Goal: Task Accomplishment & Management: Manage account settings

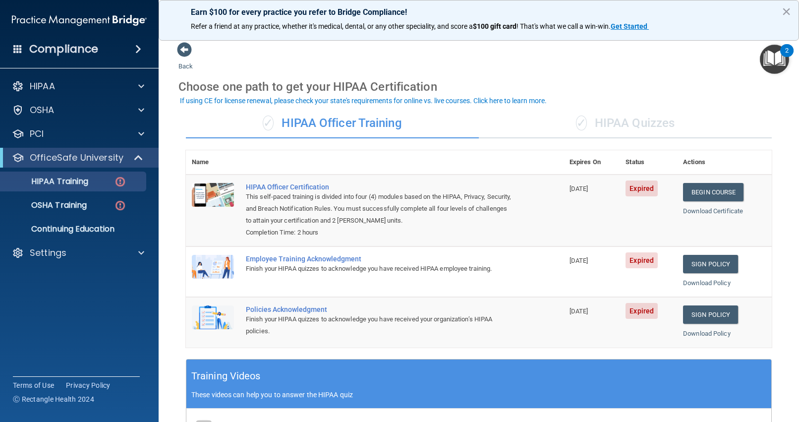
click at [656, 123] on div "✓ HIPAA Quizzes" at bounding box center [625, 124] width 293 height 30
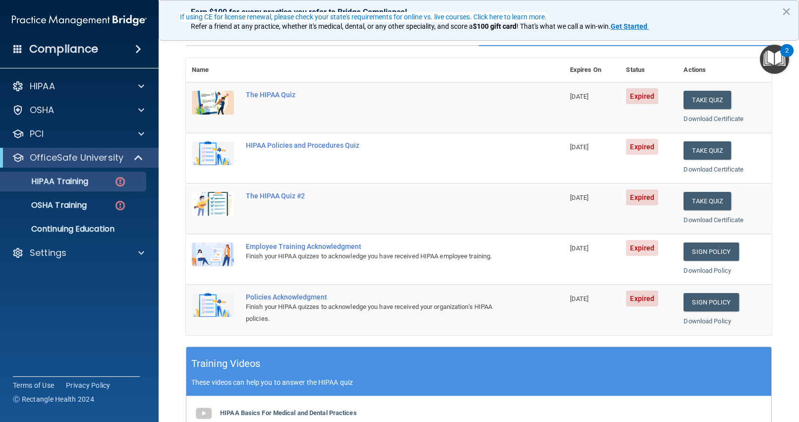
scroll to position [74, 0]
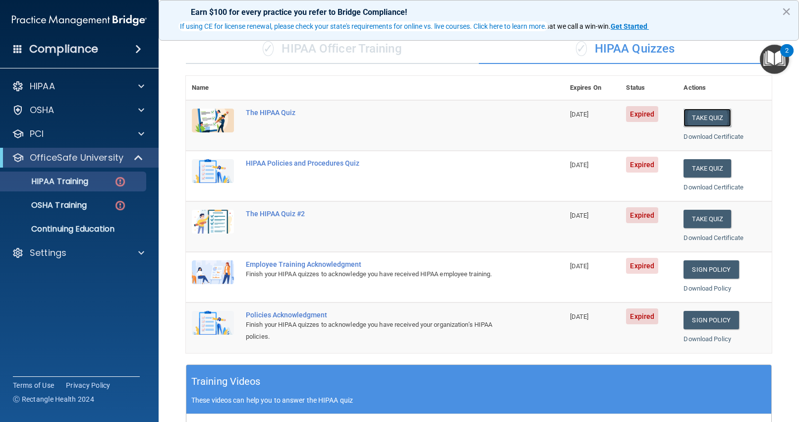
click at [699, 114] on button "Take Quiz" at bounding box center [707, 118] width 48 height 18
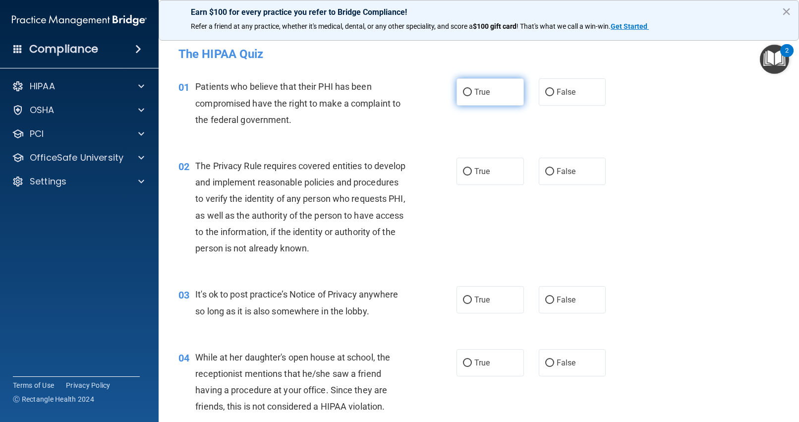
click at [467, 93] on input "True" at bounding box center [467, 92] width 9 height 7
radio input "true"
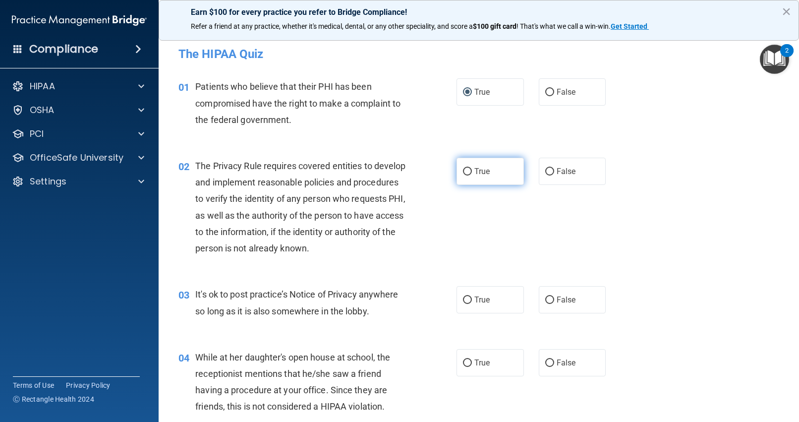
click at [464, 174] on input "True" at bounding box center [467, 171] width 9 height 7
radio input "true"
click at [549, 299] on input "False" at bounding box center [549, 299] width 9 height 7
radio input "true"
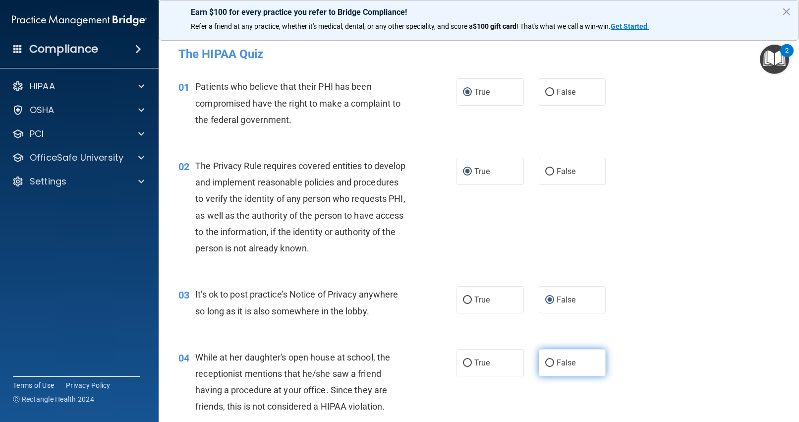
click at [549, 362] on input "False" at bounding box center [549, 362] width 9 height 7
radio input "true"
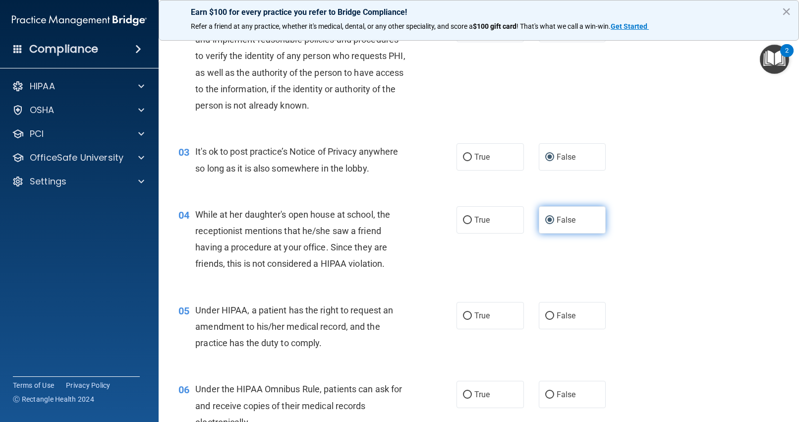
scroll to position [147, 0]
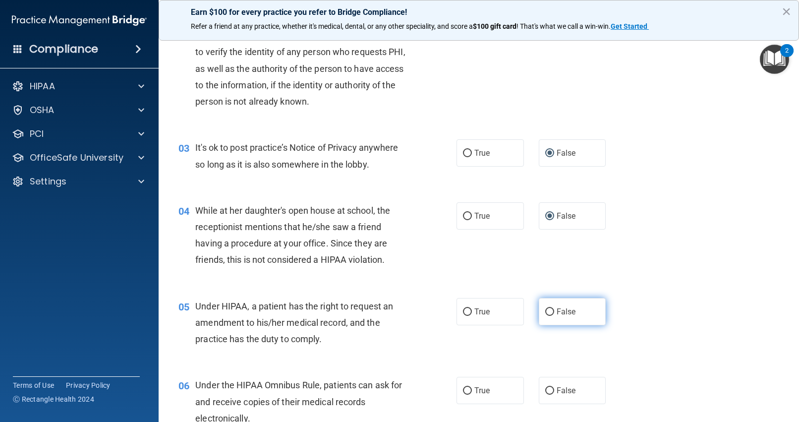
click at [551, 309] on input "False" at bounding box center [549, 311] width 9 height 7
radio input "true"
click at [469, 391] on input "True" at bounding box center [467, 390] width 9 height 7
radio input "true"
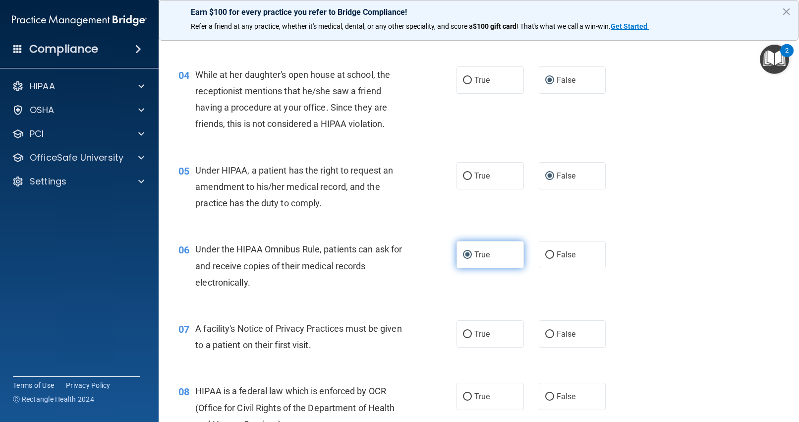
scroll to position [283, 0]
click at [467, 332] on input "True" at bounding box center [467, 333] width 9 height 7
radio input "true"
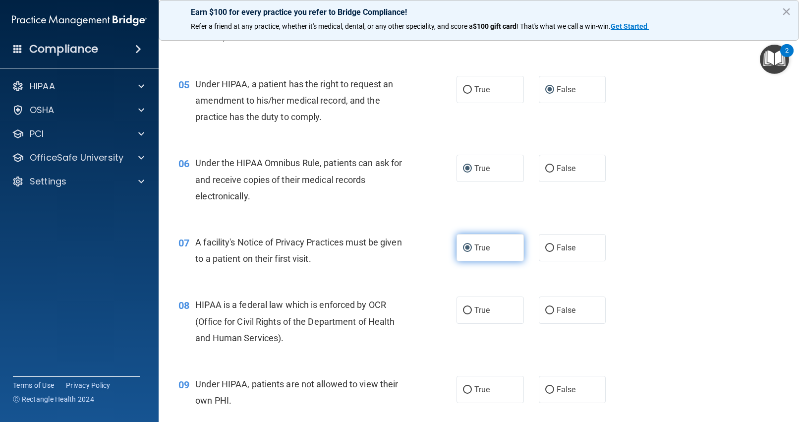
scroll to position [370, 0]
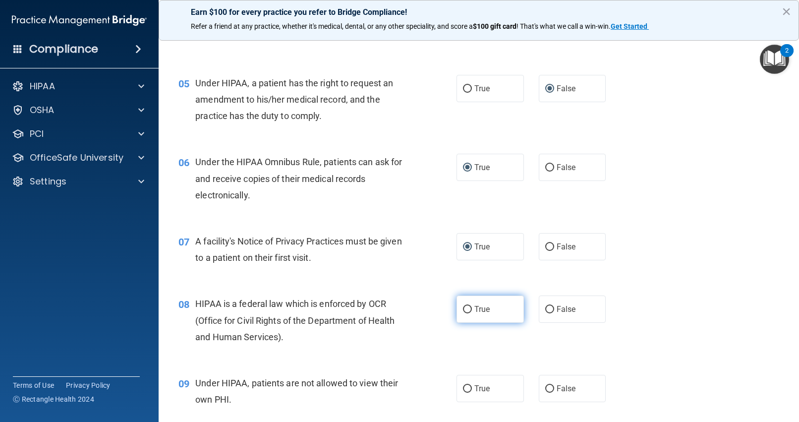
click at [465, 310] on input "True" at bounding box center [467, 309] width 9 height 7
radio input "true"
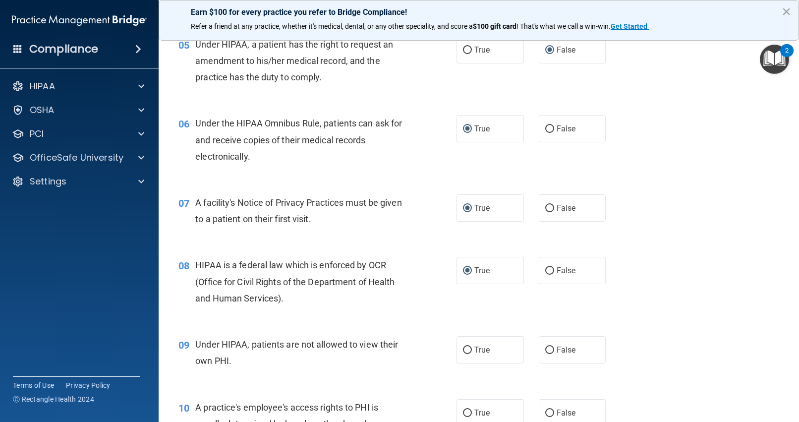
scroll to position [409, 0]
click at [549, 350] on input "False" at bounding box center [549, 348] width 9 height 7
radio input "true"
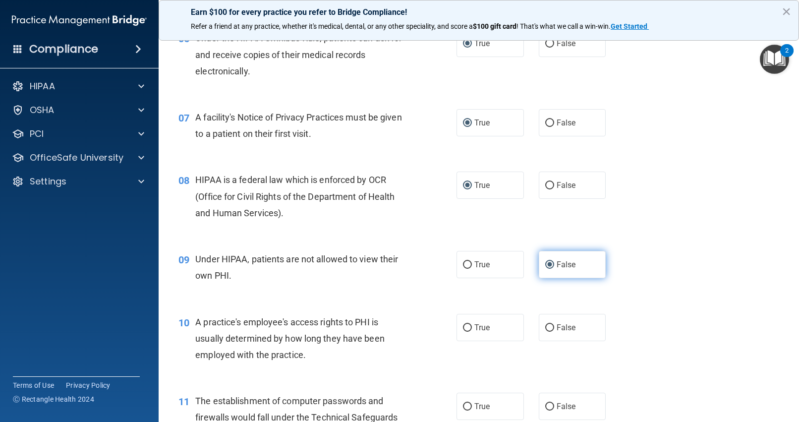
scroll to position [497, 0]
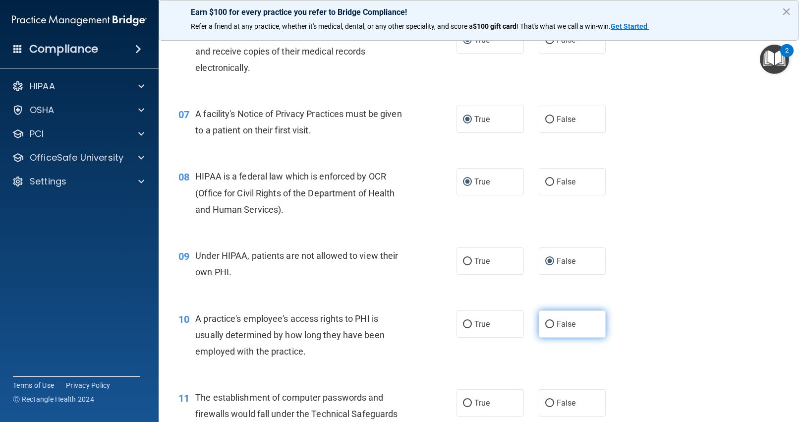
click at [551, 322] on input "False" at bounding box center [549, 324] width 9 height 7
radio input "true"
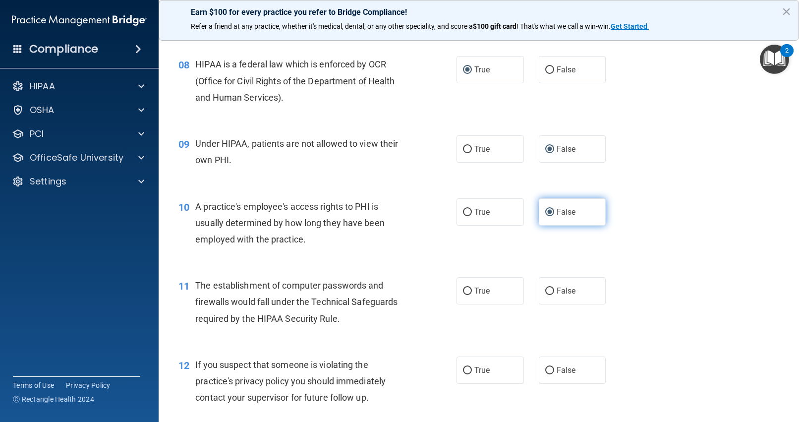
scroll to position [612, 0]
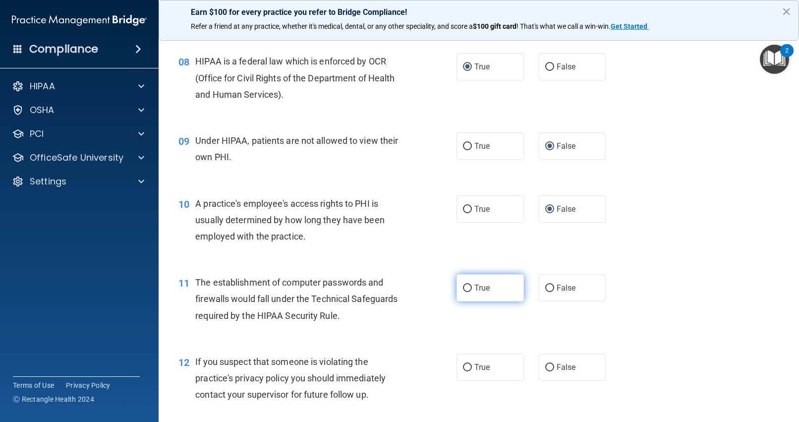
click at [467, 286] on input "True" at bounding box center [467, 287] width 9 height 7
radio input "true"
click at [466, 367] on input "True" at bounding box center [467, 367] width 9 height 7
radio input "true"
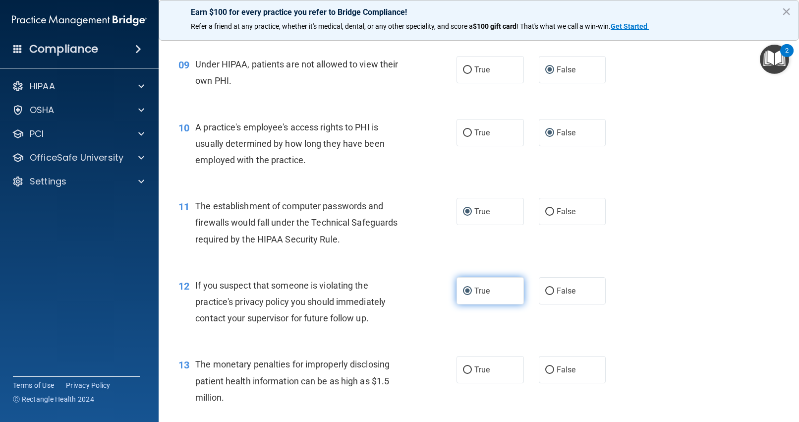
scroll to position [710, 0]
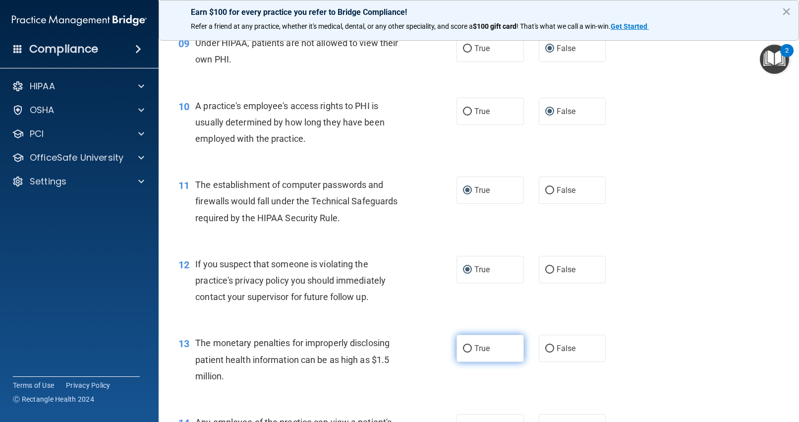
click at [468, 348] on input "True" at bounding box center [467, 348] width 9 height 7
radio input "true"
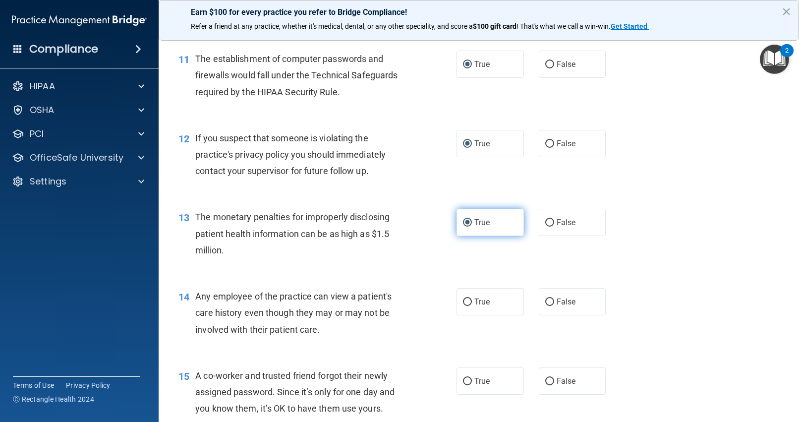
scroll to position [838, 0]
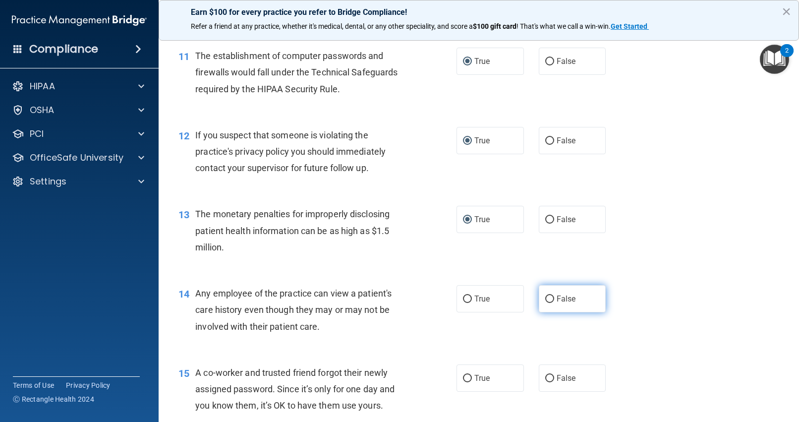
click at [549, 297] on input "False" at bounding box center [549, 298] width 9 height 7
radio input "true"
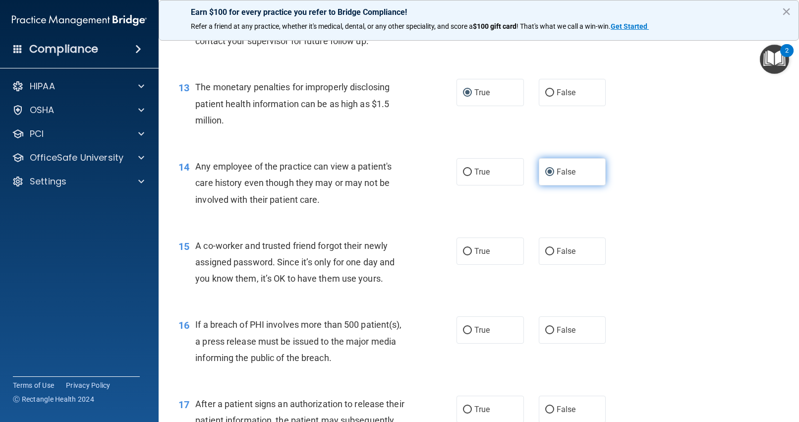
scroll to position [966, 0]
click at [552, 249] on input "False" at bounding box center [549, 250] width 9 height 7
radio input "true"
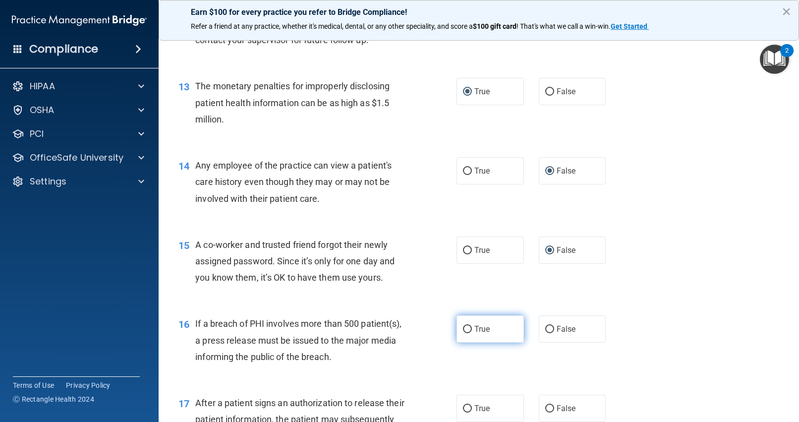
click at [467, 329] on input "True" at bounding box center [467, 329] width 9 height 7
radio input "true"
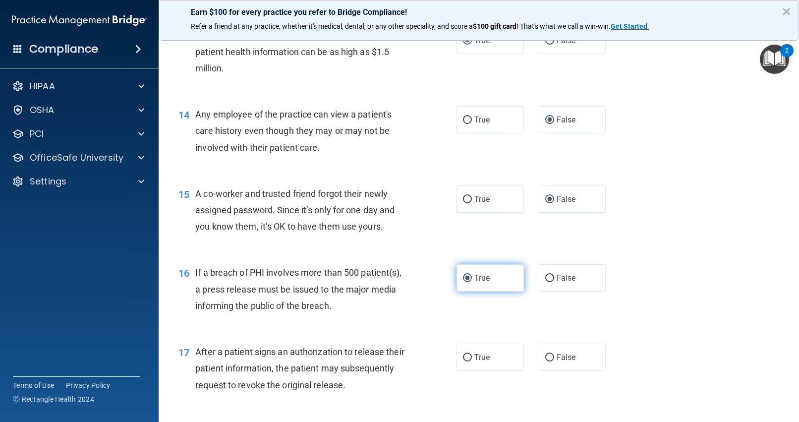
scroll to position [1020, 0]
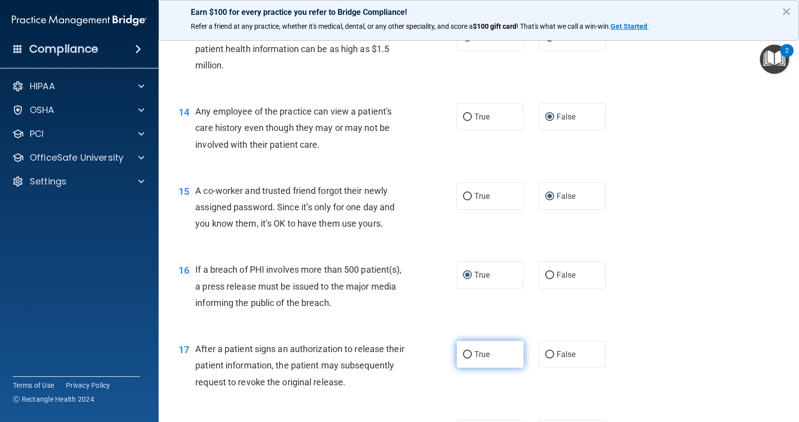
click at [465, 354] on input "True" at bounding box center [467, 354] width 9 height 7
radio input "true"
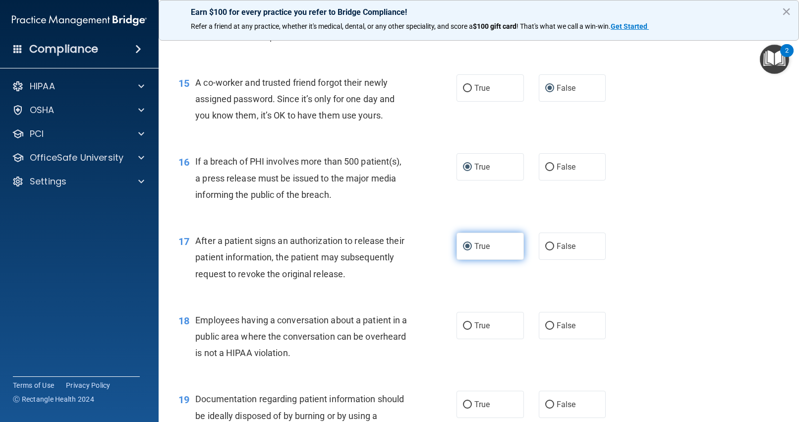
scroll to position [1138, 0]
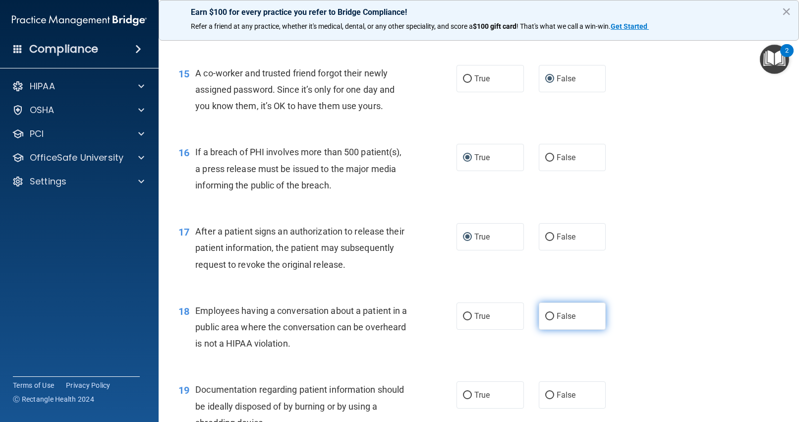
click at [547, 316] on input "False" at bounding box center [549, 316] width 9 height 7
radio input "true"
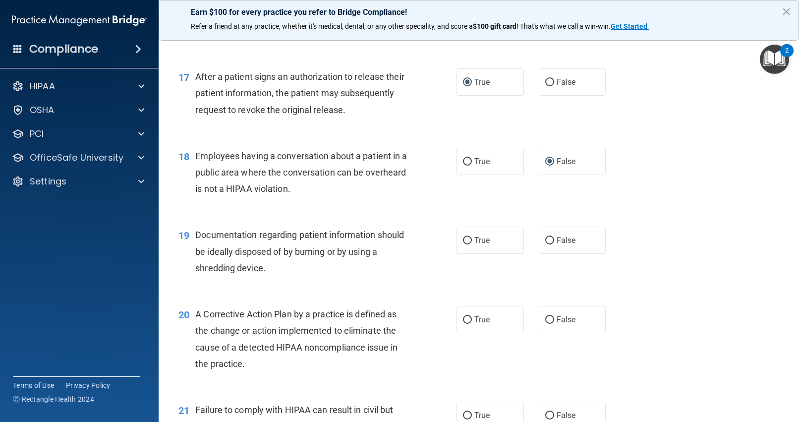
scroll to position [1293, 0]
click at [465, 238] on input "True" at bounding box center [467, 239] width 9 height 7
radio input "true"
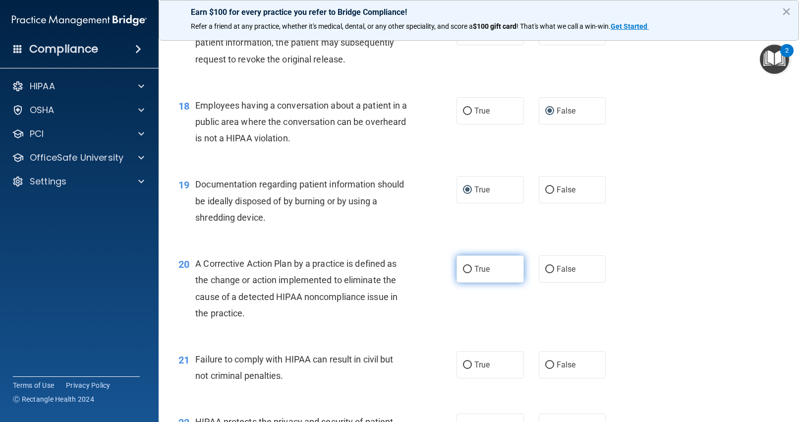
scroll to position [1344, 0]
click at [467, 269] on input "True" at bounding box center [467, 268] width 9 height 7
radio input "true"
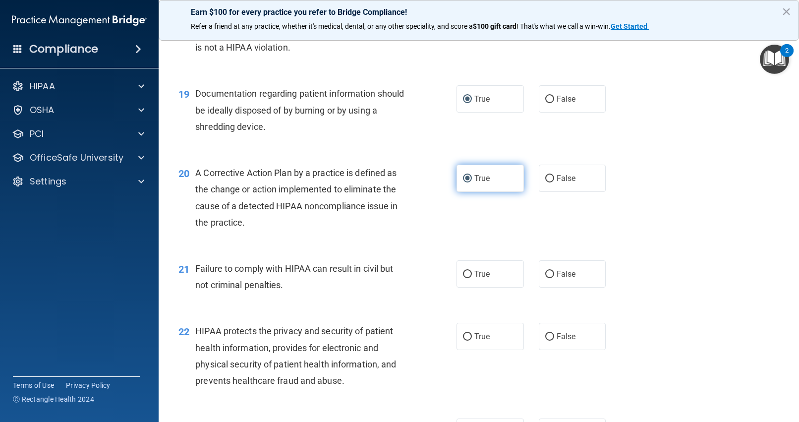
scroll to position [1434, 0]
click at [549, 272] on input "False" at bounding box center [549, 273] width 9 height 7
radio input "true"
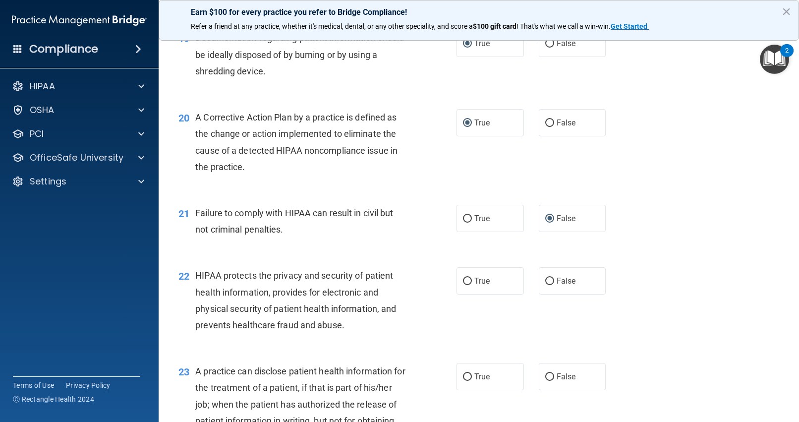
scroll to position [1492, 0]
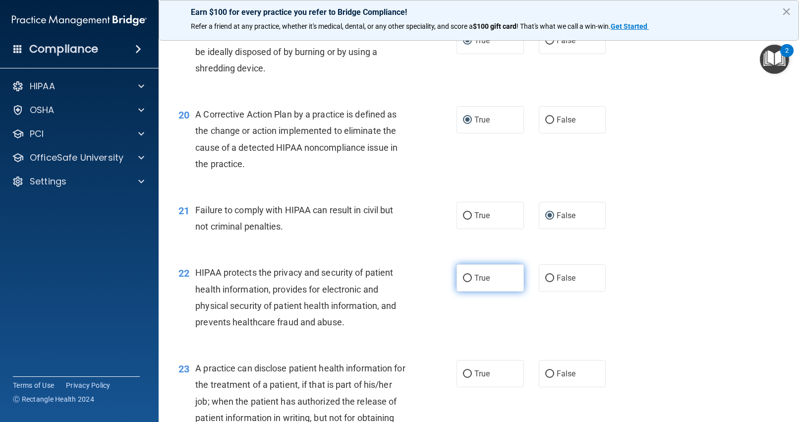
click at [467, 277] on input "True" at bounding box center [467, 278] width 9 height 7
radio input "true"
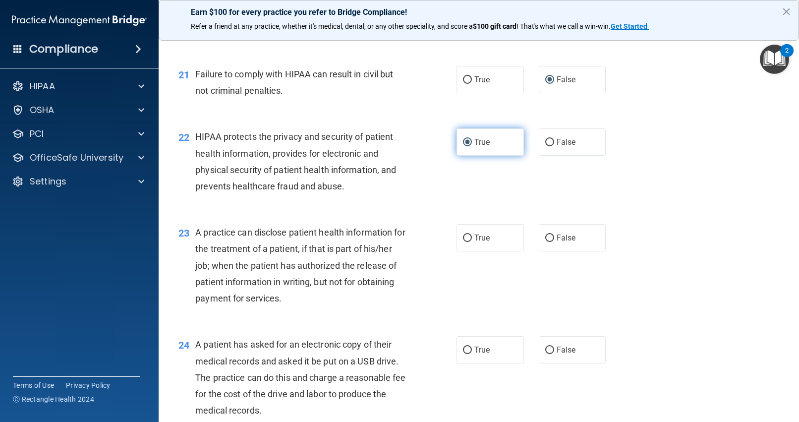
scroll to position [1630, 0]
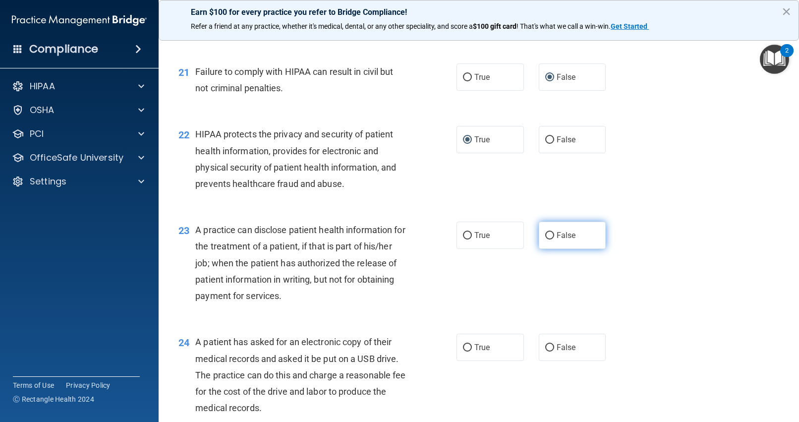
click at [553, 233] on input "False" at bounding box center [549, 235] width 9 height 7
radio input "true"
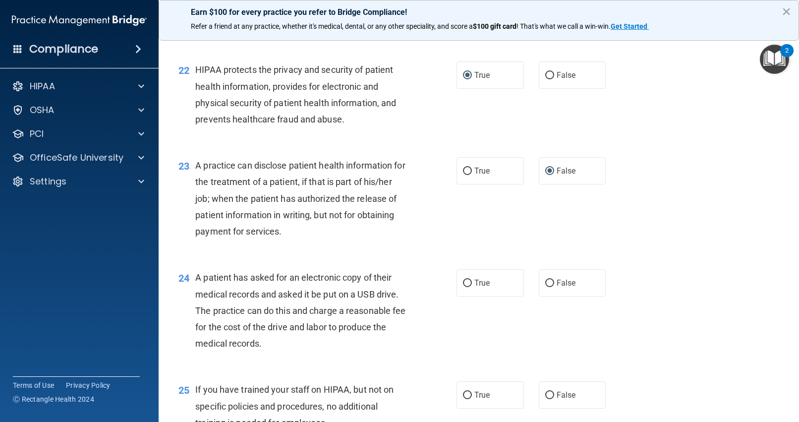
scroll to position [1702, 0]
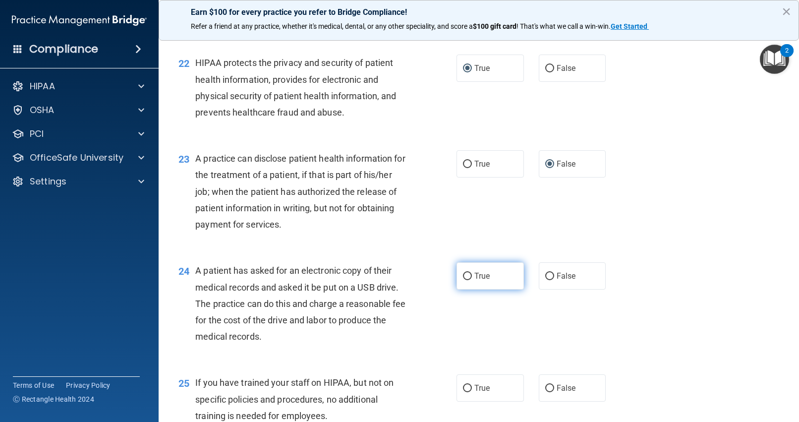
click at [467, 277] on input "True" at bounding box center [467, 276] width 9 height 7
radio input "true"
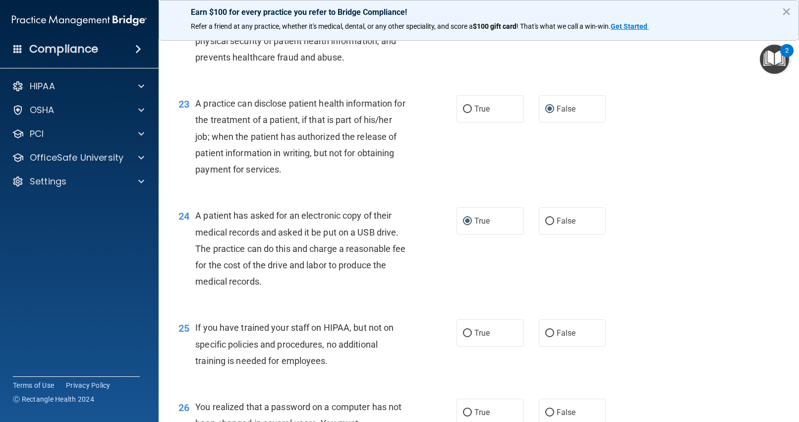
scroll to position [1759, 0]
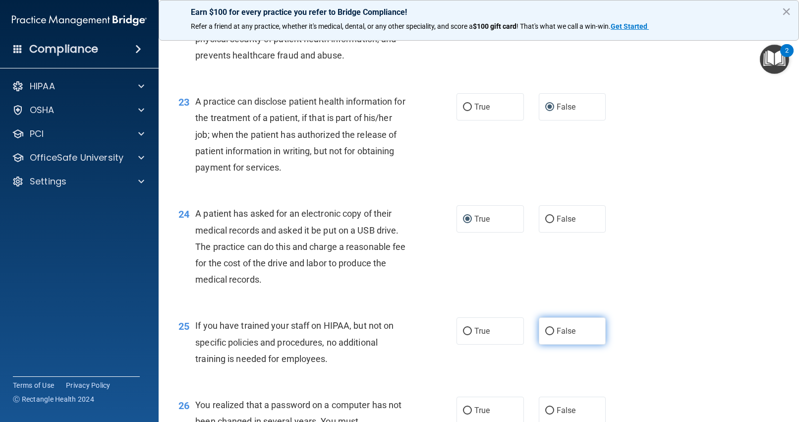
click at [550, 329] on input "False" at bounding box center [549, 331] width 9 height 7
radio input "true"
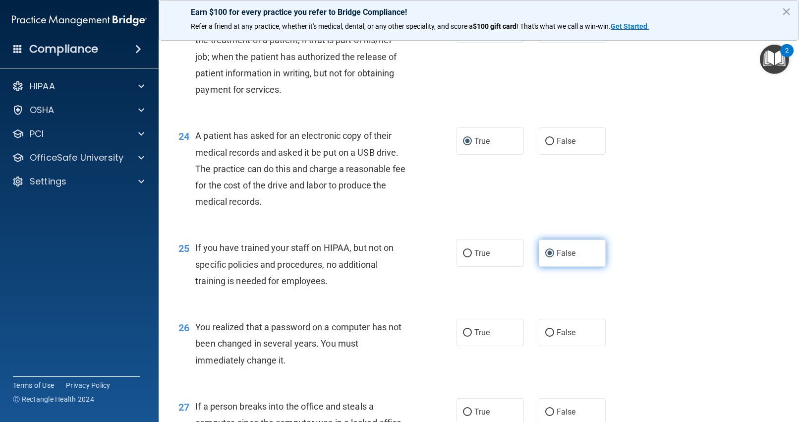
scroll to position [1840, 0]
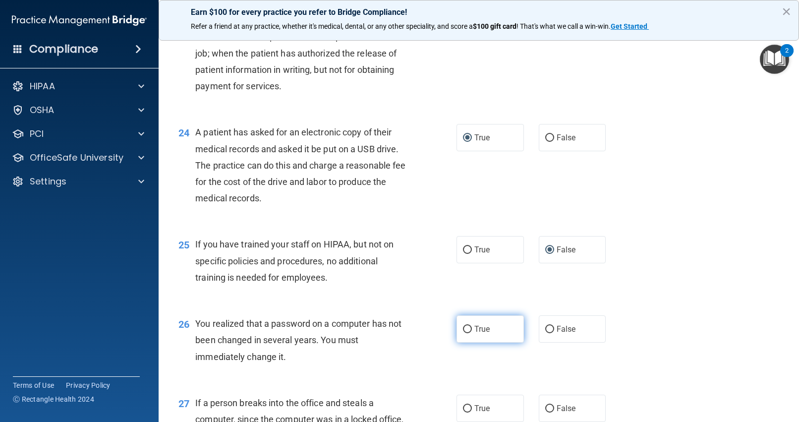
click at [467, 327] on input "True" at bounding box center [467, 329] width 9 height 7
radio input "true"
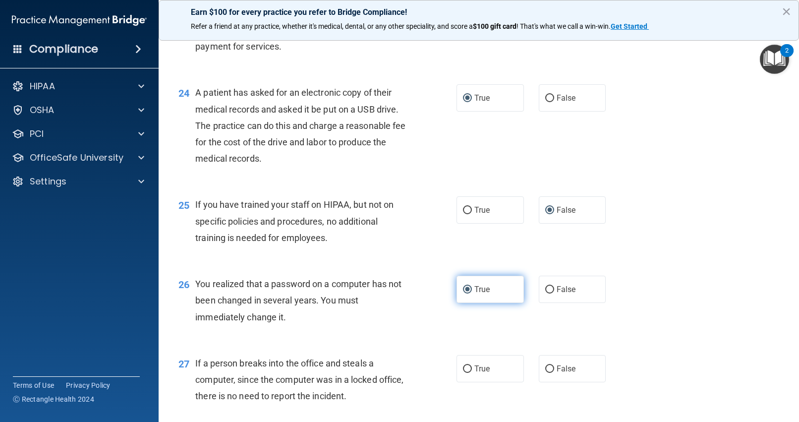
scroll to position [1886, 0]
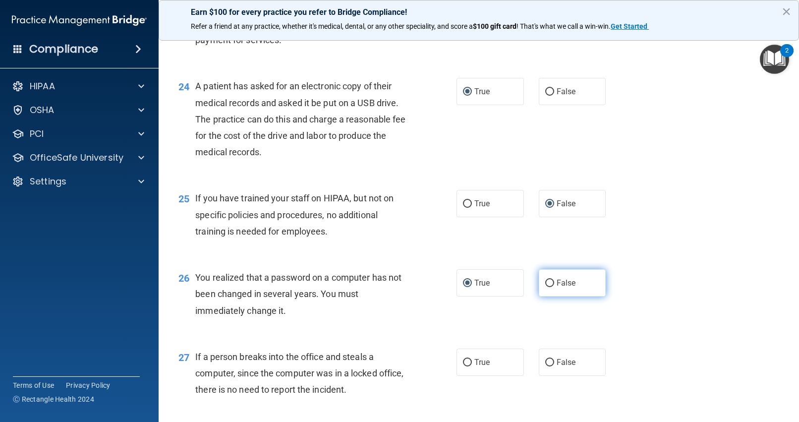
click at [547, 281] on input "False" at bounding box center [549, 282] width 9 height 7
radio input "true"
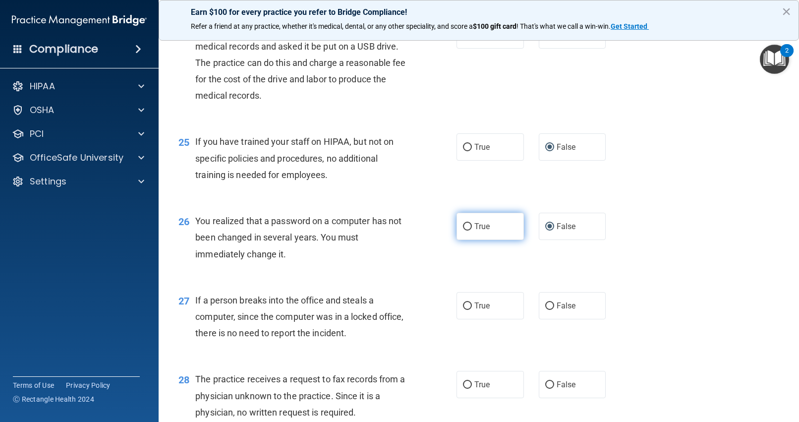
scroll to position [1944, 0]
click at [469, 225] on input "True" at bounding box center [467, 224] width 9 height 7
radio input "true"
radio input "false"
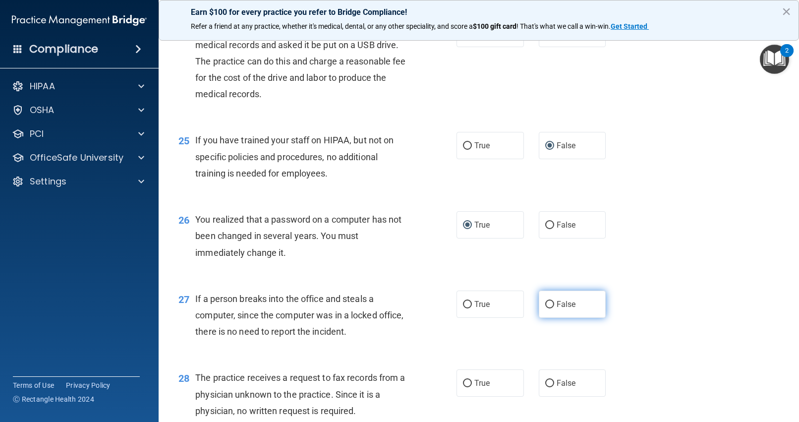
click at [551, 302] on input "False" at bounding box center [549, 304] width 9 height 7
radio input "true"
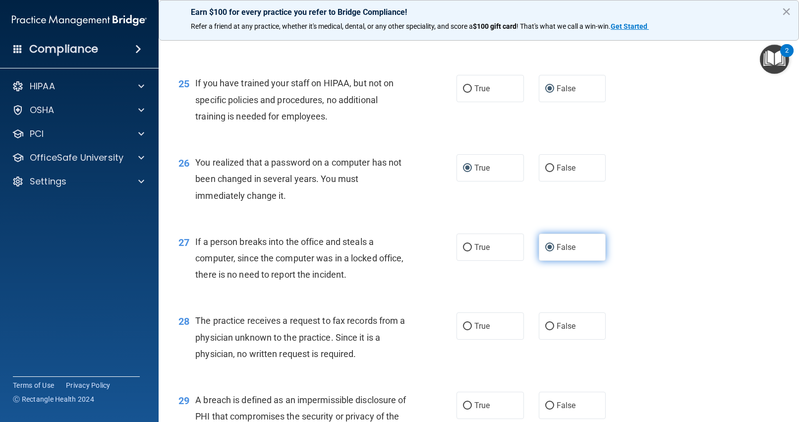
scroll to position [2001, 0]
click at [549, 324] on input "False" at bounding box center [549, 325] width 9 height 7
radio input "true"
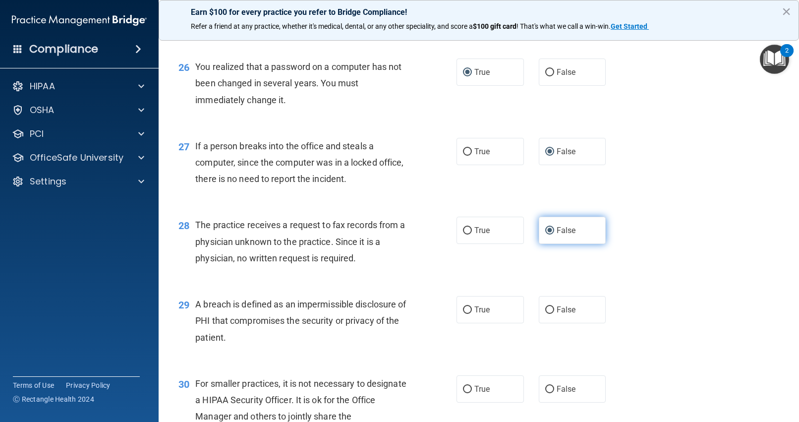
scroll to position [2105, 0]
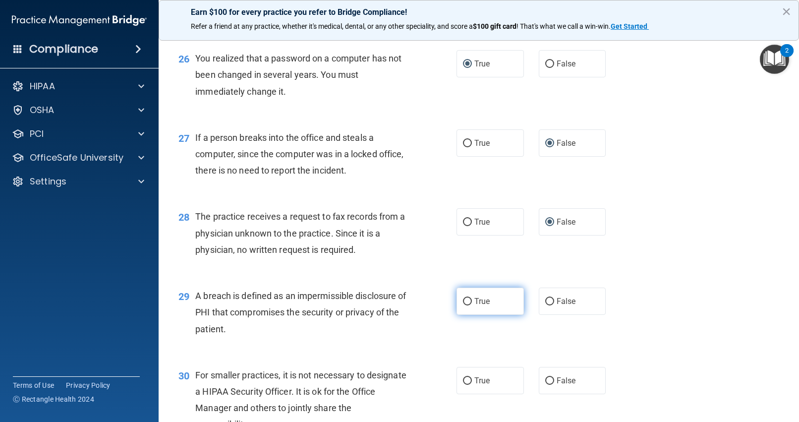
click at [464, 301] on input "True" at bounding box center [467, 301] width 9 height 7
radio input "true"
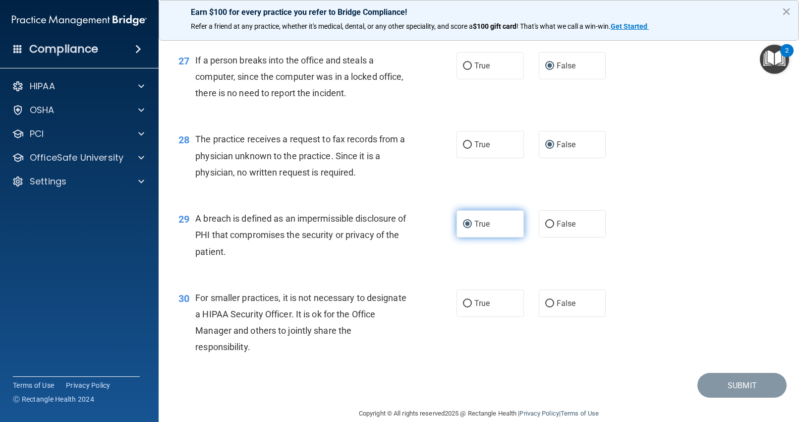
scroll to position [2185, 0]
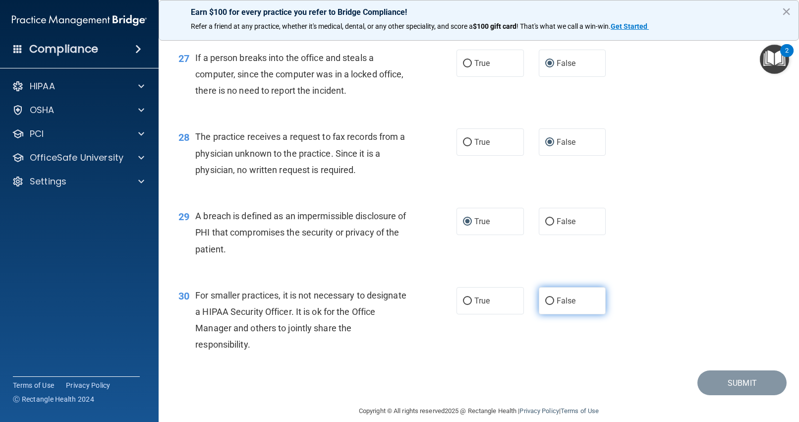
click at [549, 300] on input "False" at bounding box center [549, 300] width 9 height 7
radio input "true"
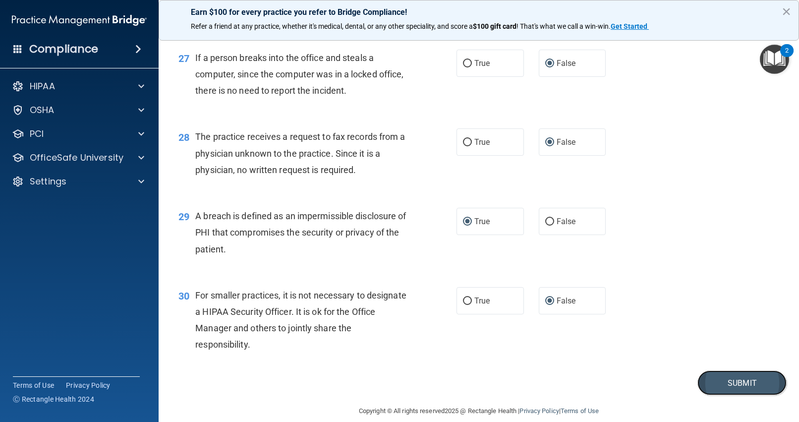
click at [715, 381] on button "Submit" at bounding box center [741, 382] width 89 height 25
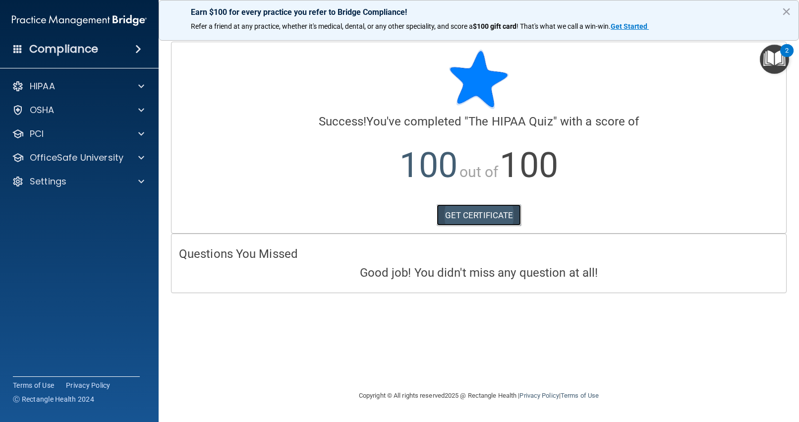
click at [507, 216] on link "GET CERTIFICATE" at bounding box center [479, 215] width 85 height 22
click at [91, 154] on p "OfficeSafe University" at bounding box center [77, 158] width 94 height 12
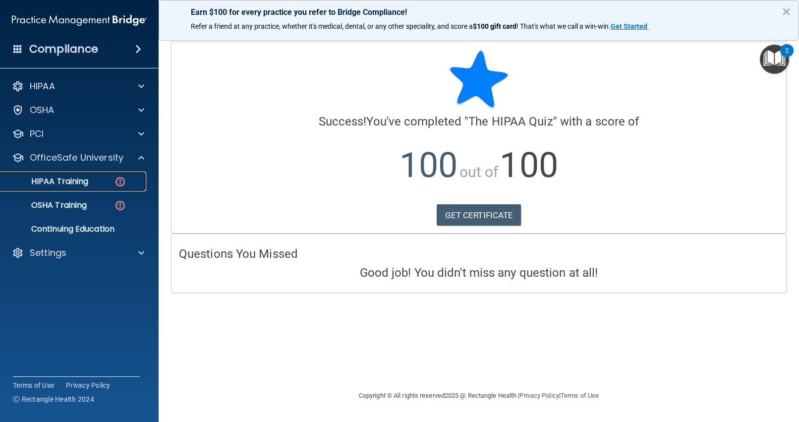
click at [82, 179] on p "HIPAA Training" at bounding box center [47, 181] width 82 height 10
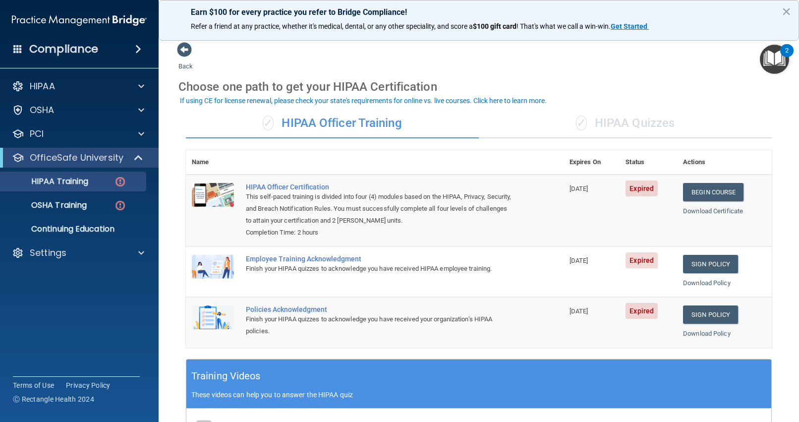
click at [582, 118] on span "✓" at bounding box center [581, 122] width 11 height 15
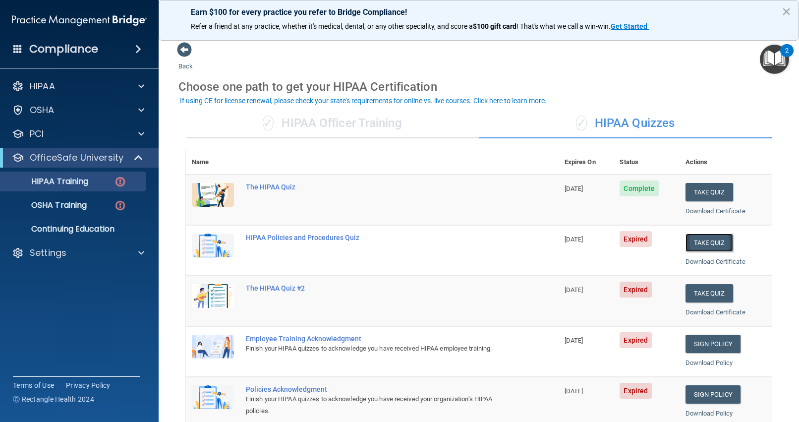
click at [703, 248] on button "Take Quiz" at bounding box center [709, 242] width 48 height 18
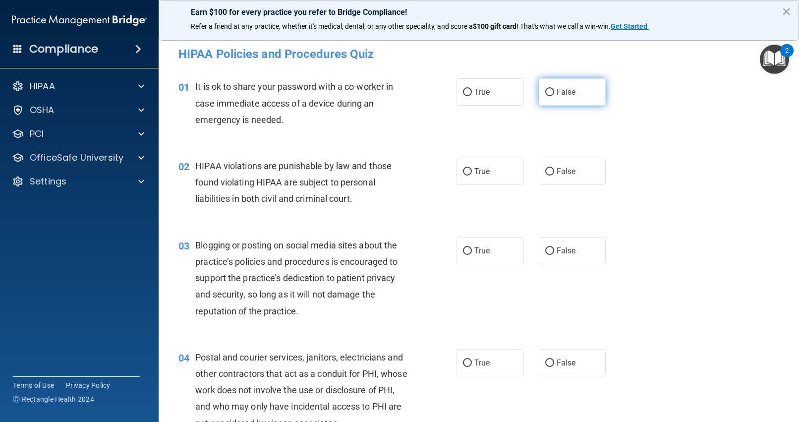
click at [550, 93] on input "False" at bounding box center [549, 92] width 9 height 7
radio input "true"
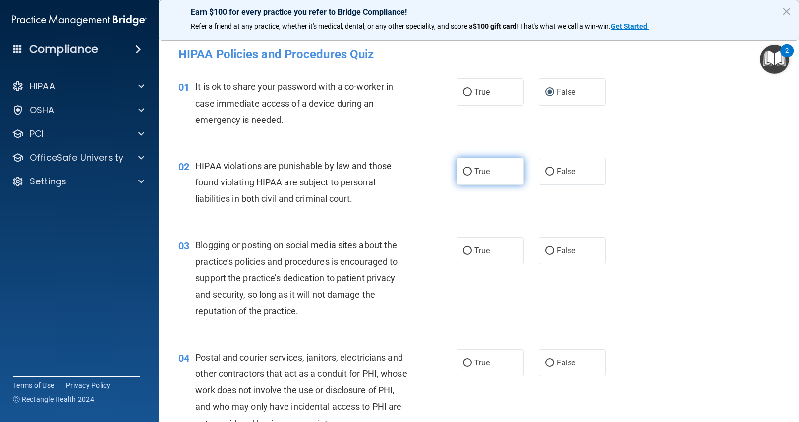
click at [467, 169] on input "True" at bounding box center [467, 171] width 9 height 7
radio input "true"
drag, startPoint x: 552, startPoint y: 174, endPoint x: 553, endPoint y: 208, distance: 33.7
click at [553, 208] on div "02 HIPAA violations are punishable by law and those found violating HIPAA are s…" at bounding box center [478, 184] width 615 height 79
click at [551, 250] on input "False" at bounding box center [549, 250] width 9 height 7
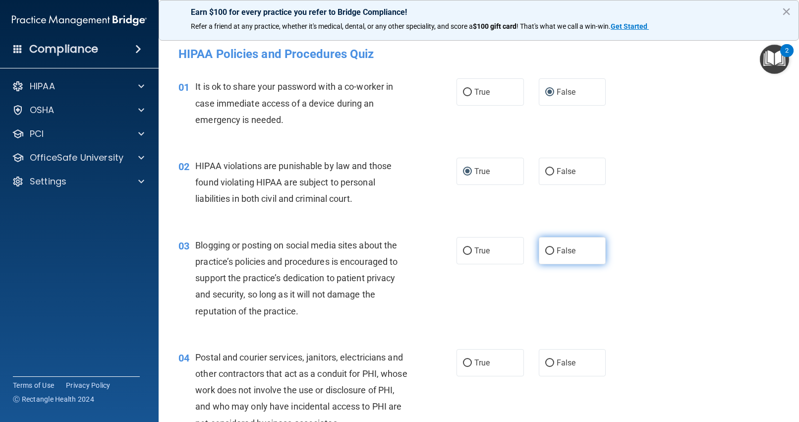
radio input "true"
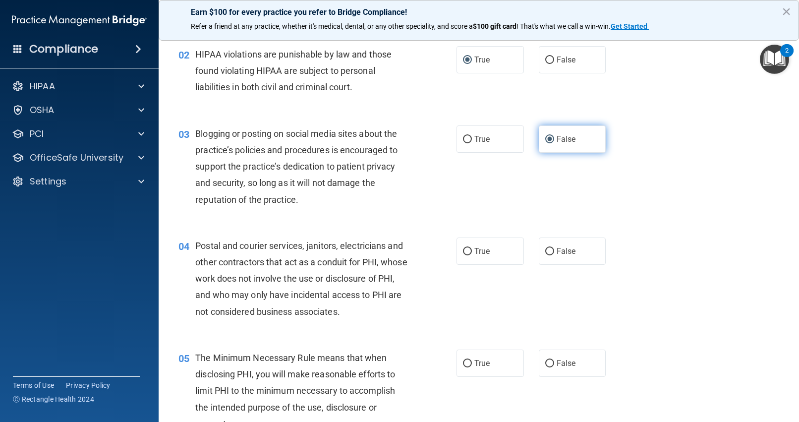
scroll to position [116, 0]
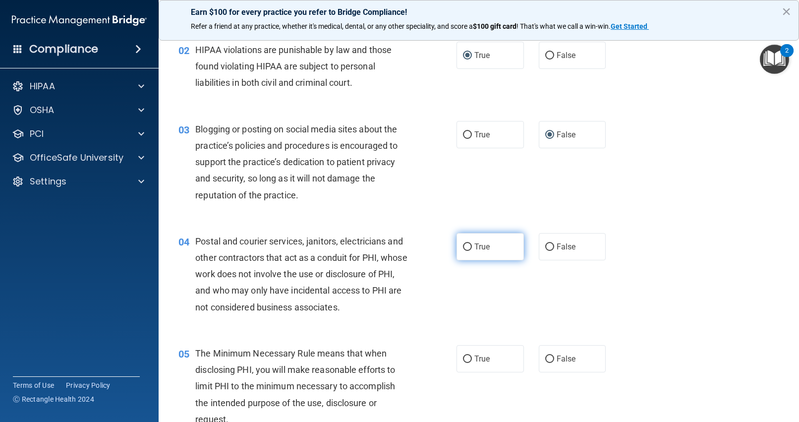
click at [469, 247] on input "True" at bounding box center [467, 246] width 9 height 7
radio input "true"
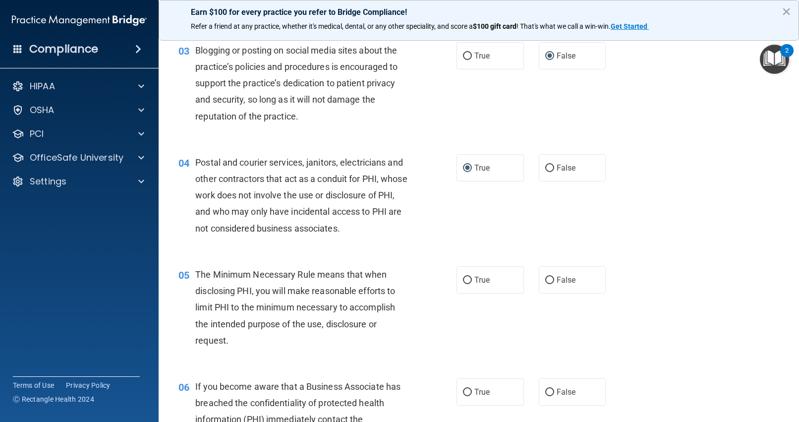
scroll to position [196, 0]
click at [470, 277] on input "True" at bounding box center [467, 279] width 9 height 7
radio input "true"
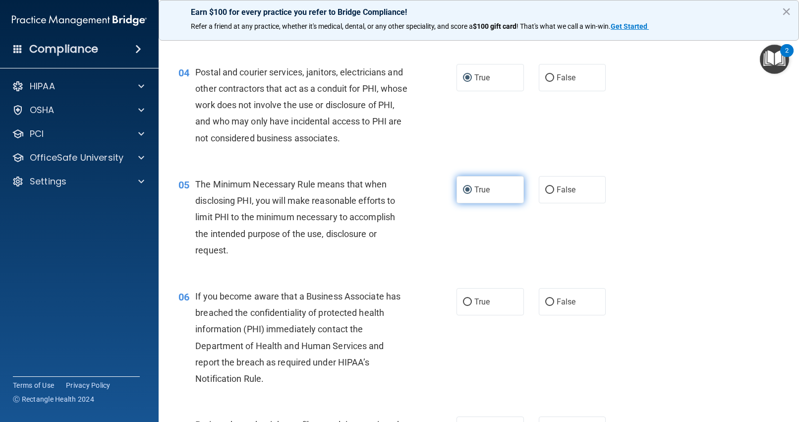
scroll to position [297, 0]
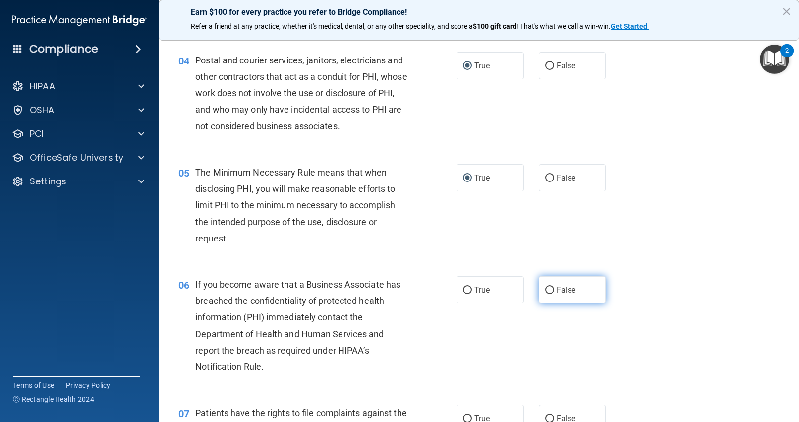
click at [551, 288] on input "False" at bounding box center [549, 289] width 9 height 7
radio input "true"
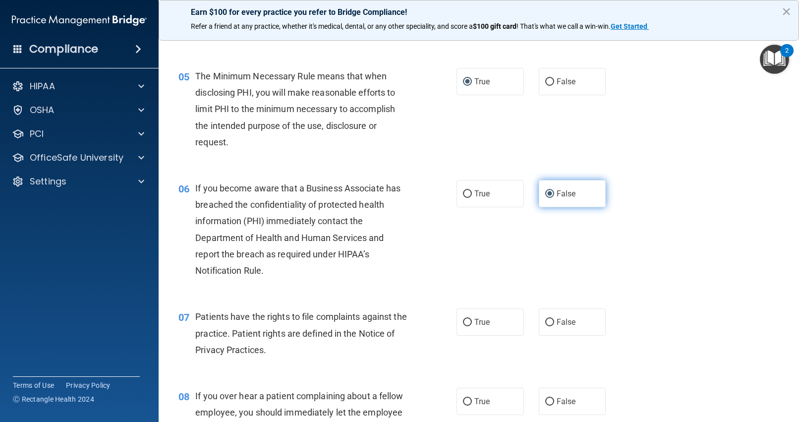
scroll to position [392, 0]
click at [468, 322] on input "True" at bounding box center [467, 322] width 9 height 7
radio input "true"
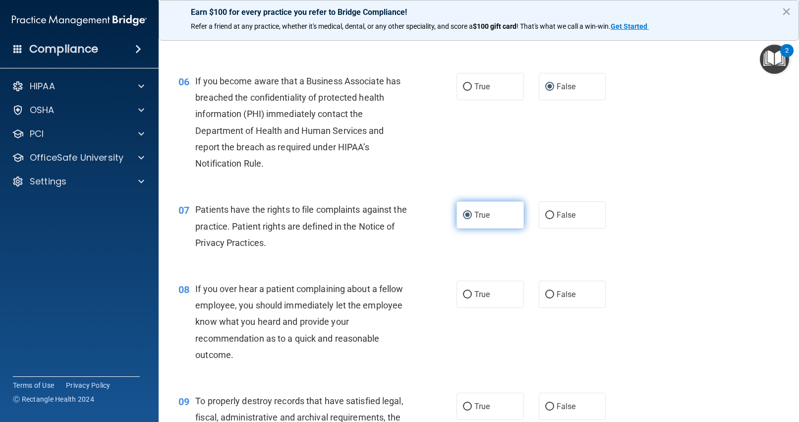
scroll to position [502, 0]
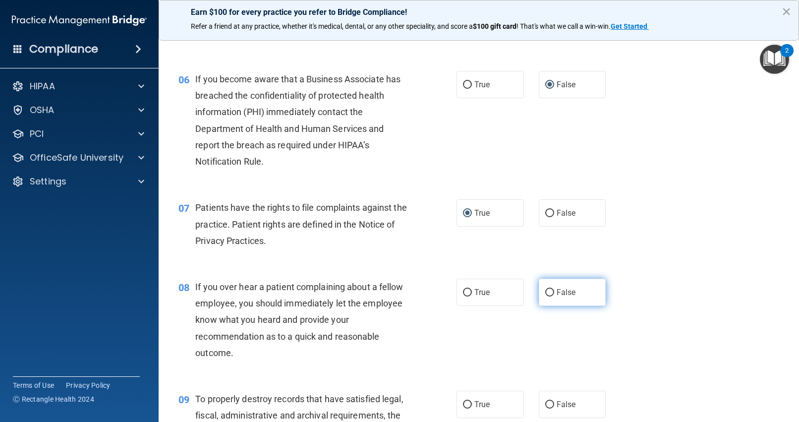
click at [552, 291] on input "False" at bounding box center [549, 292] width 9 height 7
radio input "true"
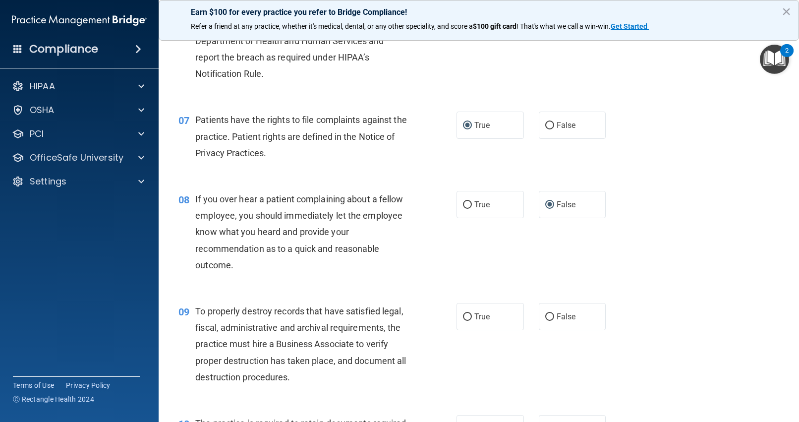
scroll to position [618, 0]
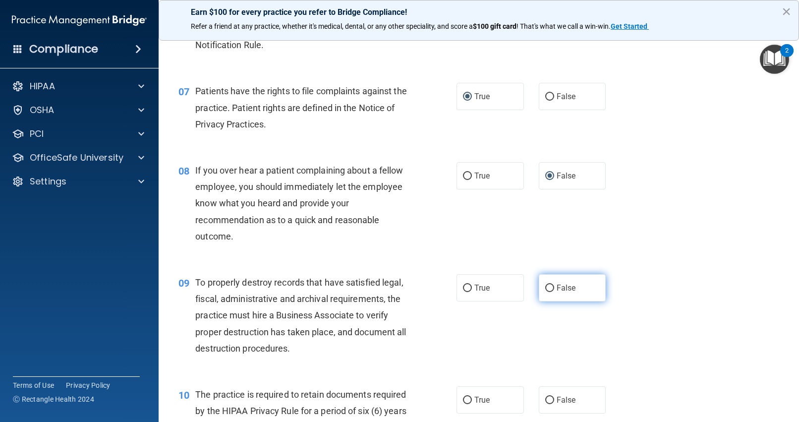
click at [549, 286] on input "False" at bounding box center [549, 287] width 9 height 7
radio input "true"
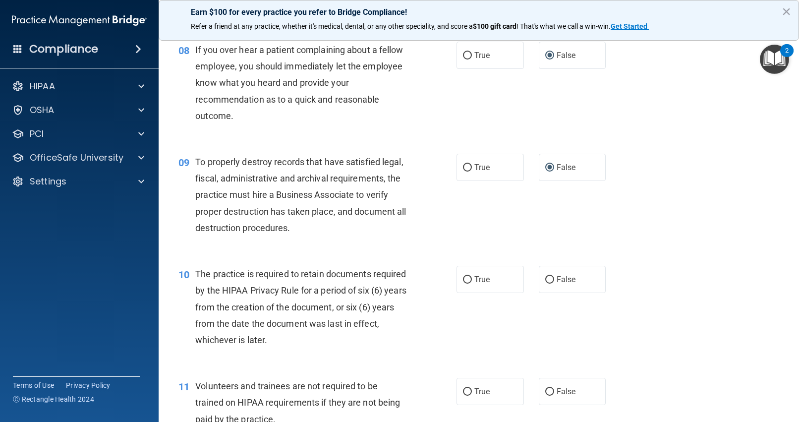
scroll to position [753, 0]
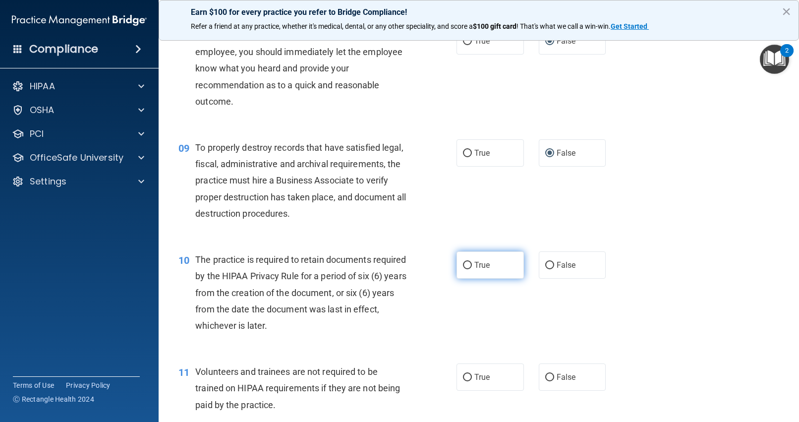
click at [469, 263] on input "True" at bounding box center [467, 265] width 9 height 7
radio input "true"
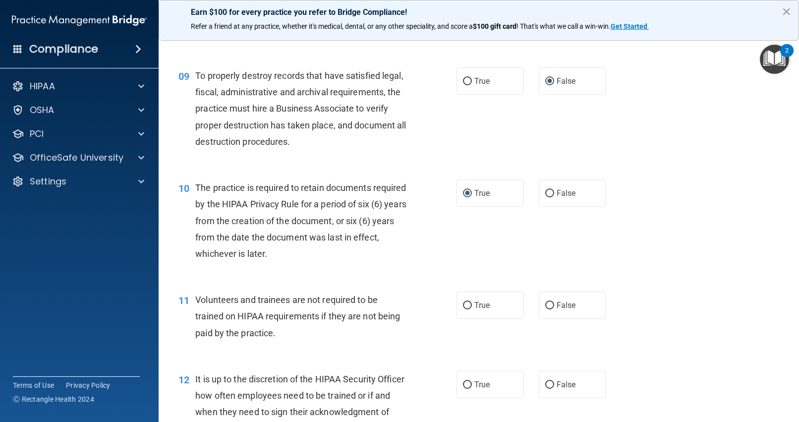
scroll to position [826, 0]
click at [548, 302] on input "False" at bounding box center [549, 304] width 9 height 7
radio input "true"
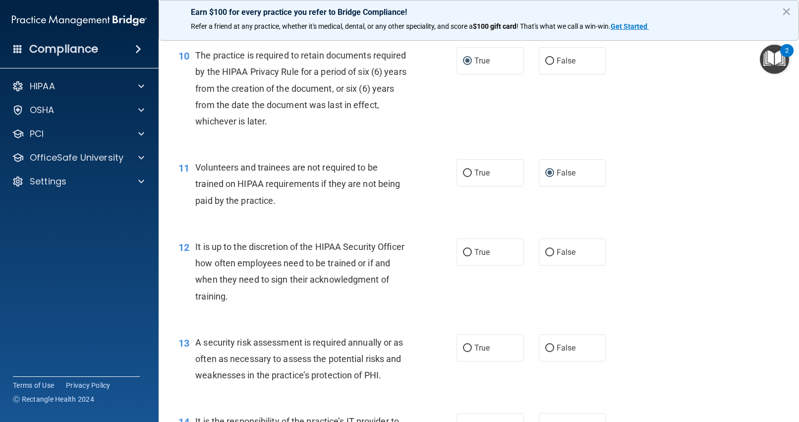
scroll to position [959, 0]
click at [547, 251] on input "False" at bounding box center [549, 250] width 9 height 7
radio input "true"
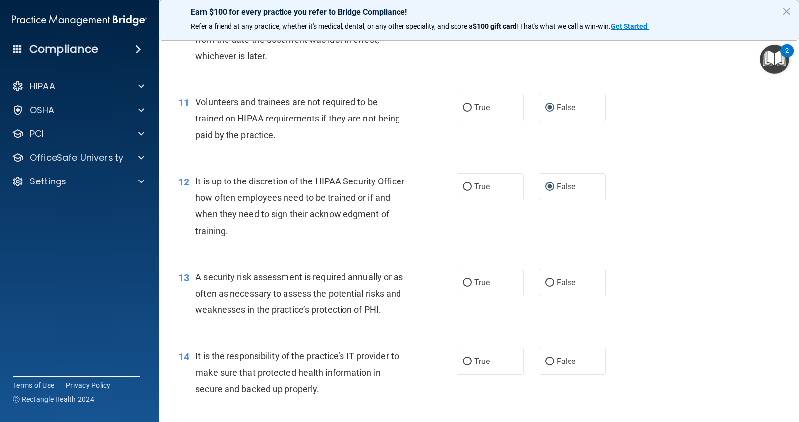
scroll to position [1026, 0]
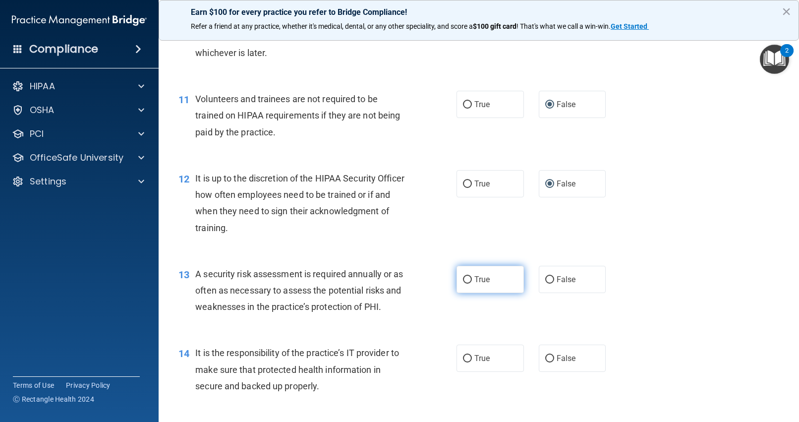
click at [467, 279] on input "True" at bounding box center [467, 279] width 9 height 7
radio input "true"
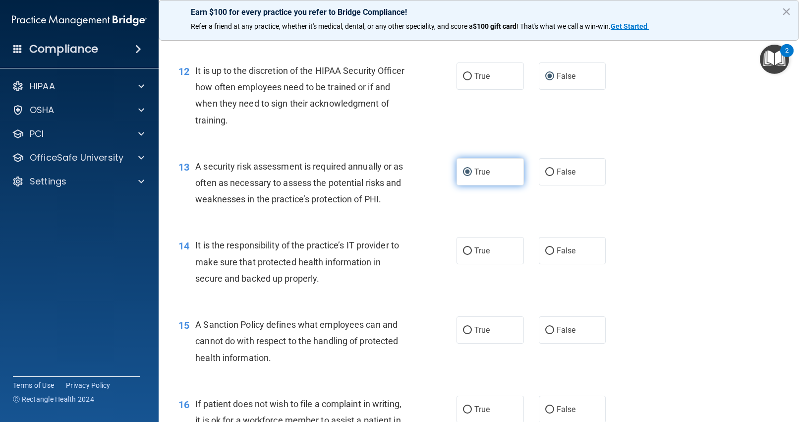
scroll to position [1137, 0]
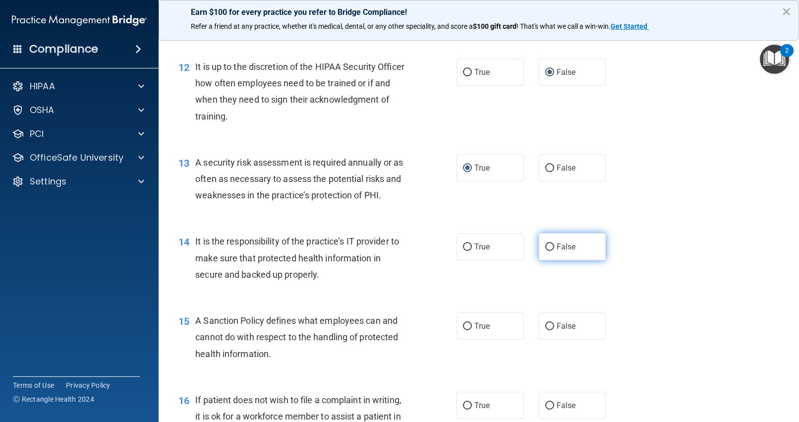
click at [548, 246] on input "False" at bounding box center [549, 246] width 9 height 7
radio input "true"
click at [548, 325] on input "False" at bounding box center [549, 326] width 9 height 7
radio input "true"
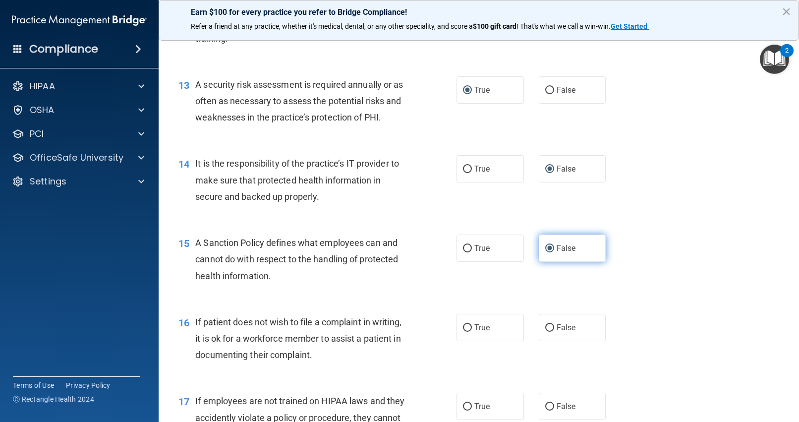
scroll to position [1216, 0]
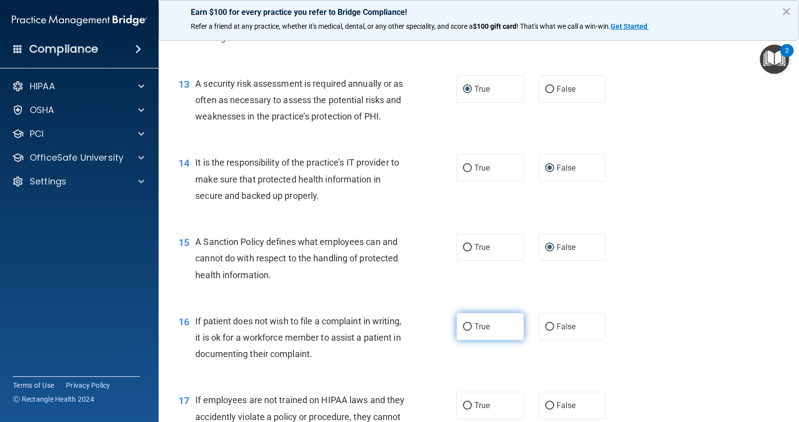
click at [466, 323] on input "True" at bounding box center [467, 326] width 9 height 7
radio input "true"
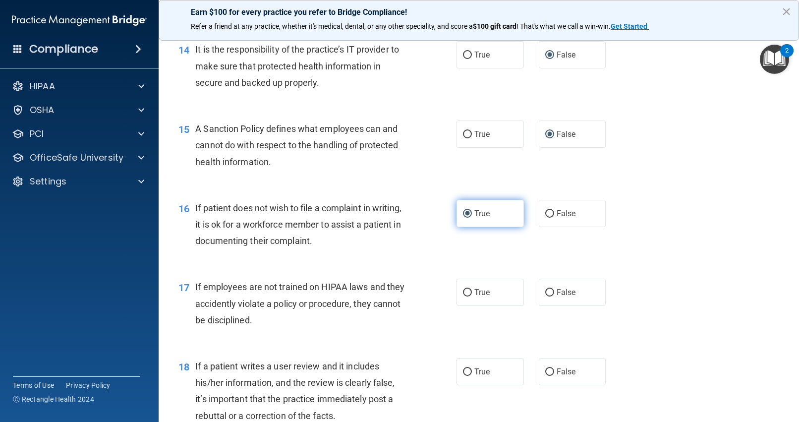
scroll to position [1339, 0]
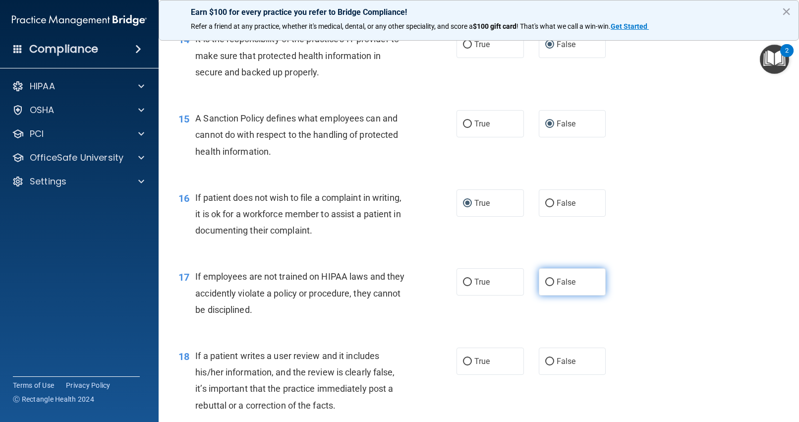
click at [549, 281] on input "False" at bounding box center [549, 281] width 9 height 7
radio input "true"
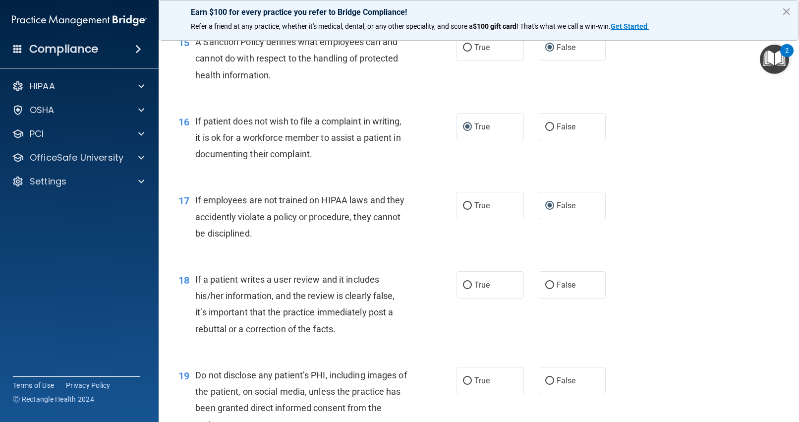
scroll to position [1430, 0]
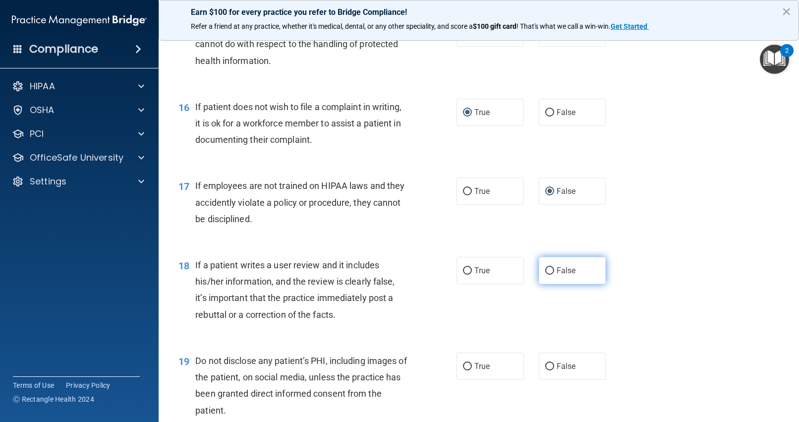
click at [549, 269] on input "False" at bounding box center [549, 270] width 9 height 7
radio input "true"
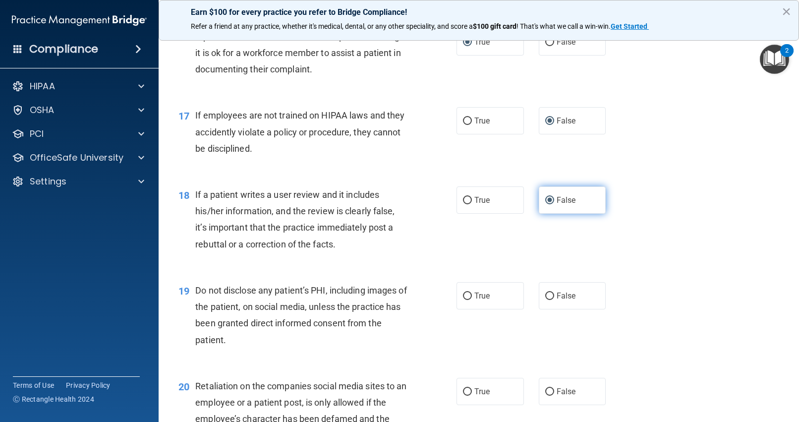
scroll to position [1508, 0]
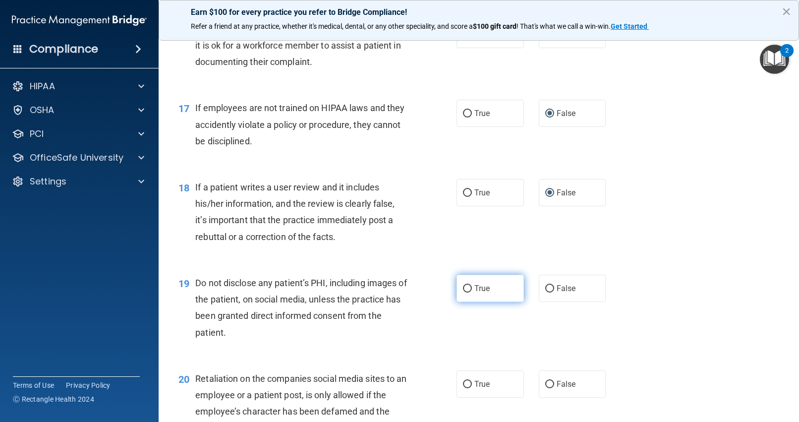
click at [466, 287] on input "True" at bounding box center [467, 288] width 9 height 7
radio input "true"
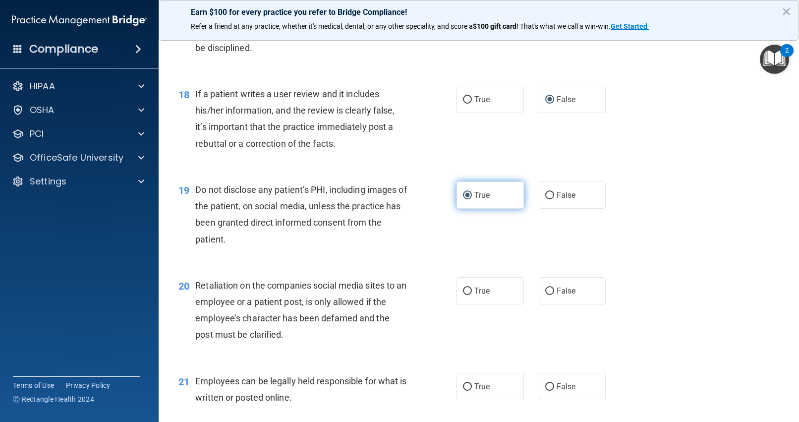
scroll to position [1619, 0]
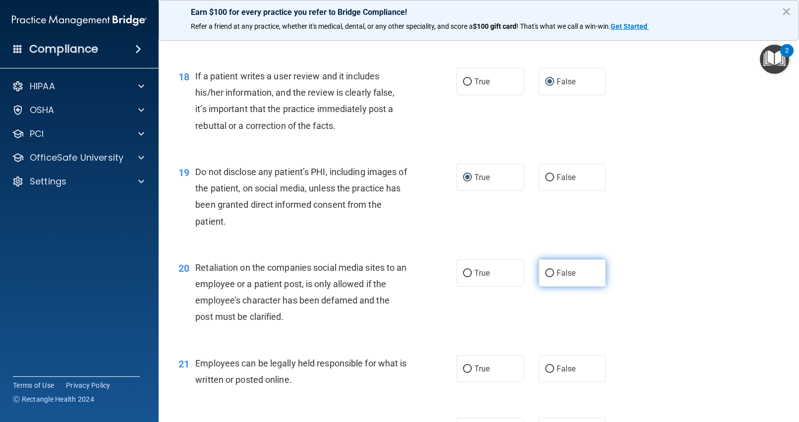
click at [550, 272] on input "False" at bounding box center [549, 273] width 9 height 7
radio input "true"
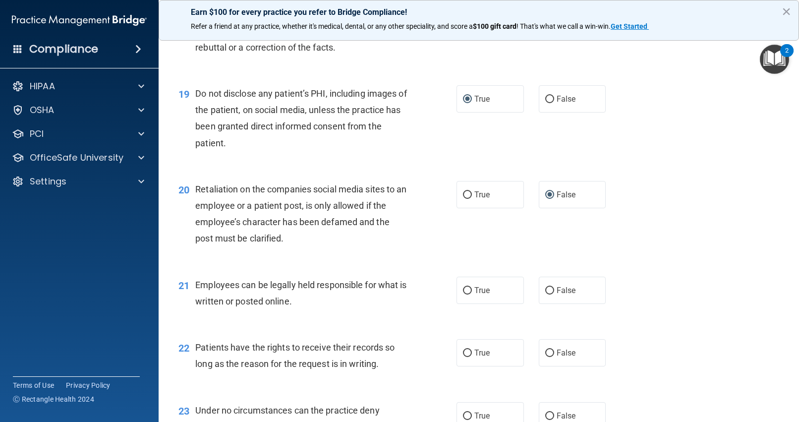
scroll to position [1703, 0]
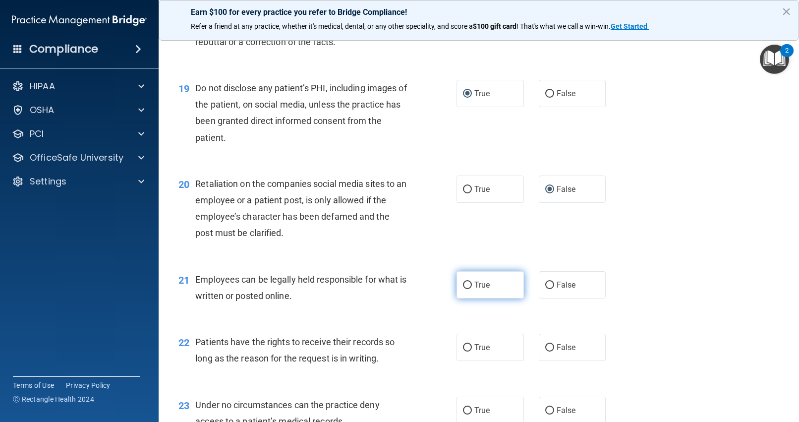
click at [467, 285] on input "True" at bounding box center [467, 284] width 9 height 7
radio input "true"
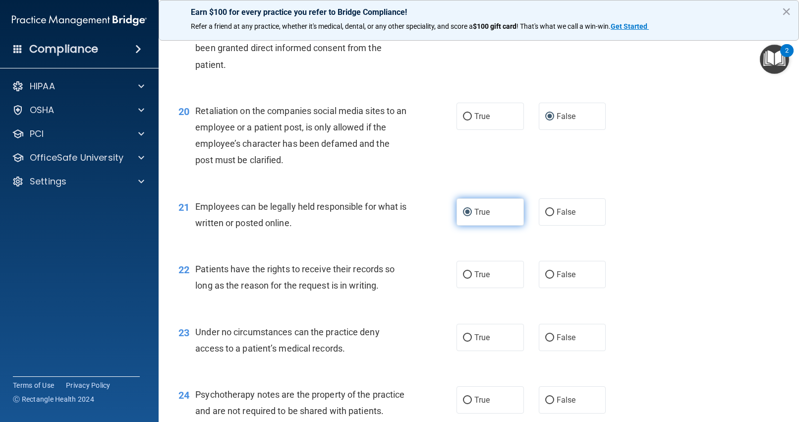
scroll to position [1777, 0]
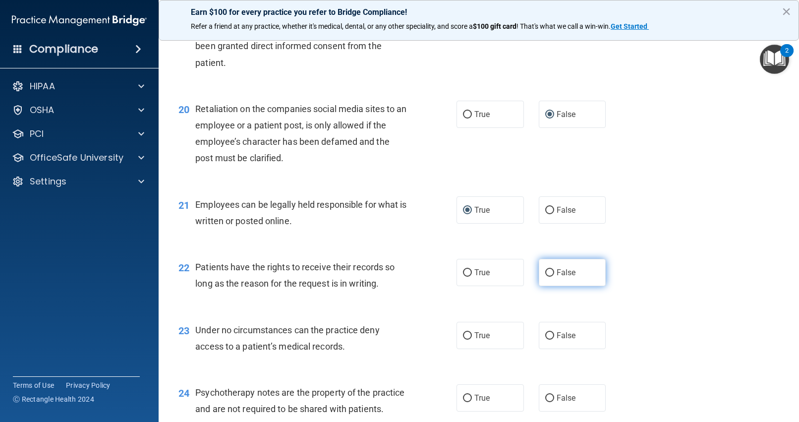
click at [552, 272] on input "False" at bounding box center [549, 272] width 9 height 7
radio input "true"
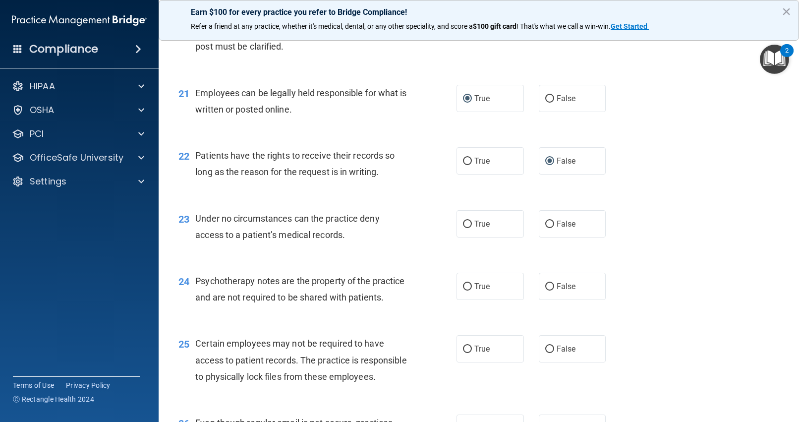
scroll to position [1891, 0]
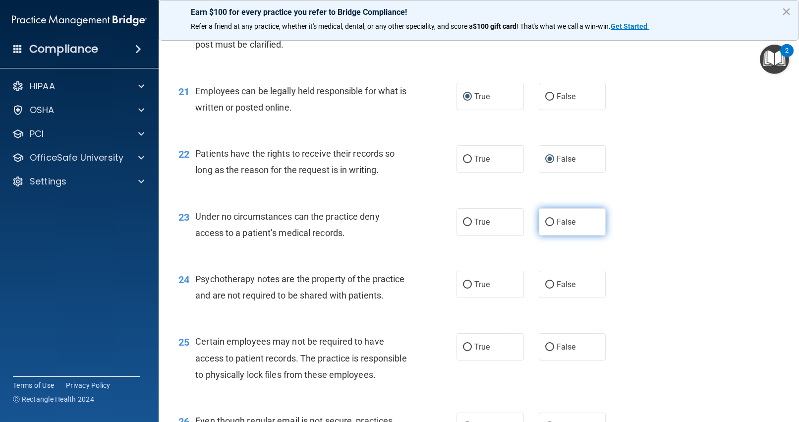
click at [552, 220] on input "False" at bounding box center [549, 222] width 9 height 7
radio input "true"
click at [467, 284] on input "True" at bounding box center [467, 284] width 9 height 7
radio input "true"
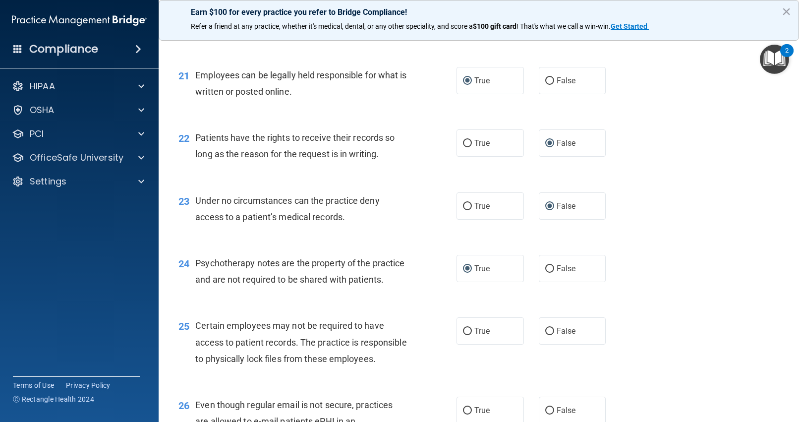
scroll to position [1909, 0]
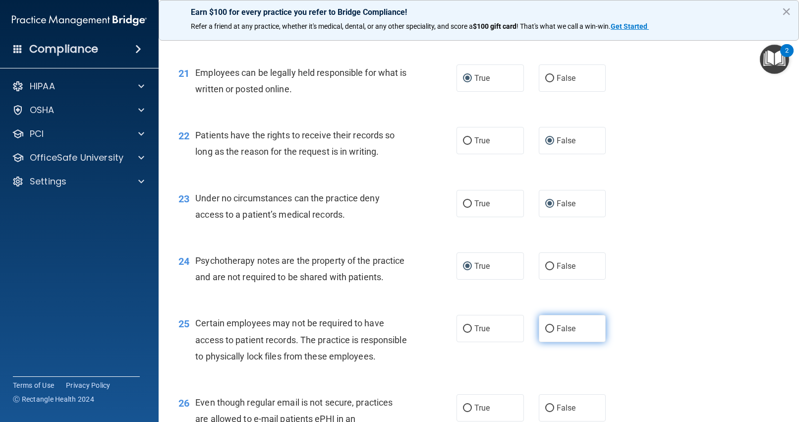
click at [553, 330] on input "False" at bounding box center [549, 328] width 9 height 7
radio input "true"
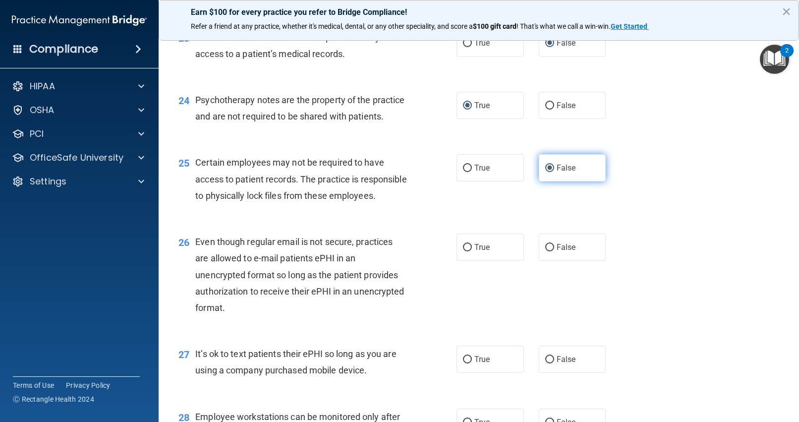
scroll to position [2075, 0]
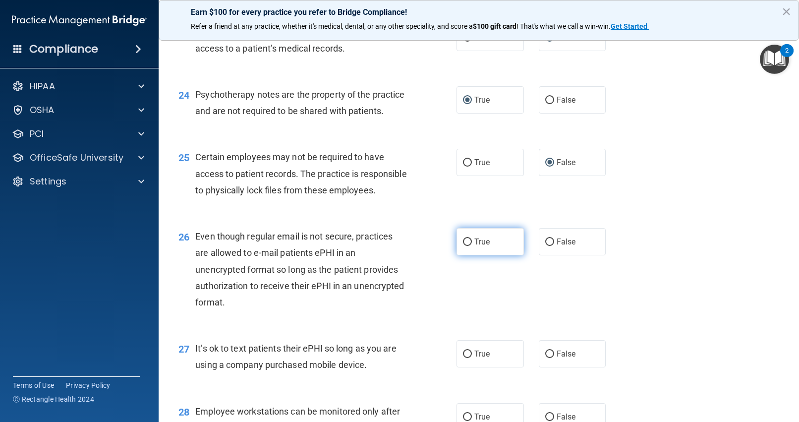
click at [466, 246] on input "True" at bounding box center [467, 241] width 9 height 7
radio input "true"
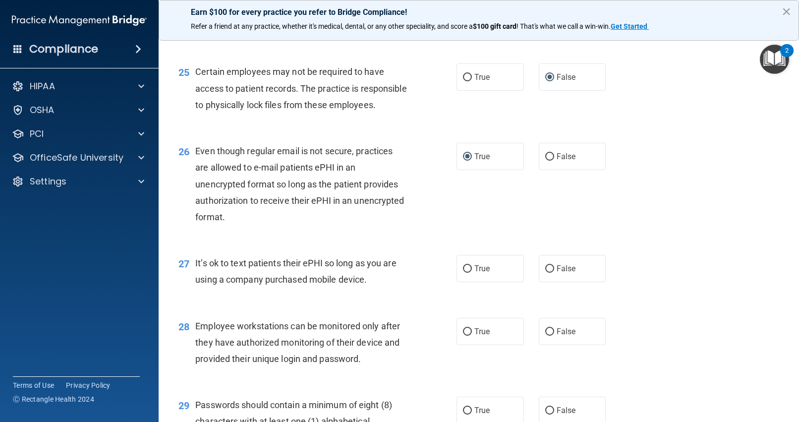
scroll to position [2164, 0]
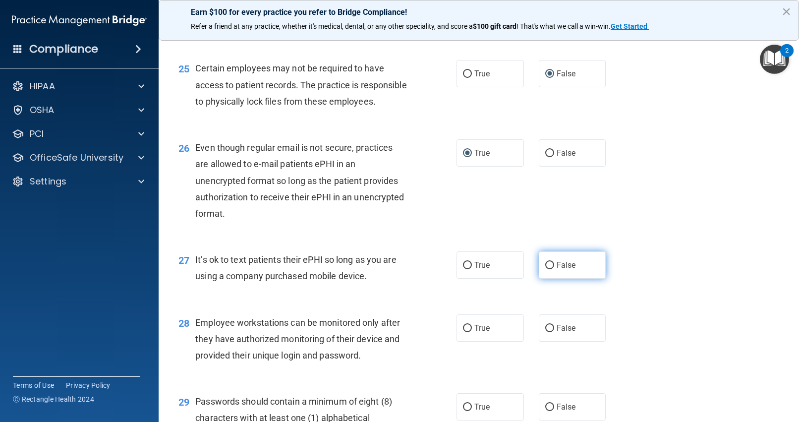
click at [550, 269] on input "False" at bounding box center [549, 265] width 9 height 7
radio input "true"
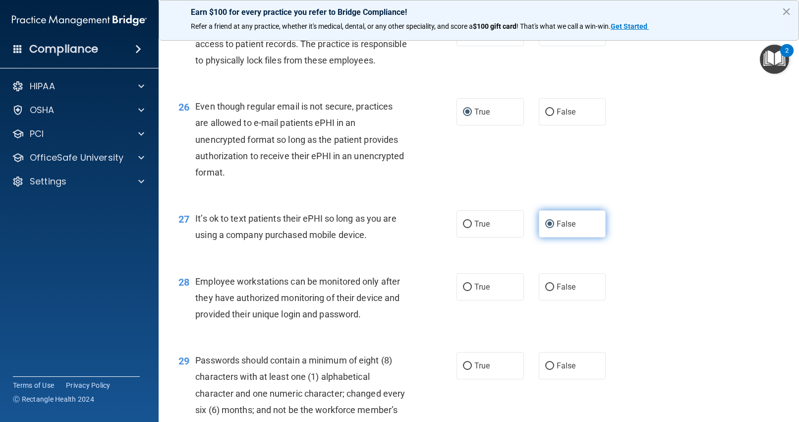
scroll to position [2207, 0]
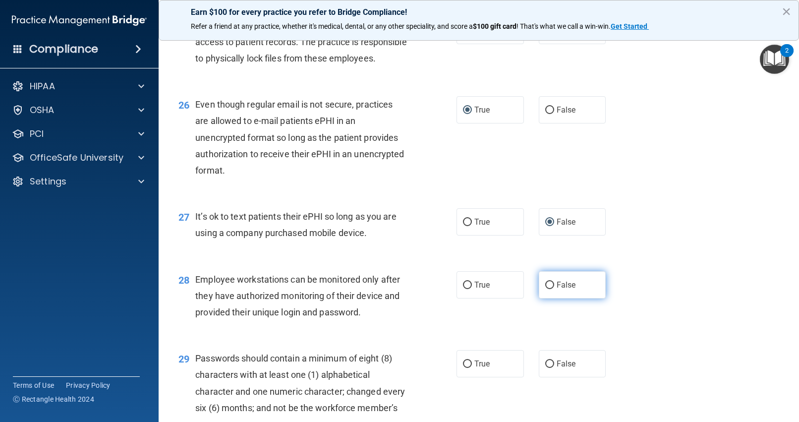
click at [550, 289] on input "False" at bounding box center [549, 284] width 9 height 7
radio input "true"
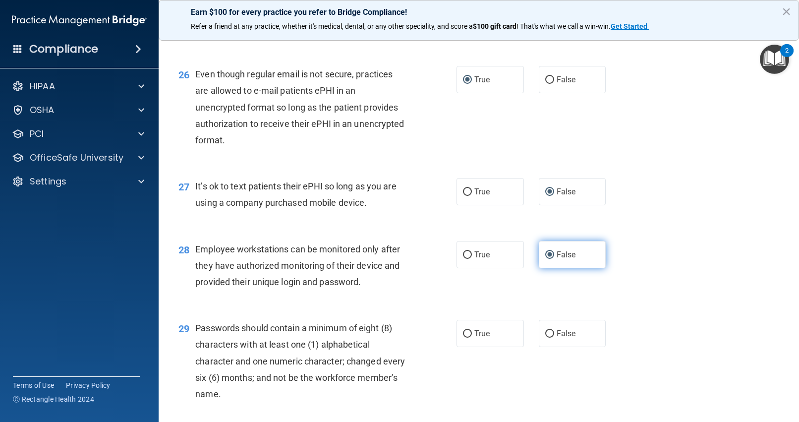
scroll to position [2242, 0]
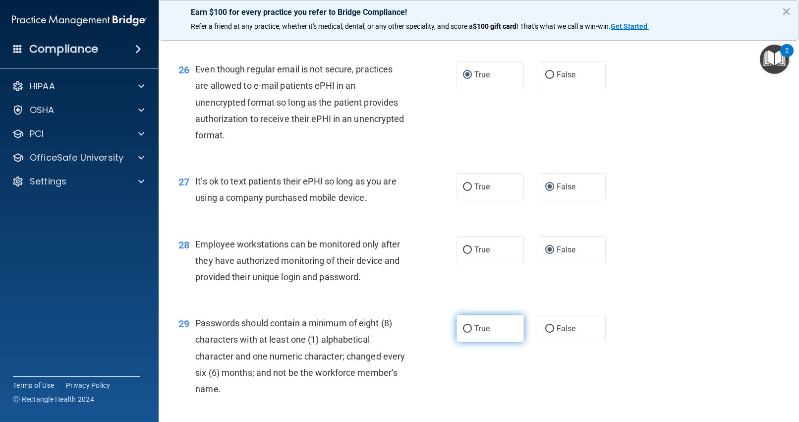
click at [468, 332] on input "True" at bounding box center [467, 328] width 9 height 7
radio input "true"
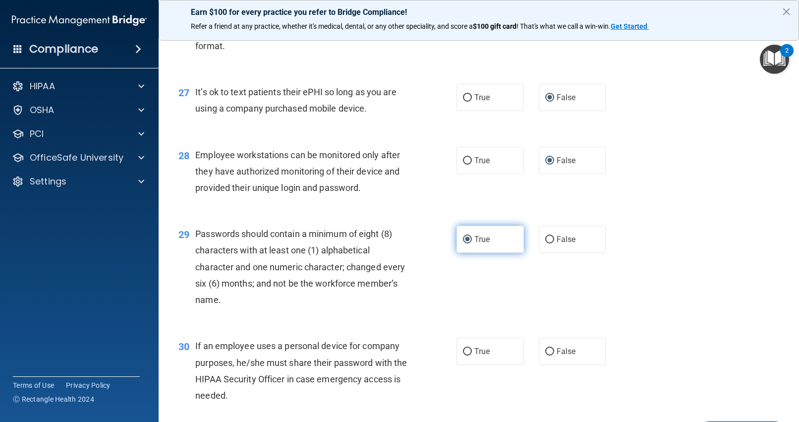
scroll to position [2333, 0]
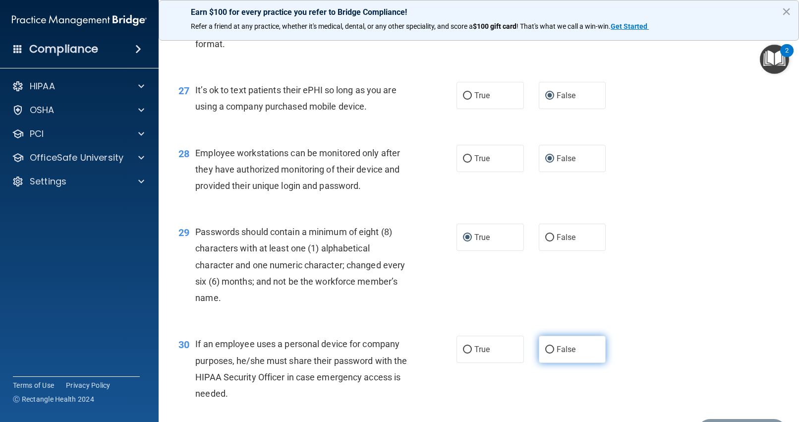
click at [550, 353] on input "False" at bounding box center [549, 349] width 9 height 7
radio input "true"
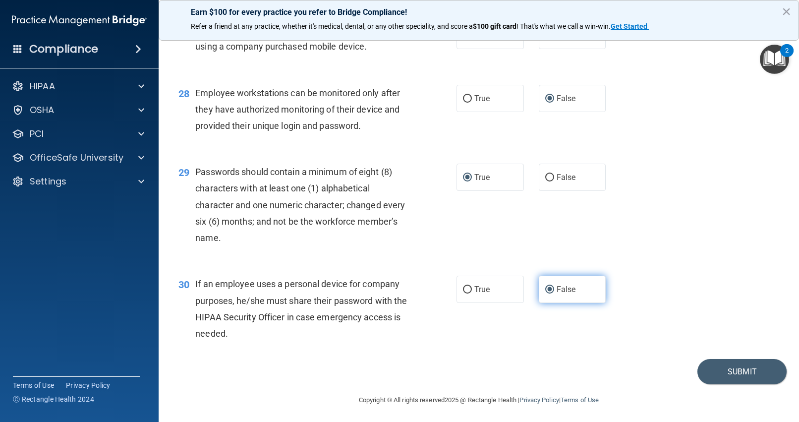
scroll to position [2412, 0]
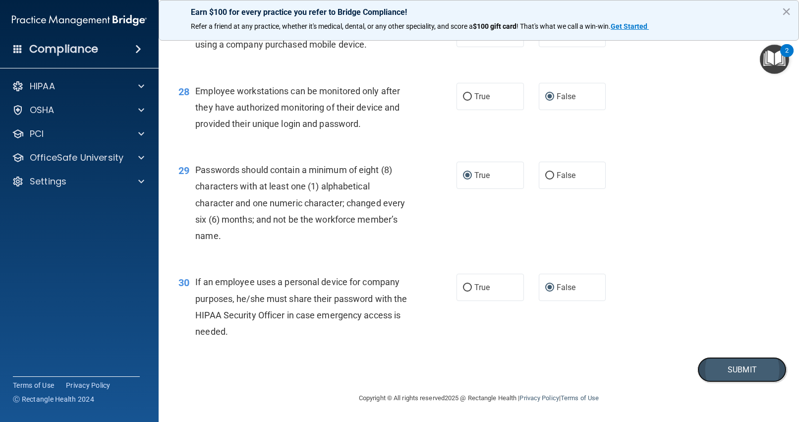
click at [733, 372] on button "Submit" at bounding box center [741, 369] width 89 height 25
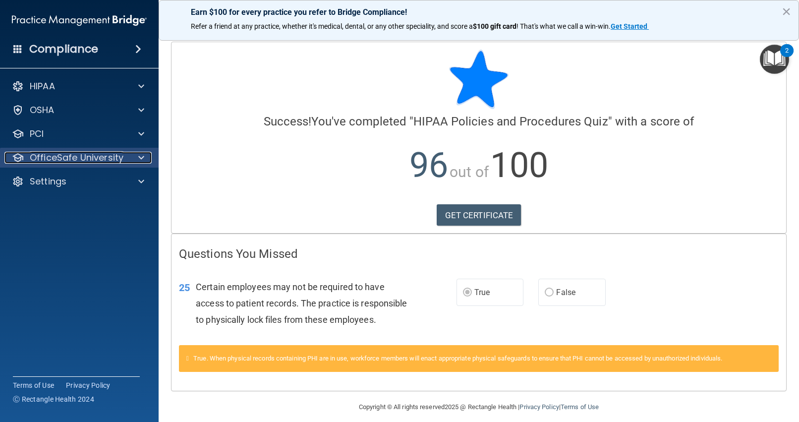
click at [80, 155] on p "OfficeSafe University" at bounding box center [77, 158] width 94 height 12
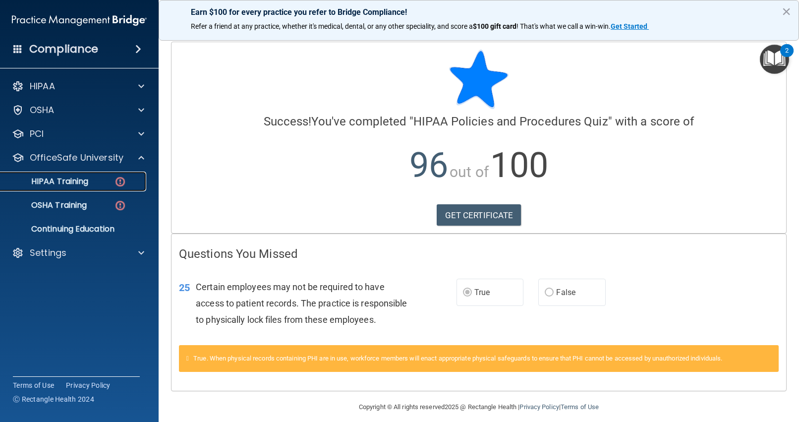
click at [86, 182] on p "HIPAA Training" at bounding box center [47, 181] width 82 height 10
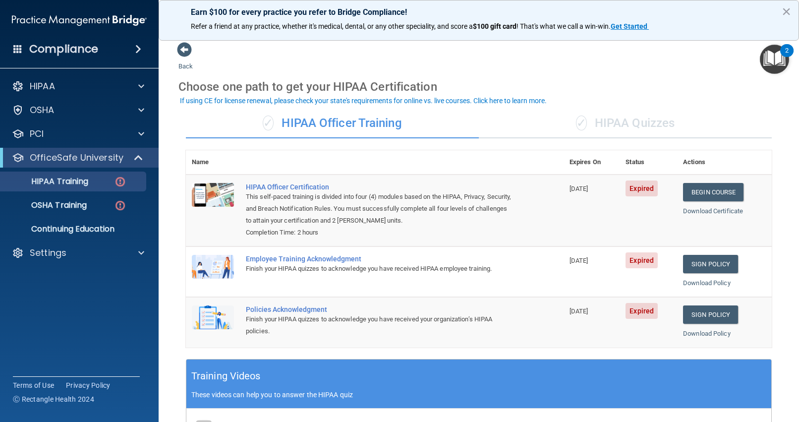
click at [613, 121] on div "✓ HIPAA Quizzes" at bounding box center [625, 124] width 293 height 30
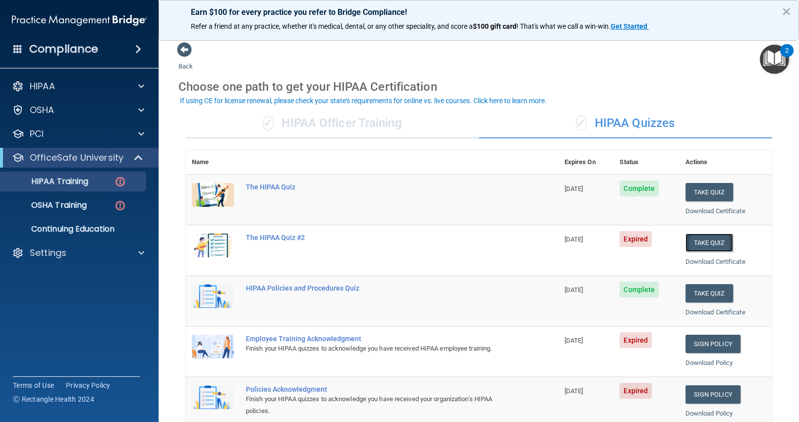
click at [714, 241] on button "Take Quiz" at bounding box center [709, 242] width 48 height 18
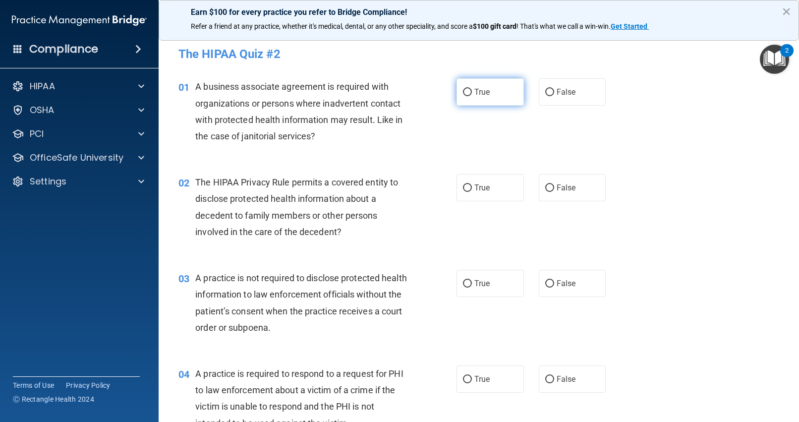
click at [468, 90] on input "True" at bounding box center [467, 92] width 9 height 7
radio input "true"
click at [468, 90] on input "True" at bounding box center [467, 92] width 9 height 7
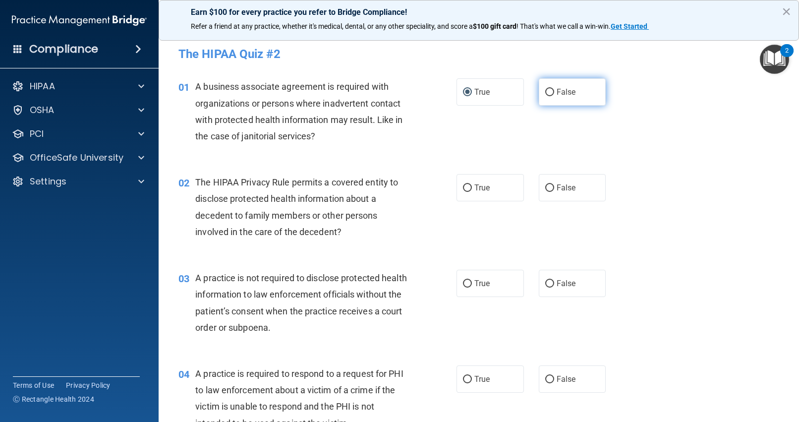
click at [551, 92] on input "False" at bounding box center [549, 92] width 9 height 7
radio input "true"
radio input "false"
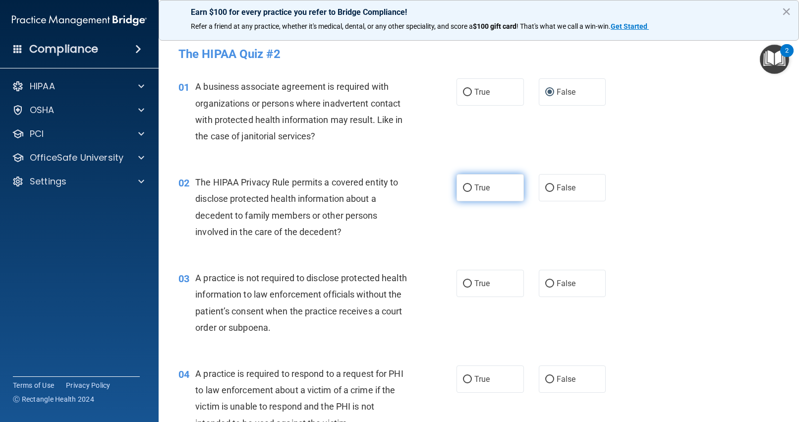
click at [467, 186] on input "True" at bounding box center [467, 187] width 9 height 7
radio input "true"
click at [550, 283] on input "False" at bounding box center [549, 283] width 9 height 7
radio input "true"
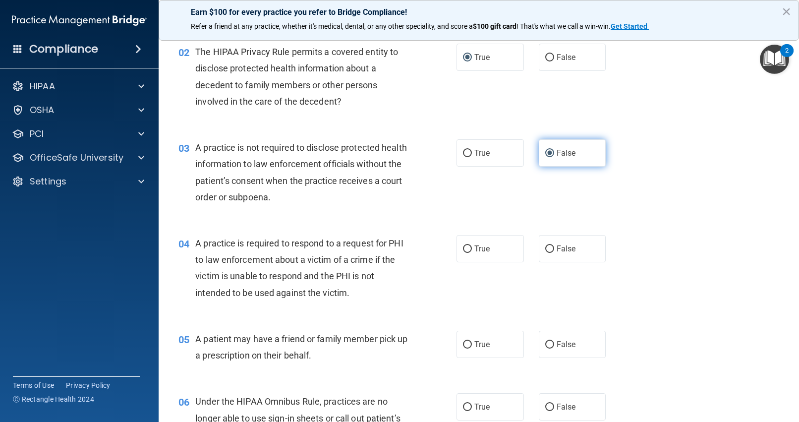
scroll to position [131, 0]
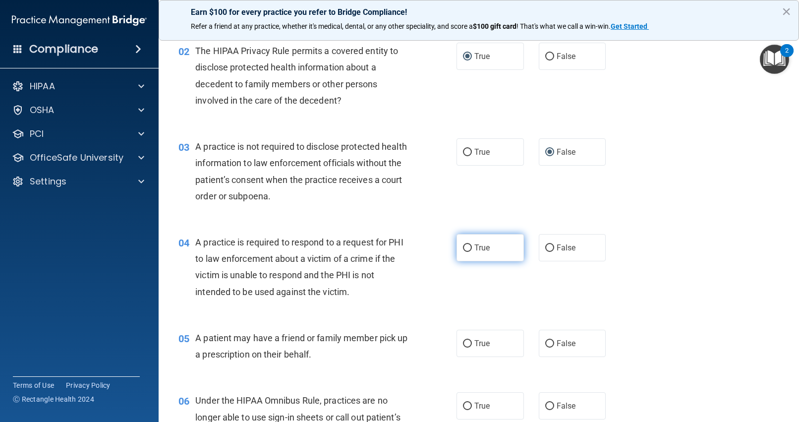
click at [470, 249] on input "True" at bounding box center [467, 247] width 9 height 7
radio input "true"
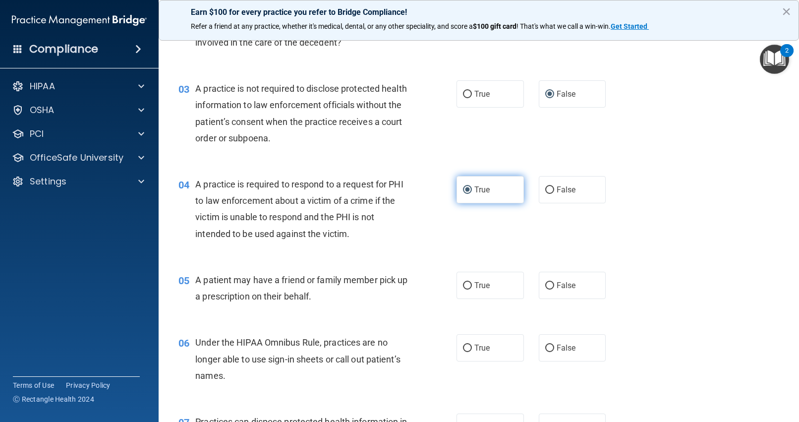
scroll to position [190, 0]
click at [469, 283] on input "True" at bounding box center [467, 284] width 9 height 7
radio input "true"
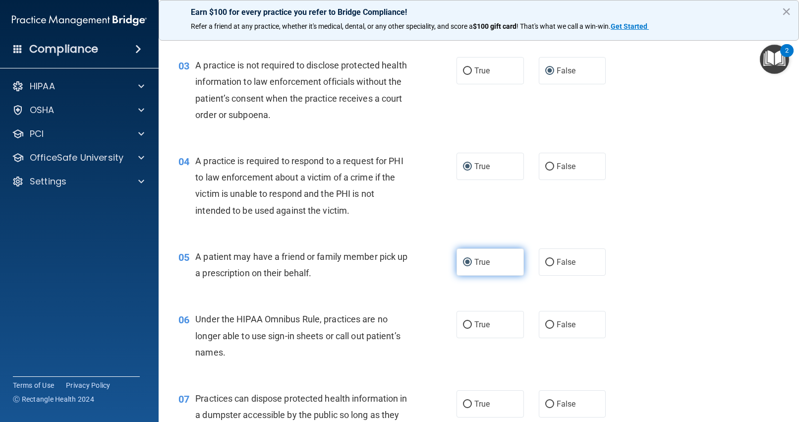
scroll to position [230, 0]
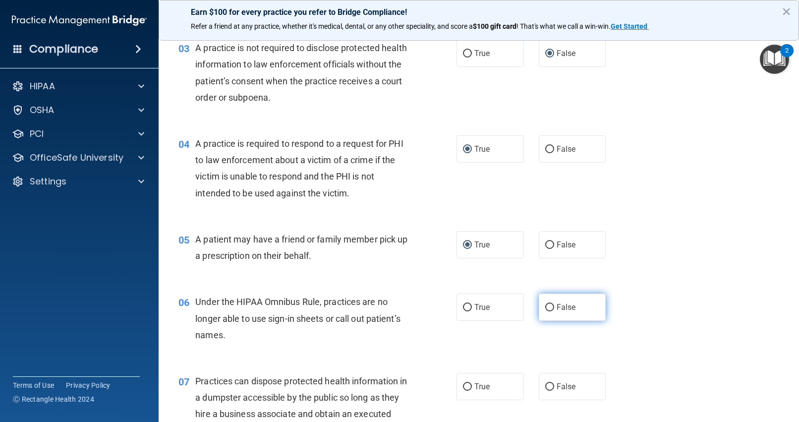
click at [551, 306] on input "False" at bounding box center [549, 307] width 9 height 7
radio input "true"
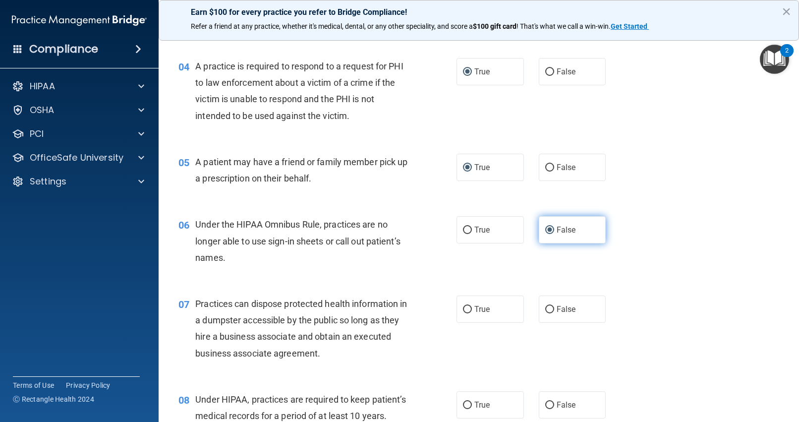
scroll to position [308, 0]
click at [546, 307] on input "False" at bounding box center [549, 308] width 9 height 7
radio input "true"
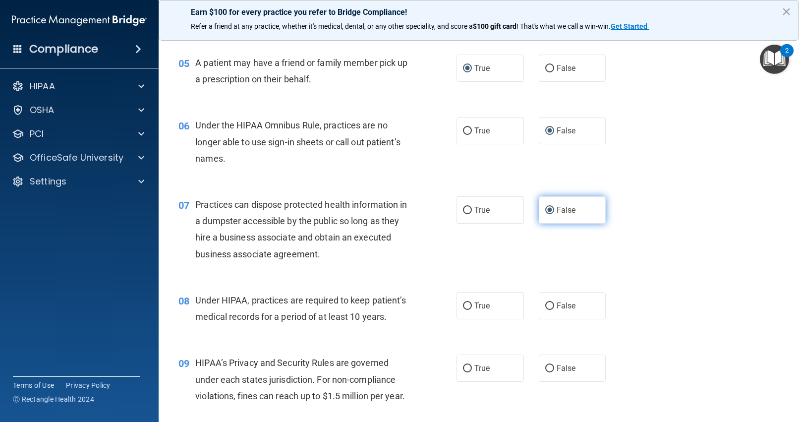
scroll to position [415, 0]
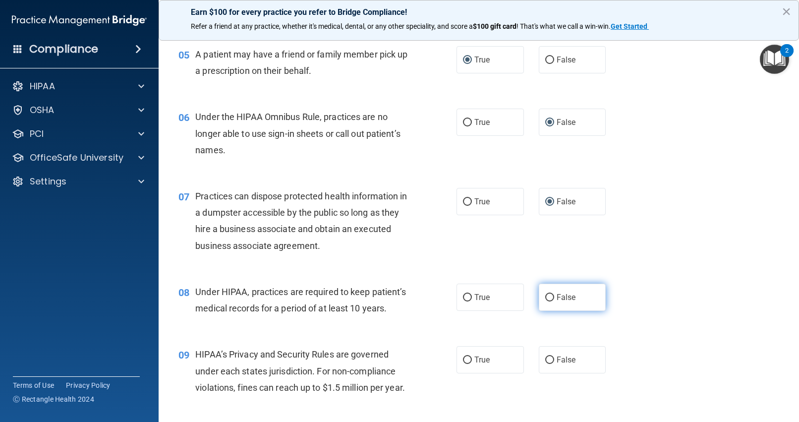
click at [554, 294] on label "False" at bounding box center [572, 296] width 67 height 27
click at [554, 294] on input "False" at bounding box center [549, 297] width 9 height 7
radio input "true"
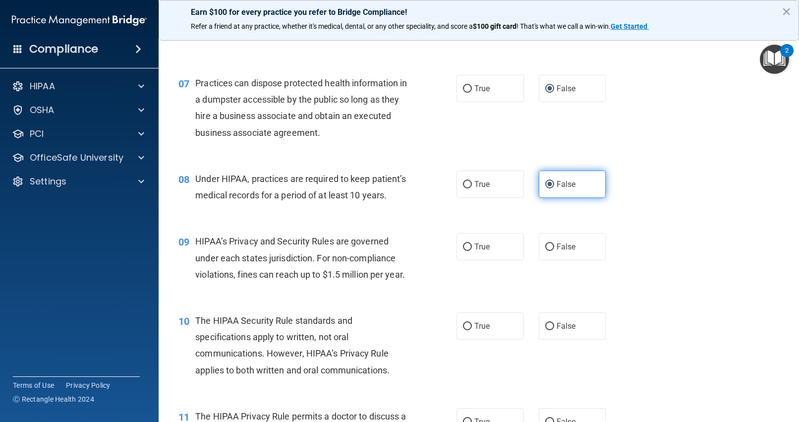
scroll to position [527, 0]
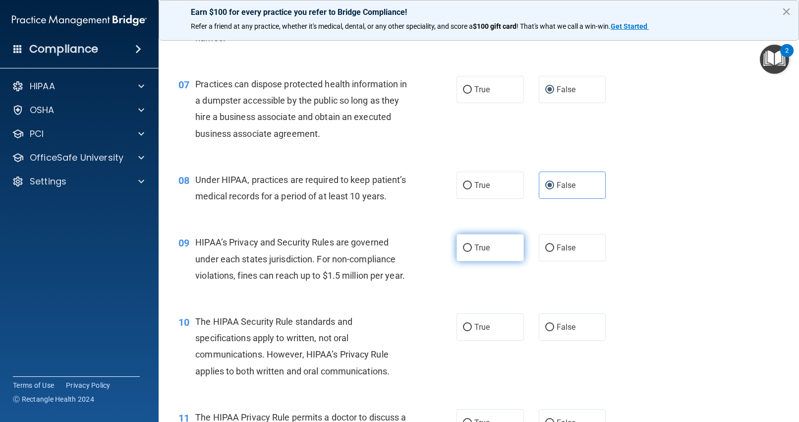
click at [468, 245] on input "True" at bounding box center [467, 247] width 9 height 7
radio input "true"
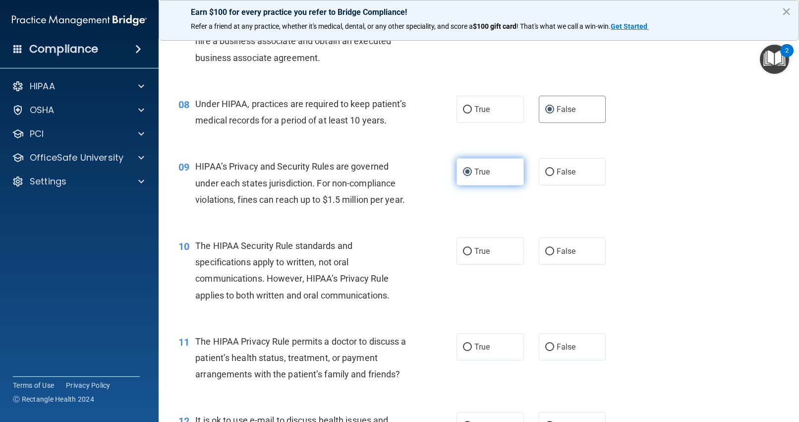
scroll to position [604, 0]
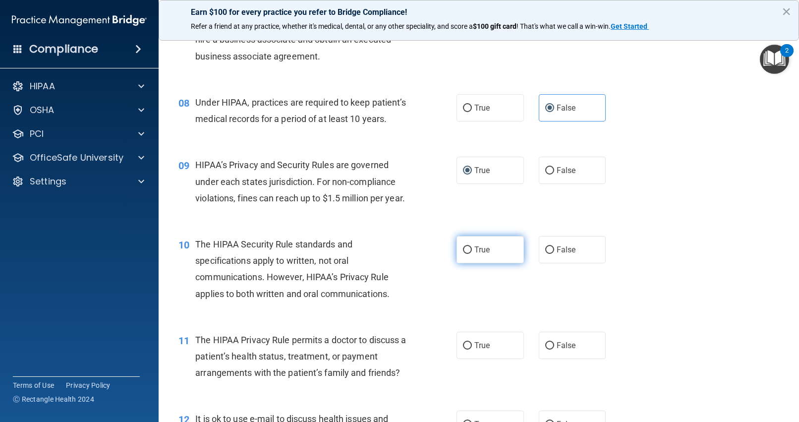
click at [466, 248] on input "True" at bounding box center [467, 249] width 9 height 7
radio input "true"
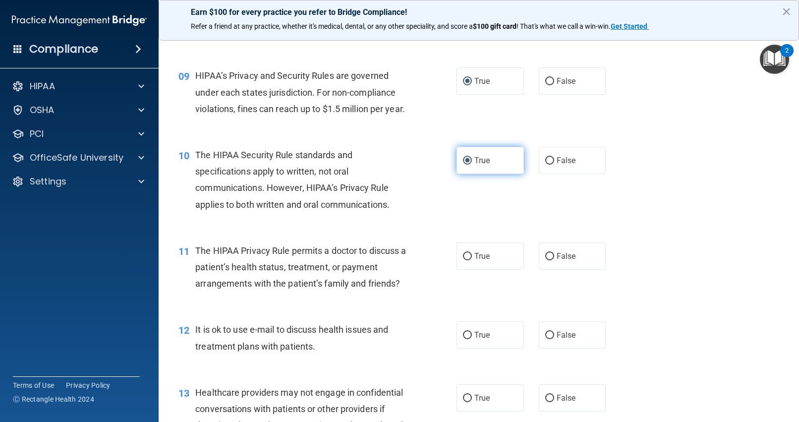
scroll to position [699, 0]
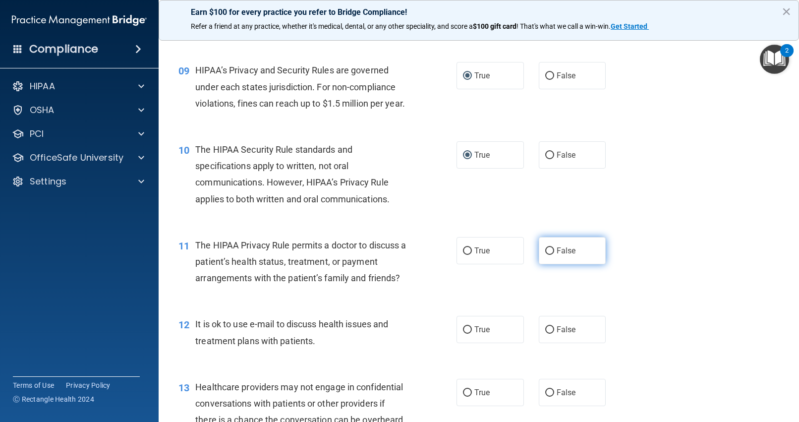
click at [549, 247] on input "False" at bounding box center [549, 250] width 9 height 7
radio input "true"
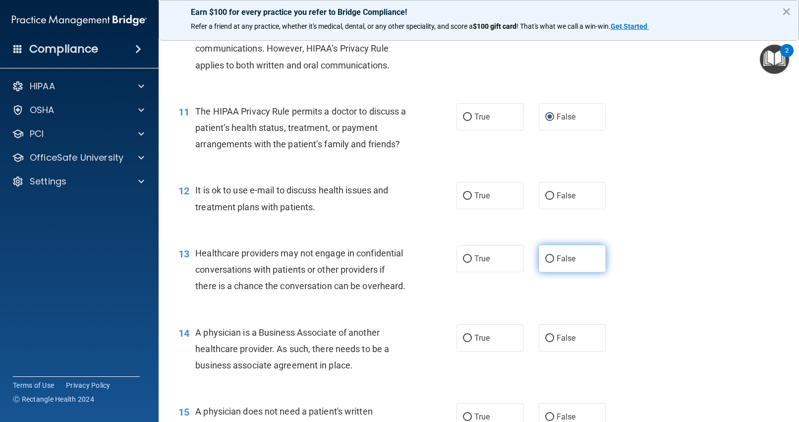
scroll to position [839, 0]
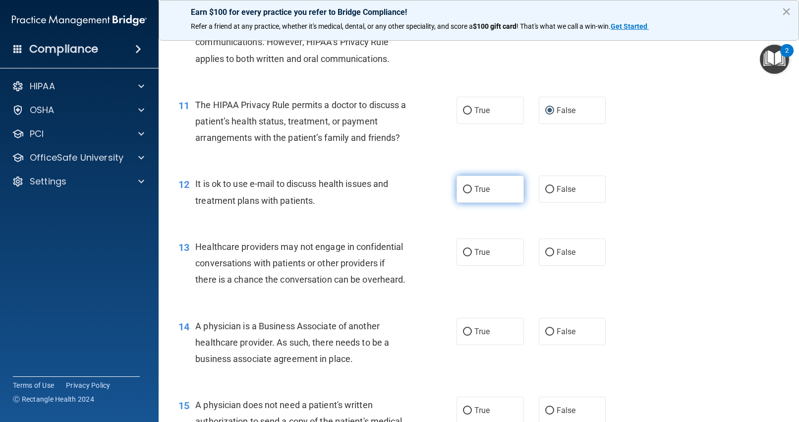
click at [467, 190] on input "True" at bounding box center [467, 189] width 9 height 7
radio input "true"
click at [549, 253] on input "False" at bounding box center [549, 252] width 9 height 7
radio input "true"
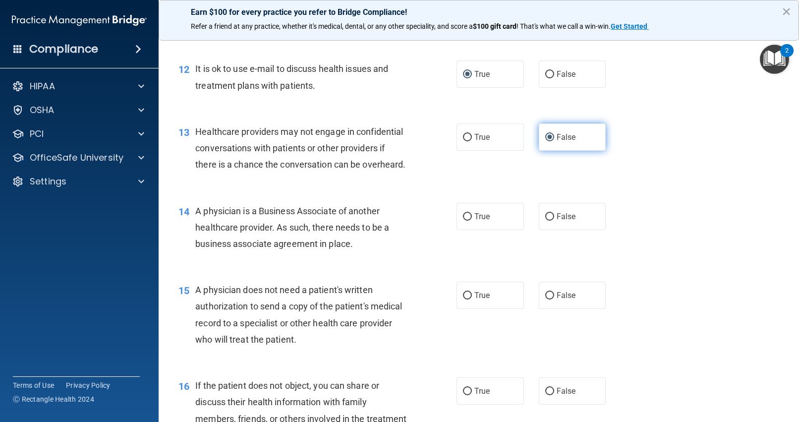
scroll to position [960, 0]
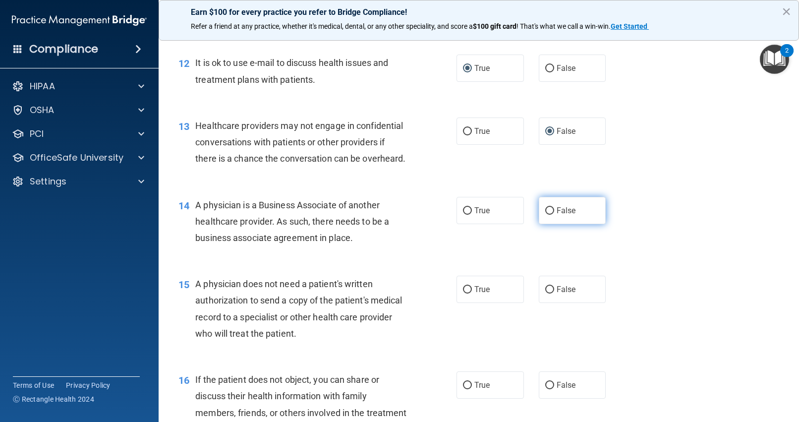
click at [550, 209] on input "False" at bounding box center [549, 210] width 9 height 7
radio input "true"
click at [467, 288] on input "True" at bounding box center [467, 289] width 9 height 7
radio input "true"
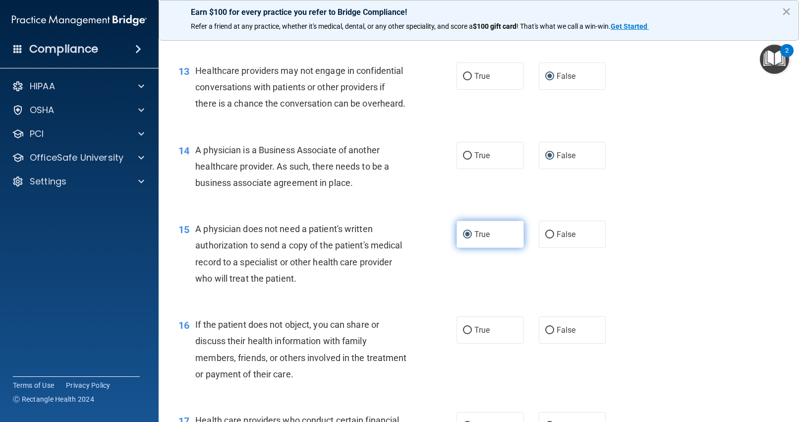
scroll to position [1014, 0]
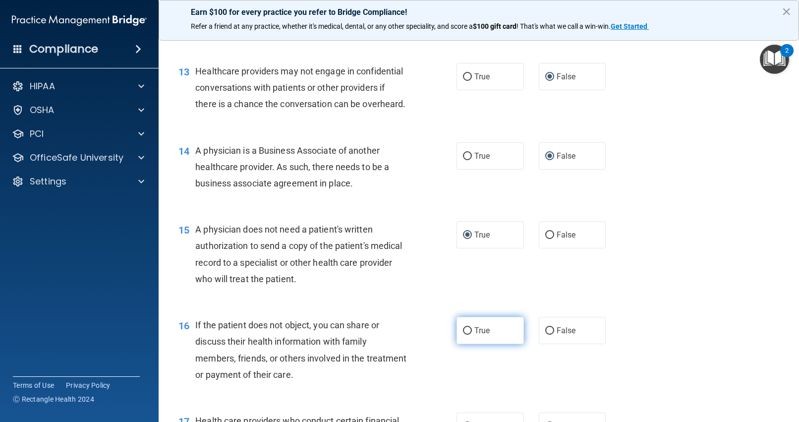
click at [468, 328] on input "True" at bounding box center [467, 330] width 9 height 7
radio input "true"
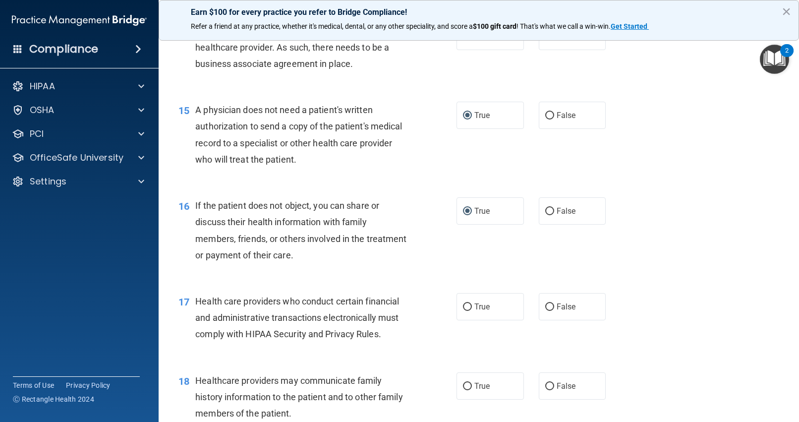
scroll to position [1134, 0]
click at [467, 304] on input "True" at bounding box center [467, 306] width 9 height 7
radio input "true"
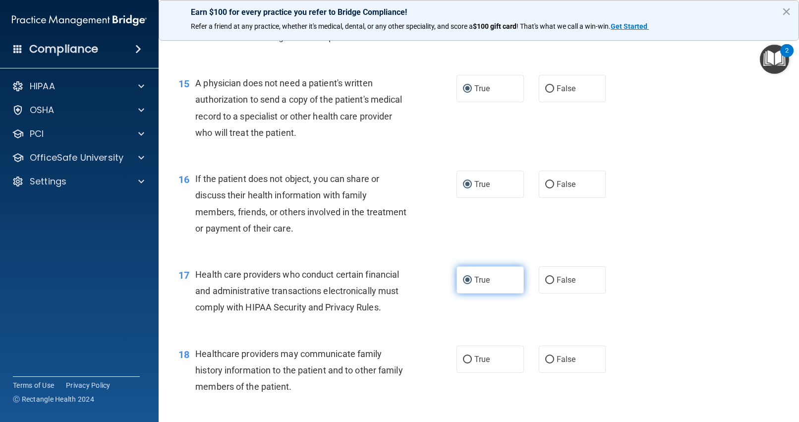
scroll to position [1161, 0]
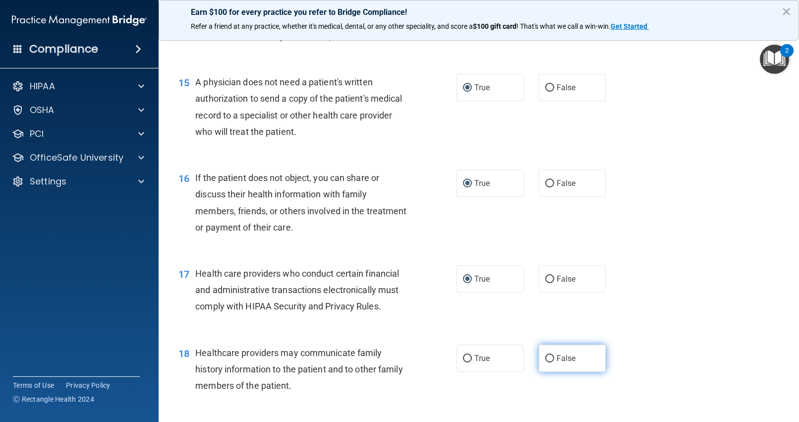
click at [556, 357] on span "False" at bounding box center [565, 357] width 19 height 9
click at [554, 357] on input "False" at bounding box center [549, 358] width 9 height 7
radio input "true"
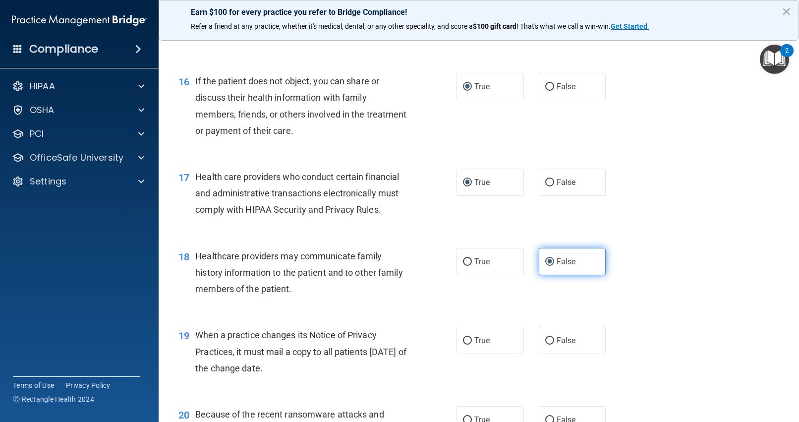
scroll to position [1265, 0]
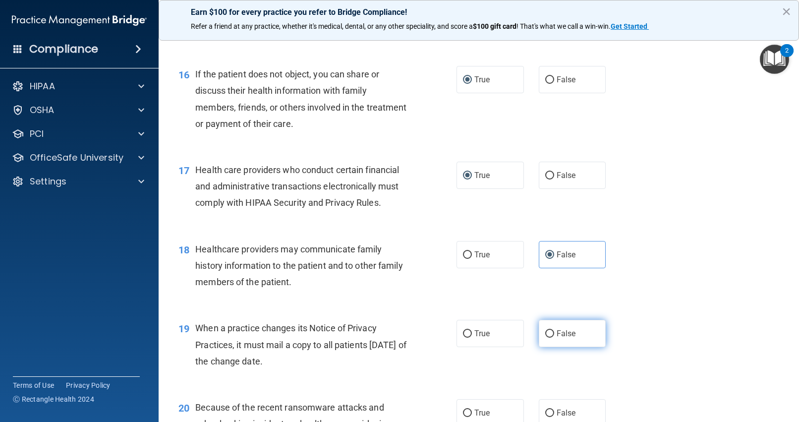
click at [548, 333] on input "False" at bounding box center [549, 333] width 9 height 7
radio input "true"
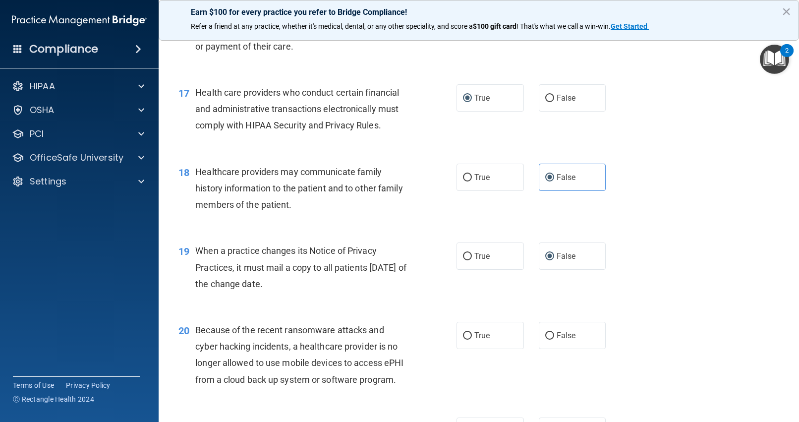
scroll to position [1343, 0]
click at [551, 333] on input "False" at bounding box center [549, 334] width 9 height 7
radio input "true"
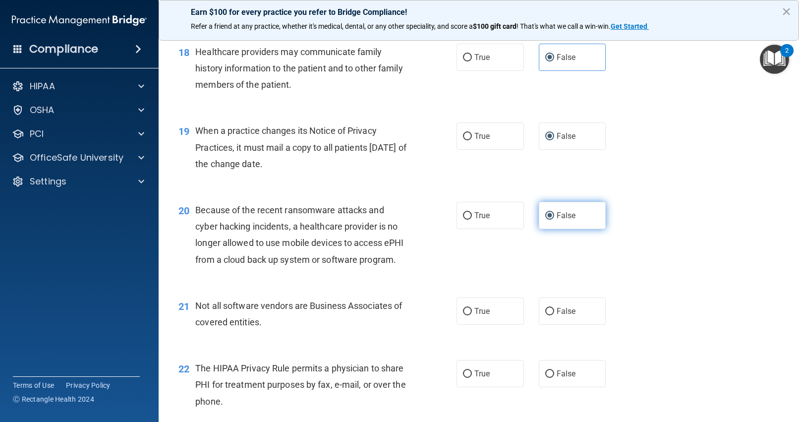
scroll to position [1484, 0]
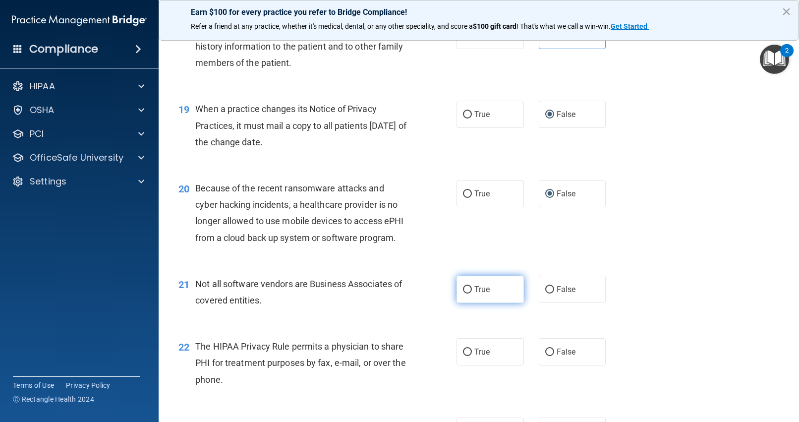
click at [466, 288] on input "True" at bounding box center [467, 289] width 9 height 7
radio input "true"
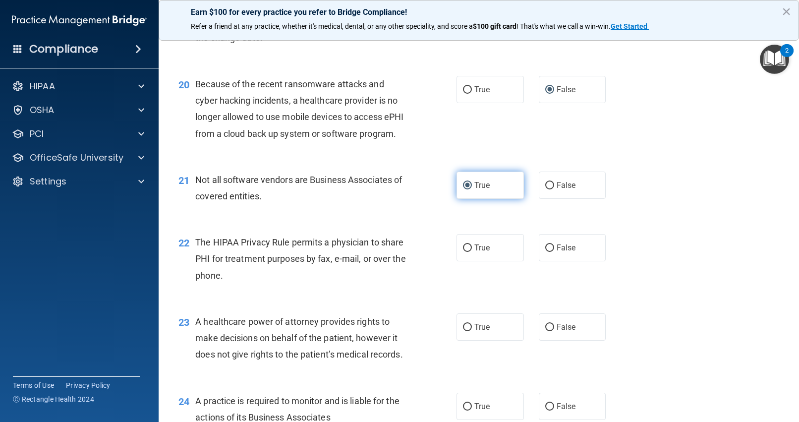
scroll to position [1590, 0]
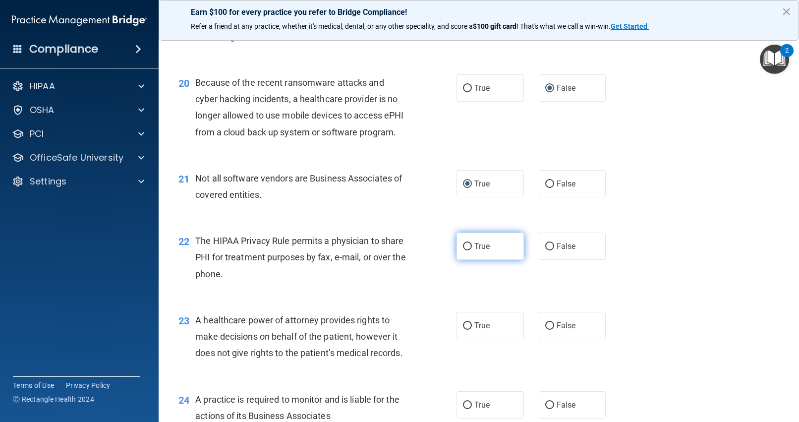
click at [471, 246] on input "True" at bounding box center [467, 246] width 9 height 7
radio input "true"
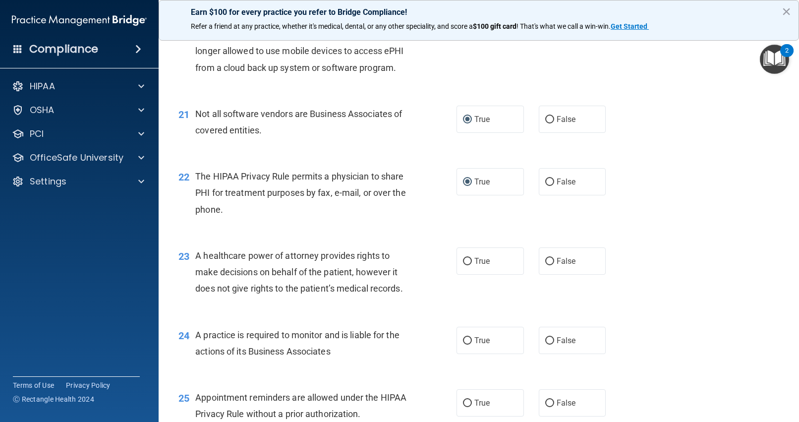
scroll to position [1655, 0]
click at [465, 259] on input "True" at bounding box center [467, 260] width 9 height 7
radio input "true"
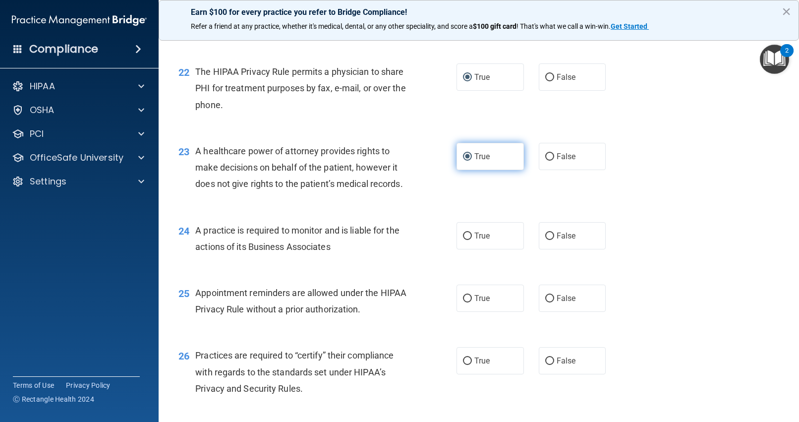
scroll to position [1765, 0]
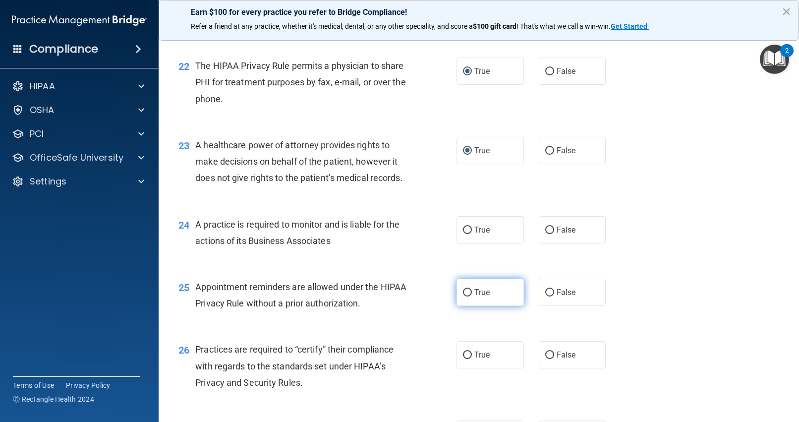
click at [466, 290] on input "True" at bounding box center [467, 292] width 9 height 7
radio input "true"
click at [549, 230] on input "False" at bounding box center [549, 229] width 9 height 7
radio input "true"
click at [550, 354] on input "False" at bounding box center [549, 354] width 9 height 7
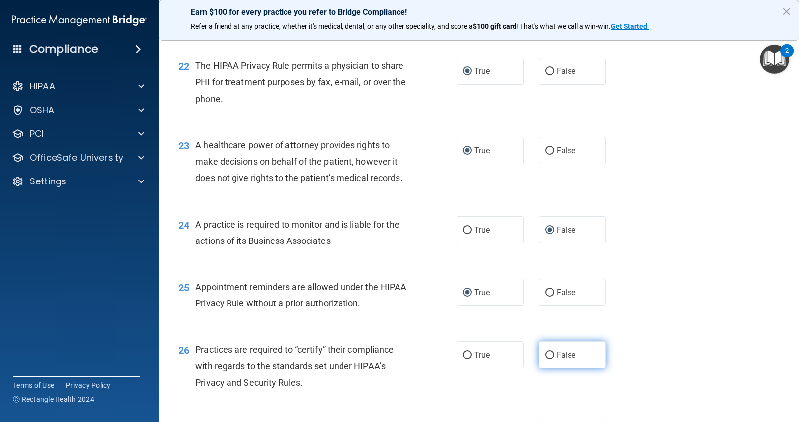
radio input "true"
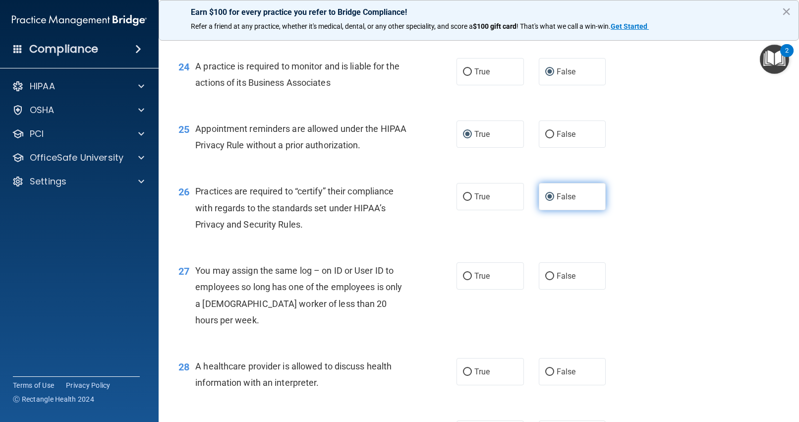
scroll to position [1924, 0]
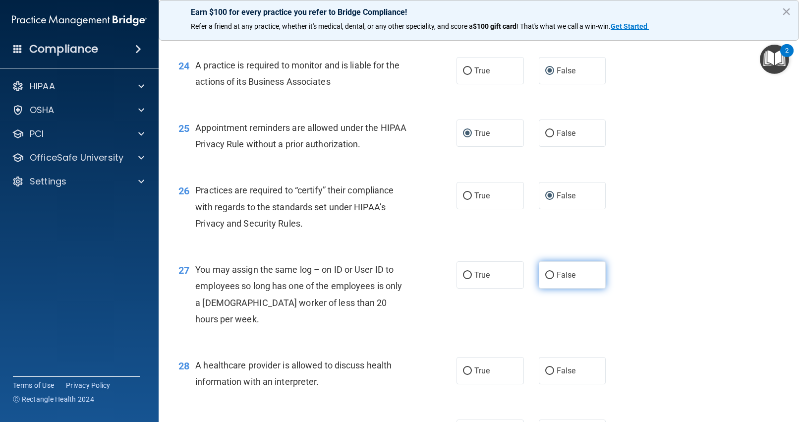
click at [549, 275] on input "False" at bounding box center [549, 275] width 9 height 7
radio input "true"
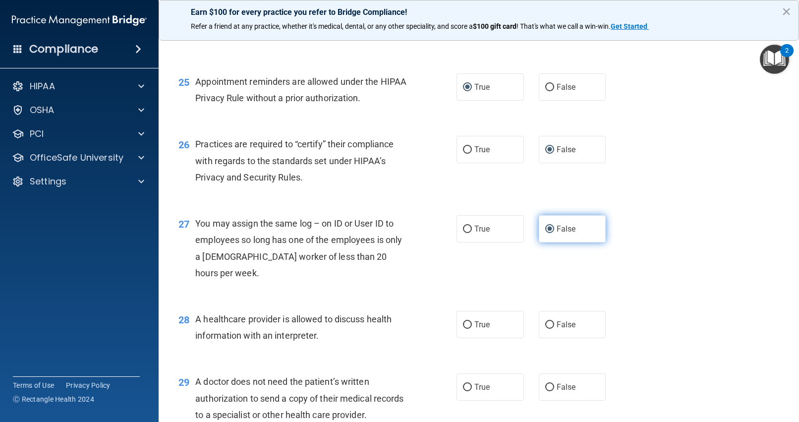
scroll to position [1971, 0]
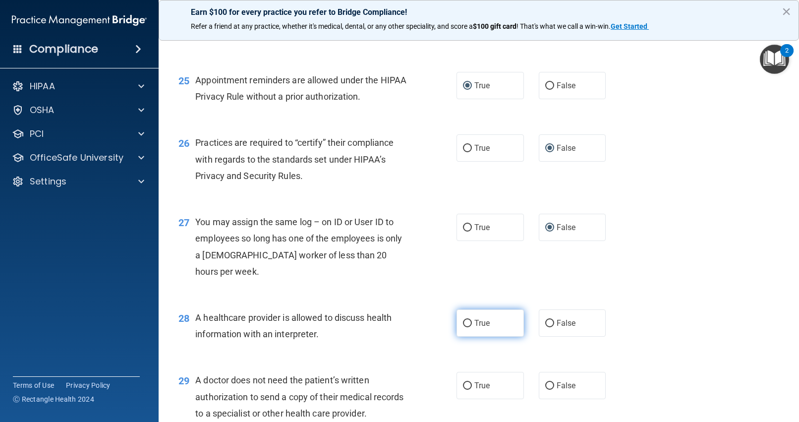
click at [468, 320] on input "True" at bounding box center [467, 323] width 9 height 7
radio input "true"
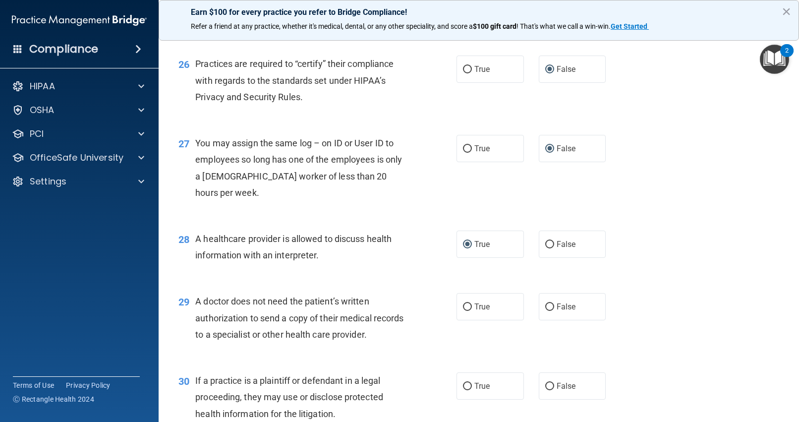
scroll to position [2050, 0]
click at [464, 303] on input "True" at bounding box center [467, 306] width 9 height 7
radio input "true"
click at [465, 382] on input "True" at bounding box center [467, 385] width 9 height 7
radio input "true"
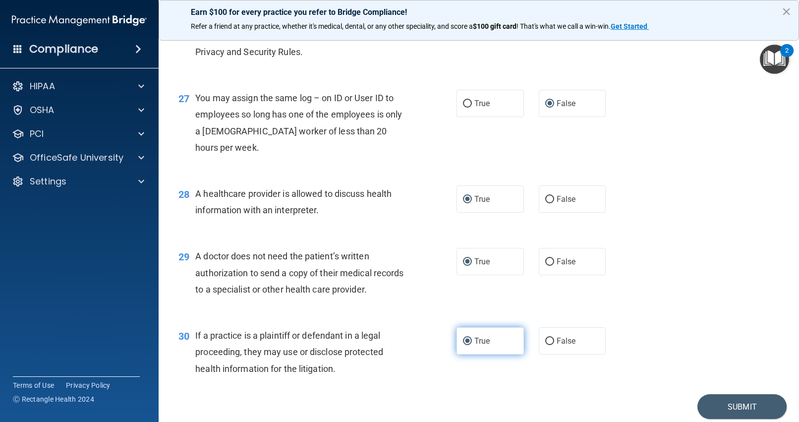
scroll to position [2096, 0]
click at [732, 393] on button "Submit" at bounding box center [741, 405] width 89 height 25
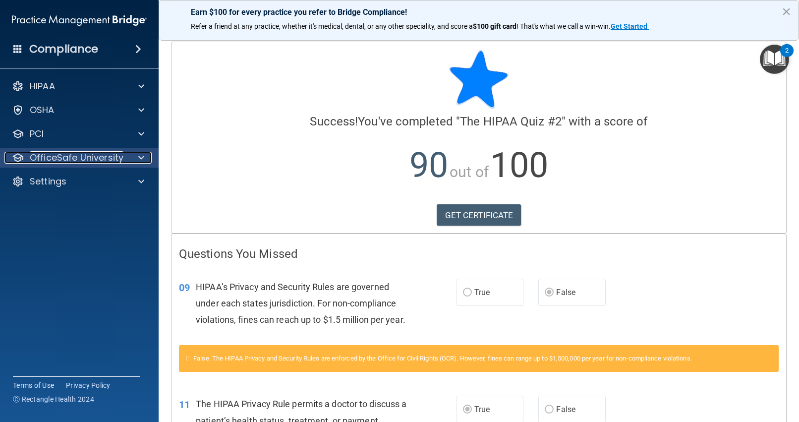
click at [87, 156] on p "OfficeSafe University" at bounding box center [77, 158] width 94 height 12
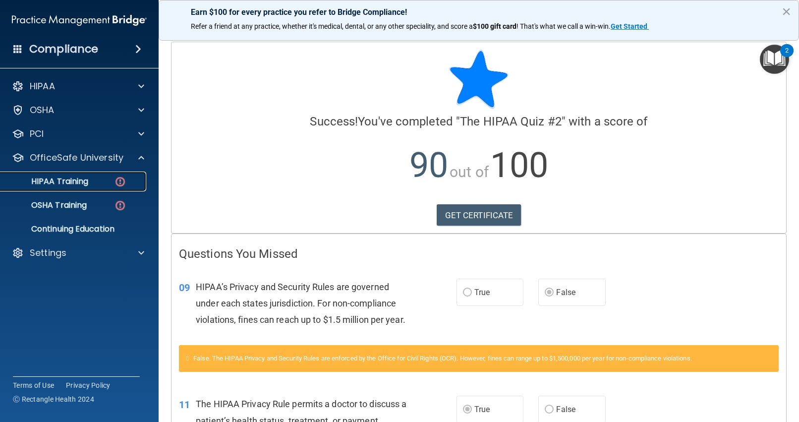
click at [101, 175] on link "HIPAA Training" at bounding box center [68, 181] width 156 height 20
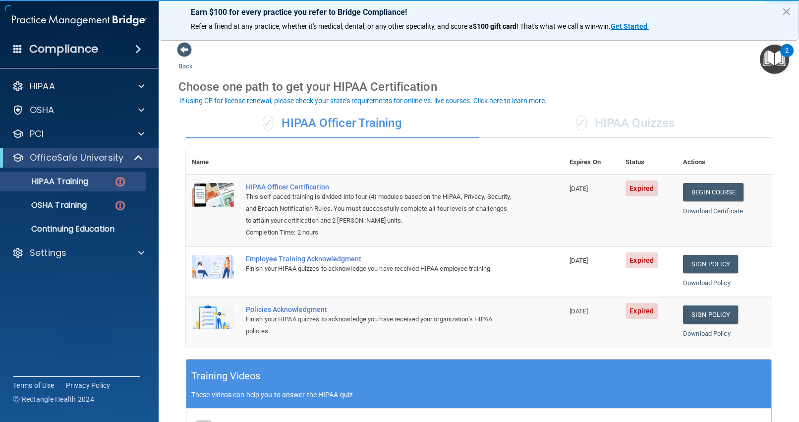
click at [598, 122] on div "✓ HIPAA Quizzes" at bounding box center [625, 124] width 293 height 30
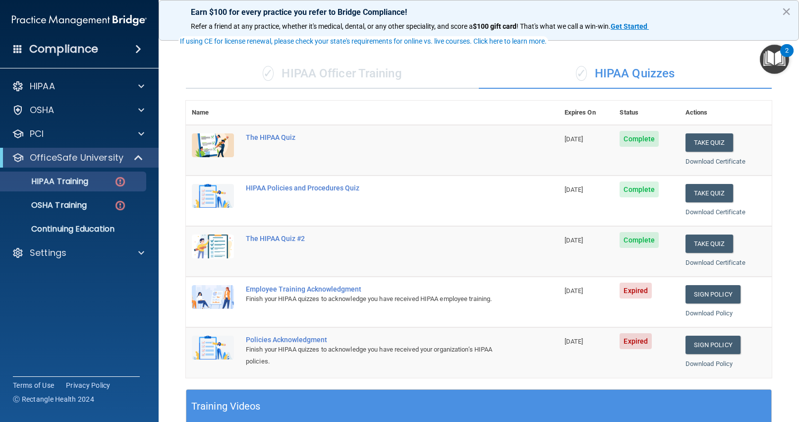
scroll to position [66, 0]
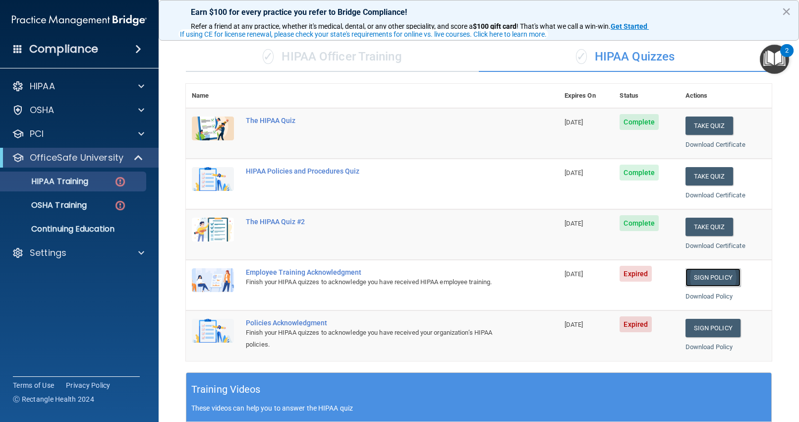
click at [698, 275] on link "Sign Policy" at bounding box center [712, 277] width 55 height 18
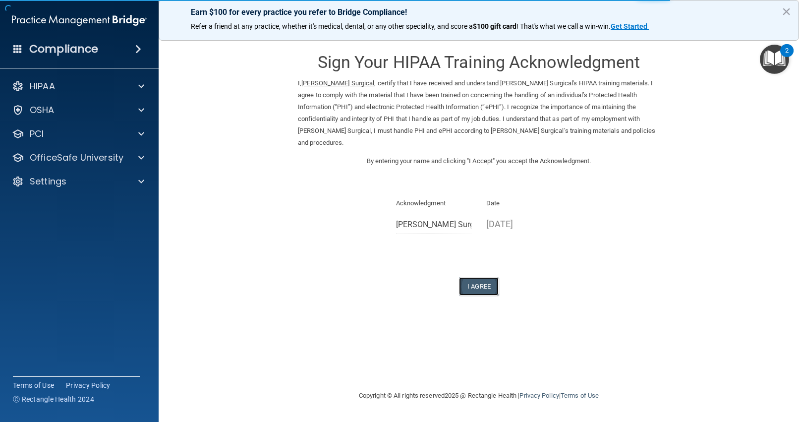
click at [491, 277] on button "I Agree" at bounding box center [479, 286] width 40 height 18
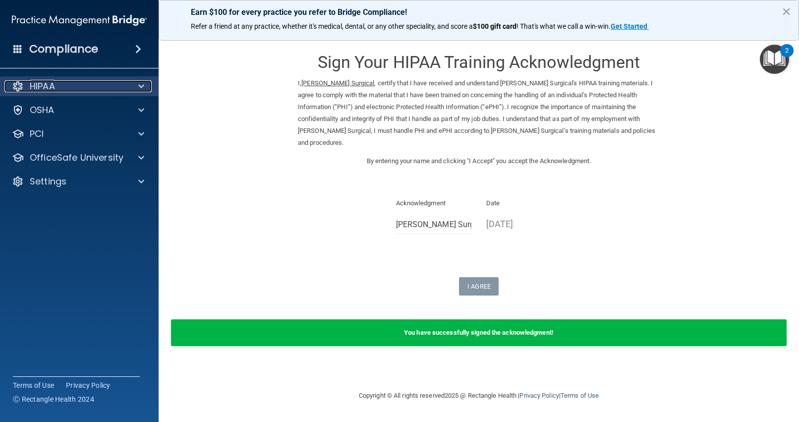
click at [83, 90] on div "HIPAA" at bounding box center [65, 86] width 123 height 12
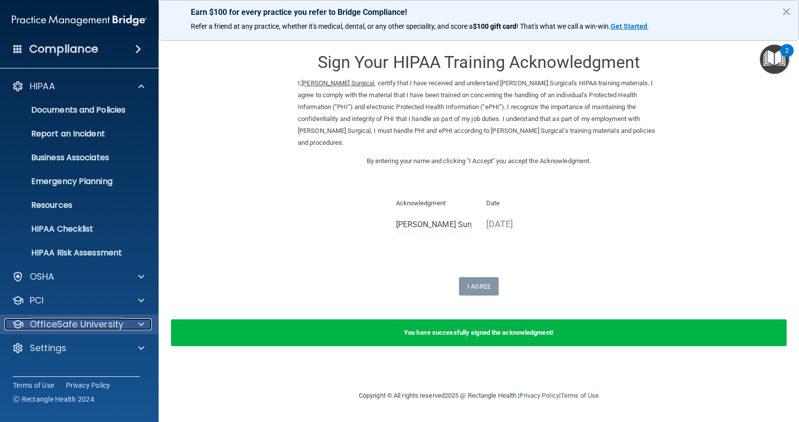
click at [82, 320] on p "OfficeSafe University" at bounding box center [77, 324] width 94 height 12
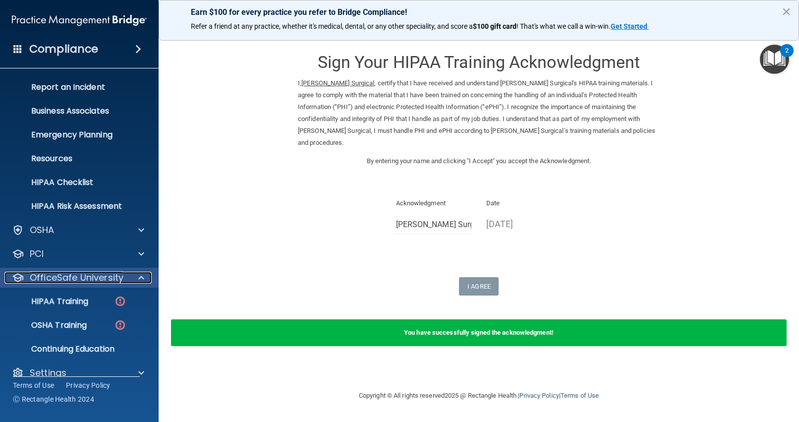
scroll to position [61, 0]
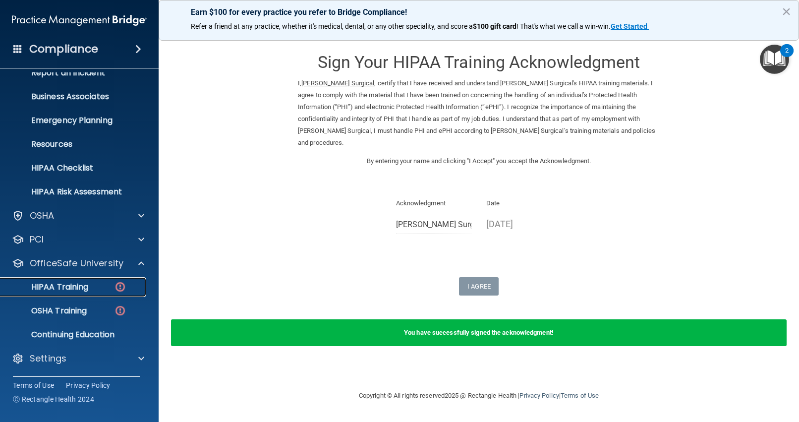
click at [78, 289] on p "HIPAA Training" at bounding box center [47, 287] width 82 height 10
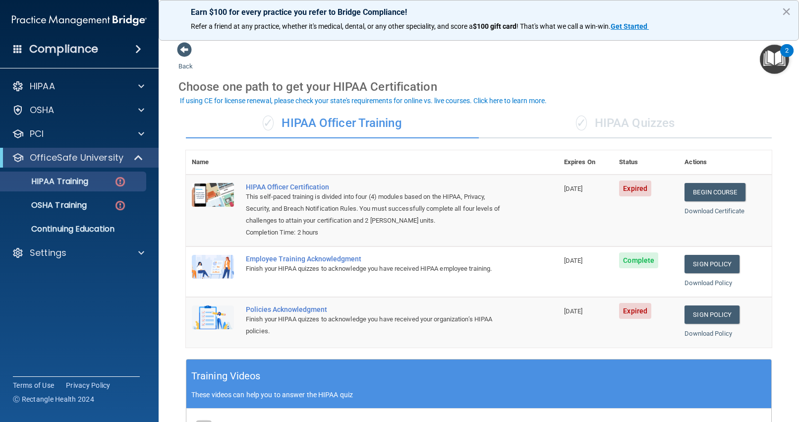
click at [656, 121] on div "✓ HIPAA Quizzes" at bounding box center [625, 124] width 293 height 30
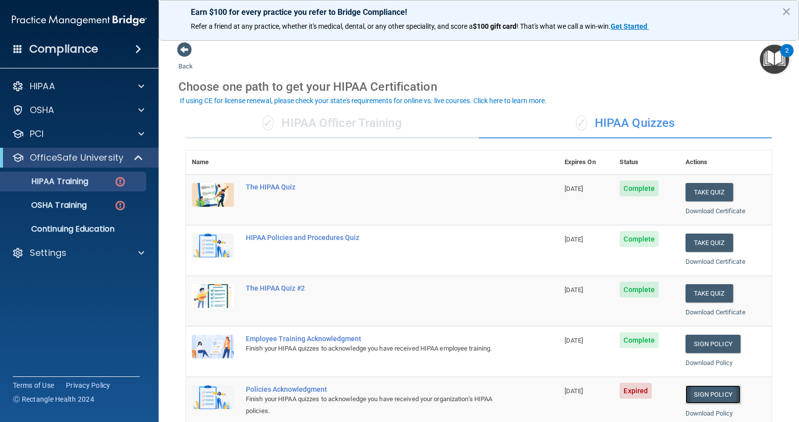
click at [705, 399] on link "Sign Policy" at bounding box center [712, 394] width 55 height 18
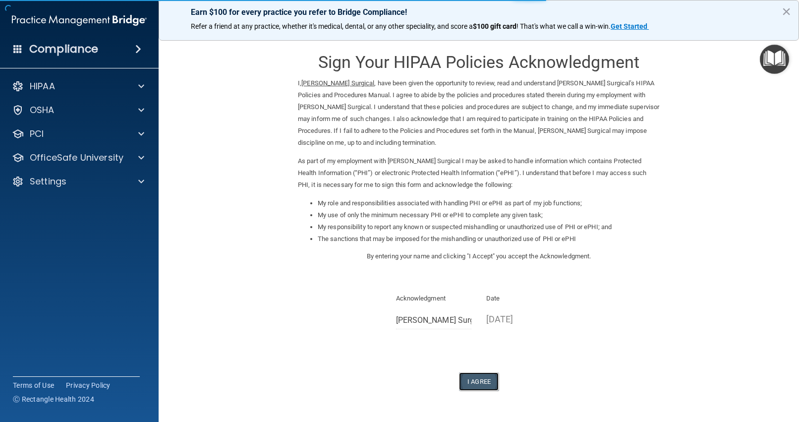
click at [475, 381] on button "I Agree" at bounding box center [479, 381] width 40 height 18
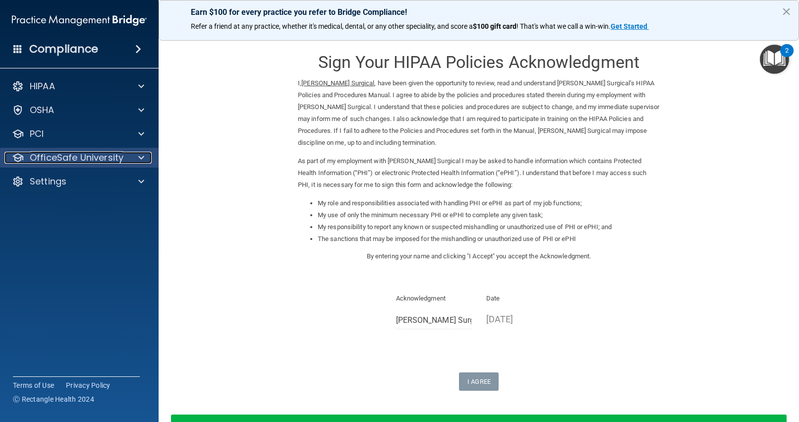
click at [48, 152] on p "OfficeSafe University" at bounding box center [77, 158] width 94 height 12
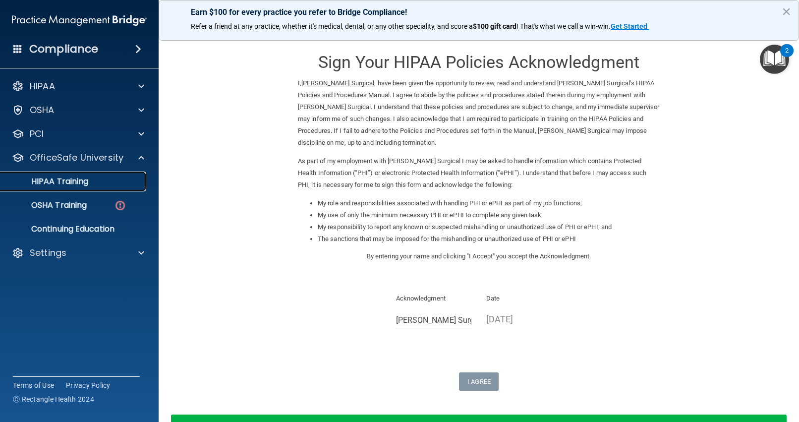
click at [58, 179] on p "HIPAA Training" at bounding box center [47, 181] width 82 height 10
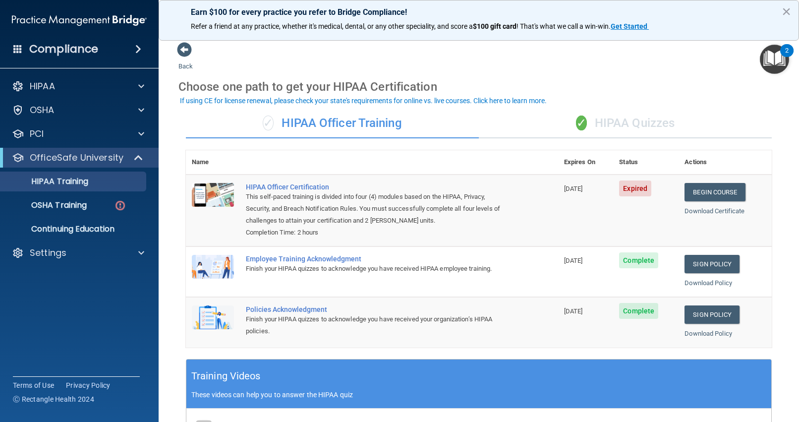
click at [615, 118] on div "✓ HIPAA Quizzes" at bounding box center [625, 124] width 293 height 30
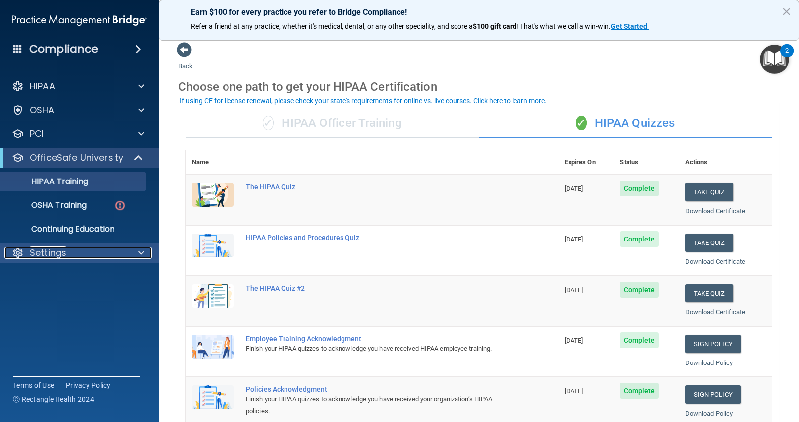
click at [68, 252] on div "Settings" at bounding box center [65, 253] width 123 height 12
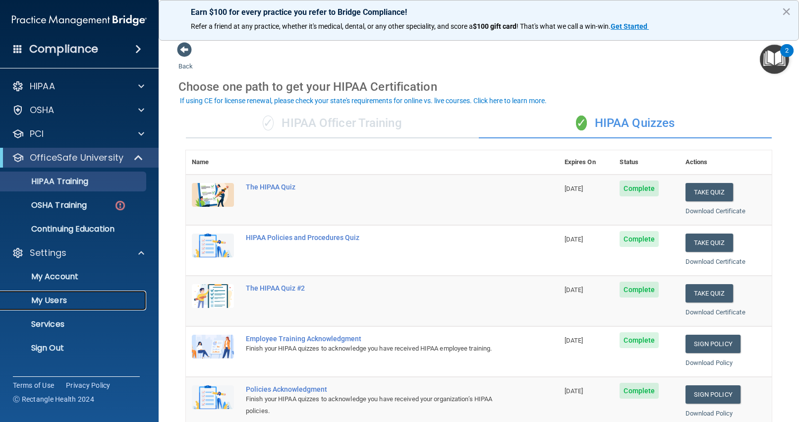
click at [57, 302] on p "My Users" at bounding box center [73, 300] width 135 height 10
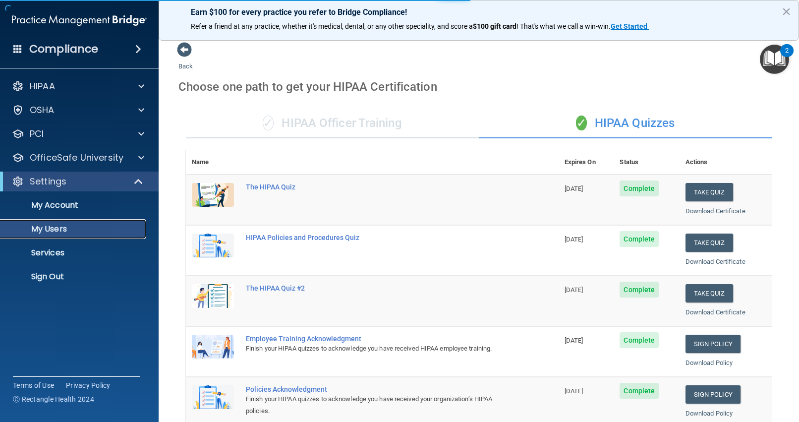
select select "20"
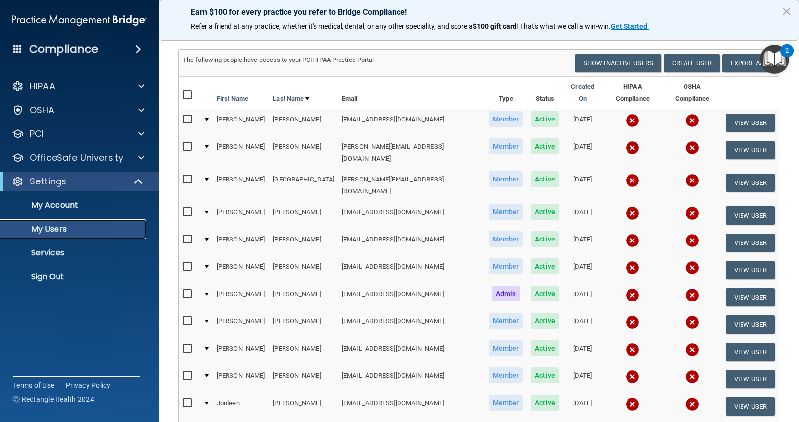
scroll to position [50, 0]
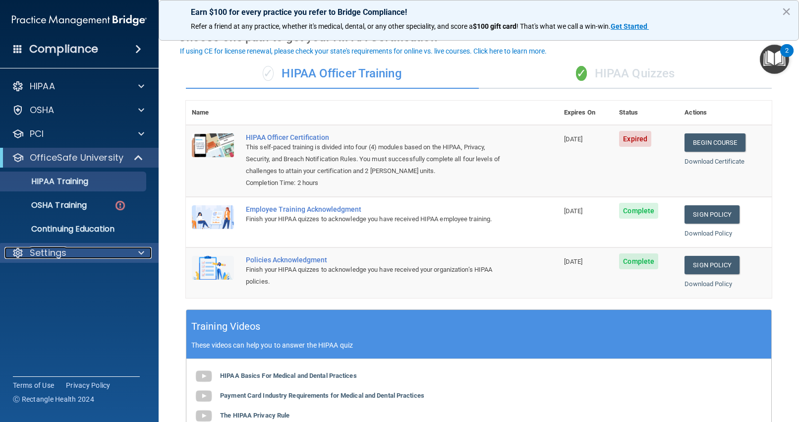
click at [64, 254] on p "Settings" at bounding box center [48, 253] width 37 height 12
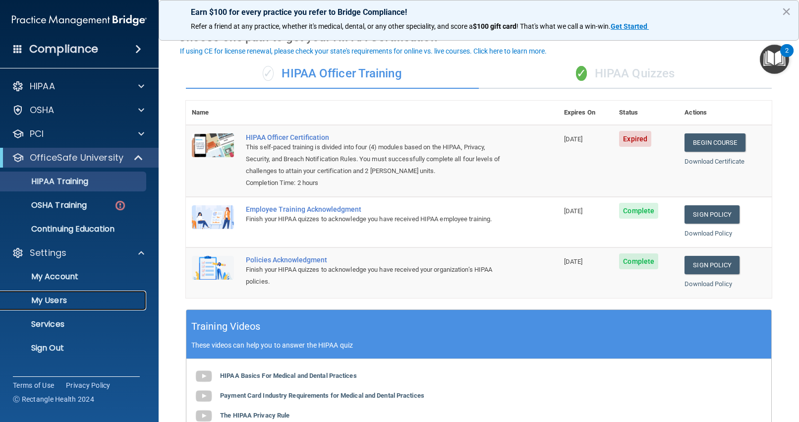
click at [59, 298] on p "My Users" at bounding box center [73, 300] width 135 height 10
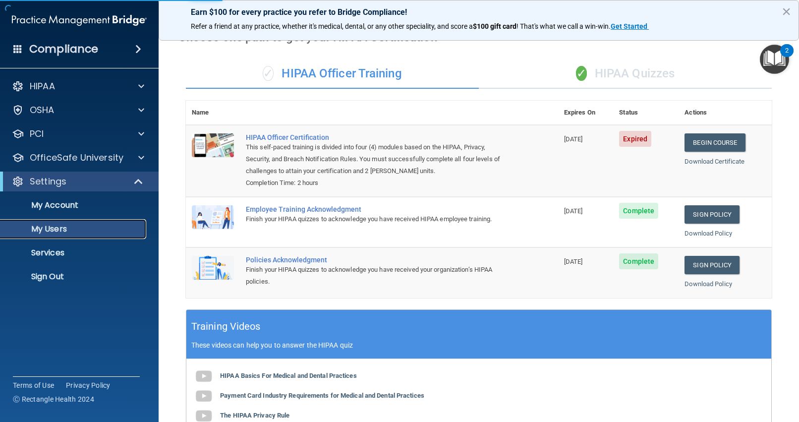
select select "20"
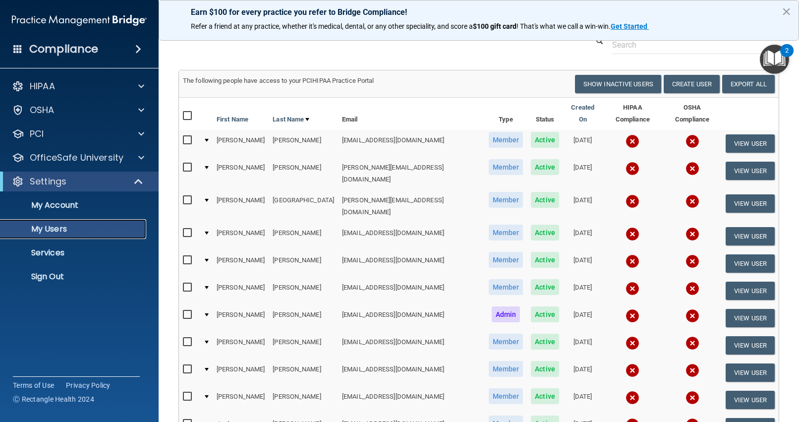
scroll to position [30, 0]
click at [188, 137] on input "checkbox" at bounding box center [188, 141] width 11 height 8
checkbox input "true"
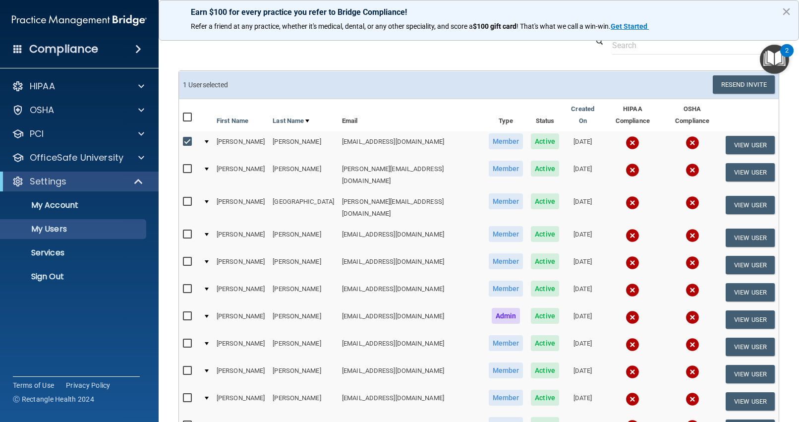
click at [186, 165] on input "checkbox" at bounding box center [188, 169] width 11 height 8
checkbox input "true"
click at [186, 198] on input "checkbox" at bounding box center [188, 202] width 11 height 8
checkbox input "true"
click at [184, 230] on input "checkbox" at bounding box center [188, 234] width 11 height 8
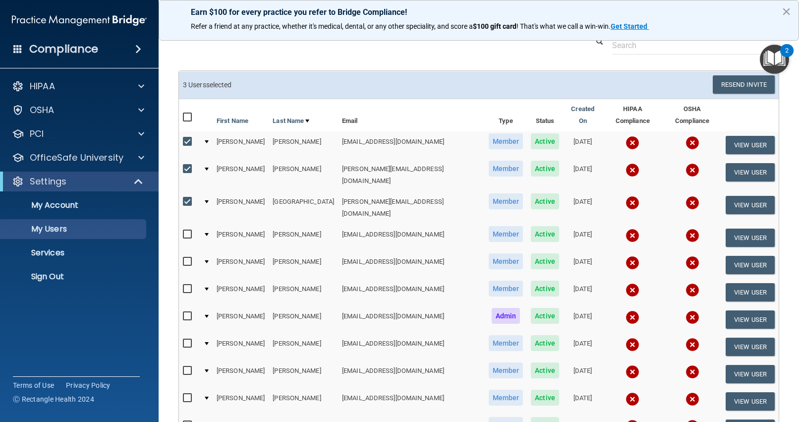
checkbox input "true"
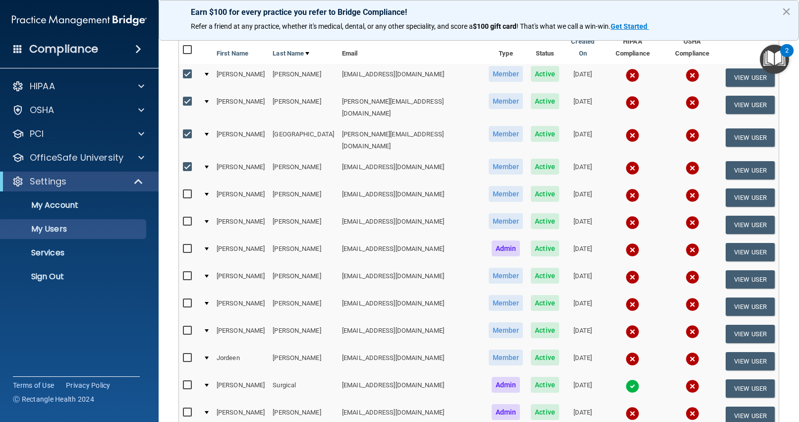
scroll to position [102, 0]
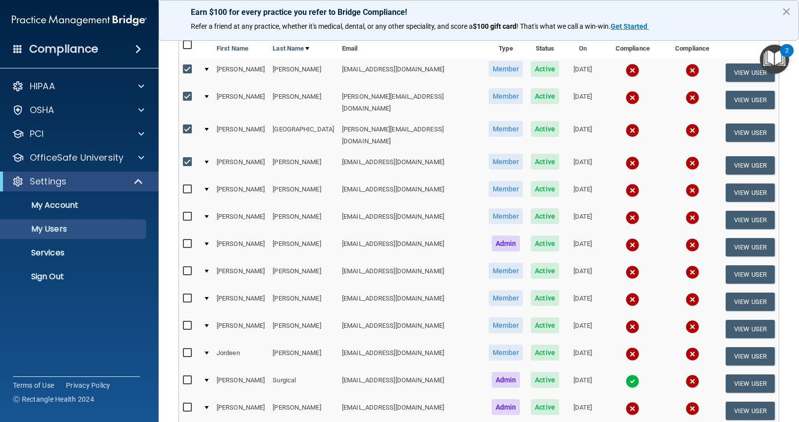
click at [187, 240] on input "checkbox" at bounding box center [188, 244] width 11 height 8
checkbox input "true"
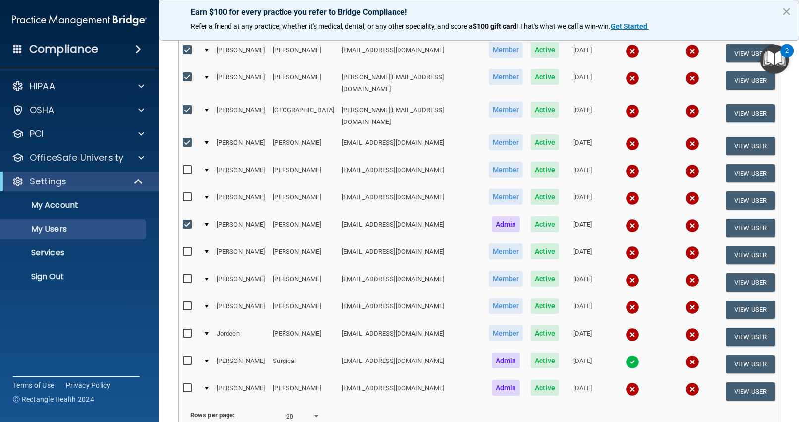
scroll to position [132, 0]
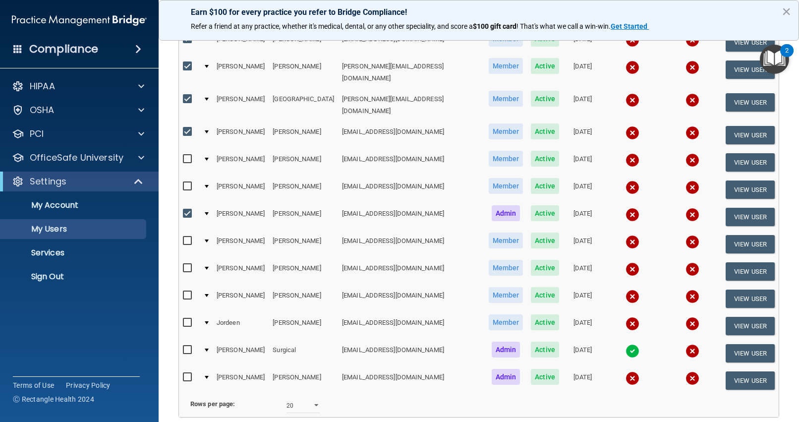
click at [187, 291] on input "checkbox" at bounding box center [188, 295] width 11 height 8
checkbox input "true"
click at [187, 319] on input "checkbox" at bounding box center [188, 323] width 11 height 8
checkbox input "true"
click at [187, 373] on input "checkbox" at bounding box center [188, 377] width 11 height 8
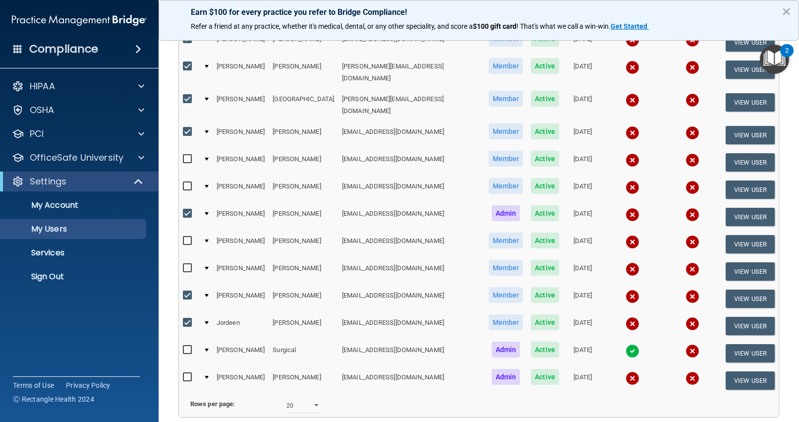
checkbox input "true"
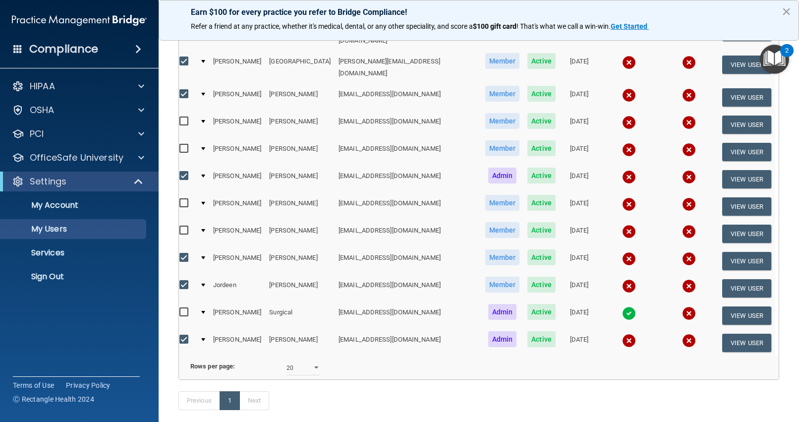
scroll to position [0, 0]
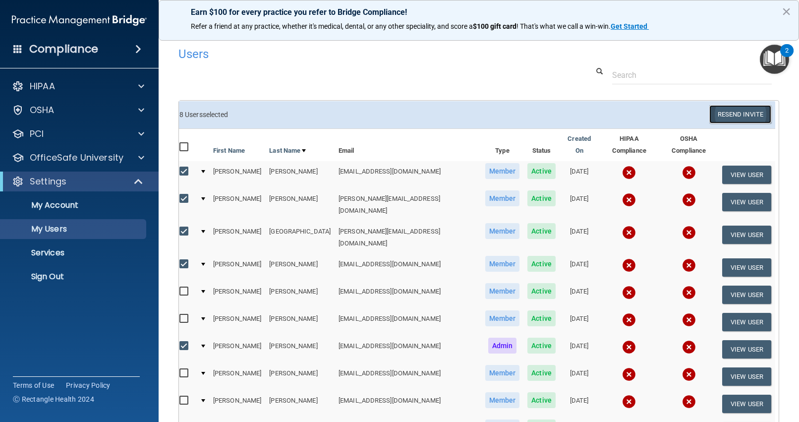
click at [740, 111] on button "Resend Invite" at bounding box center [740, 114] width 62 height 18
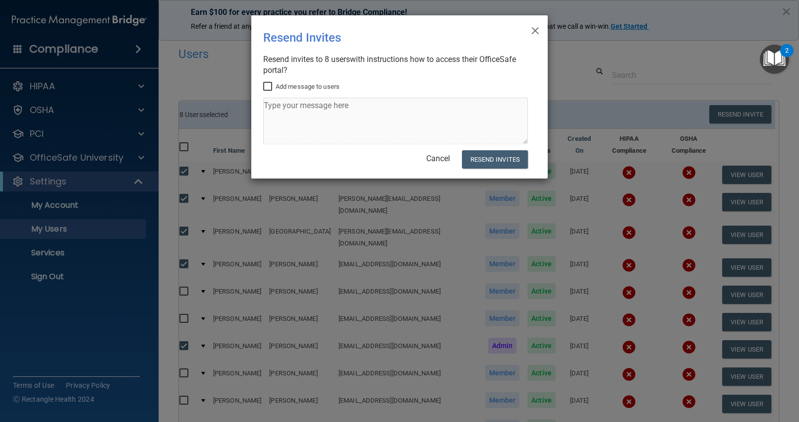
click at [267, 85] on input "Add message to users" at bounding box center [268, 87] width 11 height 8
checkbox input "true"
click at [277, 107] on textarea at bounding box center [395, 121] width 265 height 47
paste textarea "Log in > select OfficeSafe University in the blue left > HIPAA Training > Choos…"
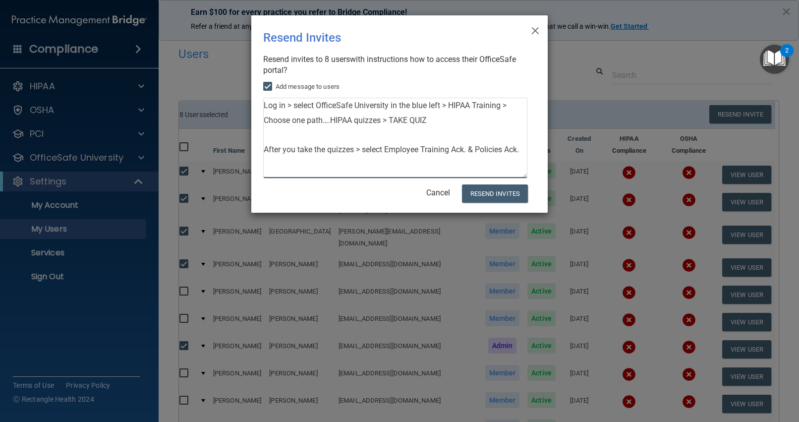
drag, startPoint x: 526, startPoint y: 142, endPoint x: 525, endPoint y: 176, distance: 34.2
click at [525, 176] on textarea "Log in > select OfficeSafe University in the blue left > HIPAA Training > Choos…" at bounding box center [395, 138] width 264 height 81
click at [265, 104] on textarea "Log in > select OfficeSafe University in the blue left > HIPAA Training > Choos…" at bounding box center [395, 138] width 264 height 81
click at [269, 110] on textarea "Log in > select OfficeSafe University in the blue left > HIPAA Training > Choos…" at bounding box center [395, 138] width 264 height 81
click at [271, 121] on textarea "Log in > select OfficeSafe University in the blue left > HIPAA Training > Choos…" at bounding box center [395, 138] width 264 height 81
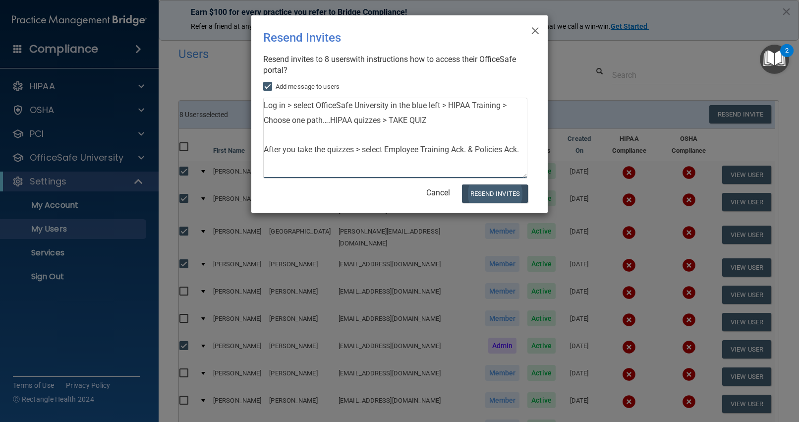
type textarea "Log in > select OfficeSafe University in the blue left > HIPAA Training > Choos…"
click at [487, 191] on button "Resend Invites" at bounding box center [495, 193] width 66 height 18
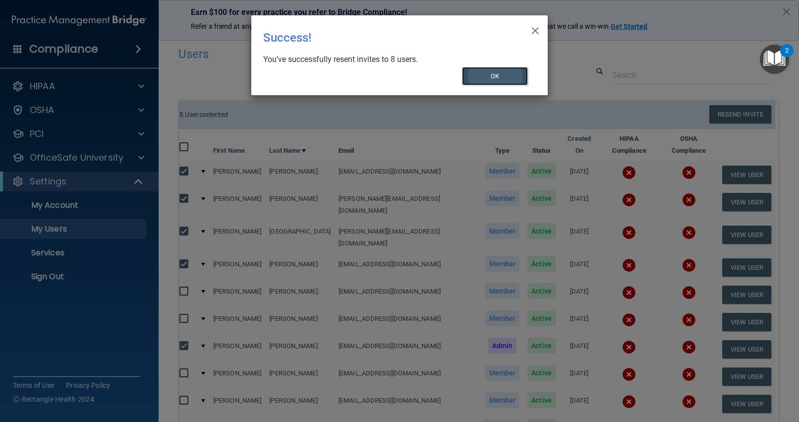
click at [503, 75] on button "OK" at bounding box center [495, 76] width 66 height 18
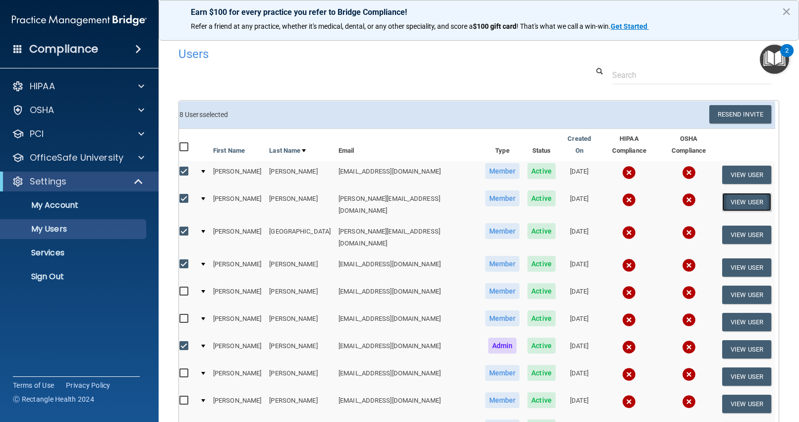
click at [738, 193] on button "View User" at bounding box center [746, 202] width 49 height 18
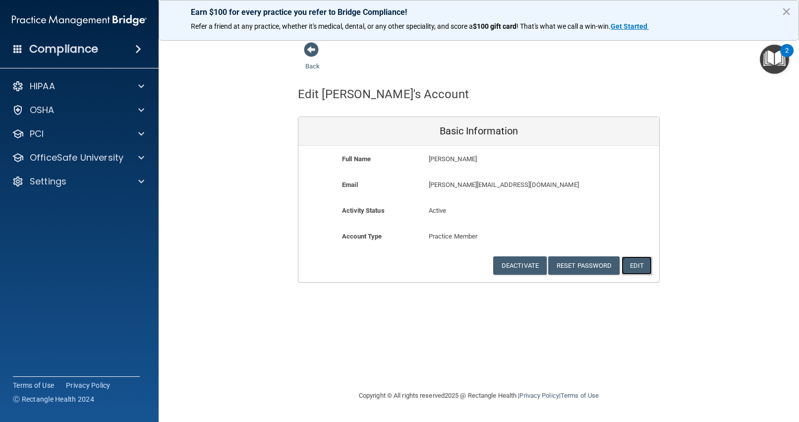
click at [639, 262] on button "Edit" at bounding box center [636, 265] width 30 height 18
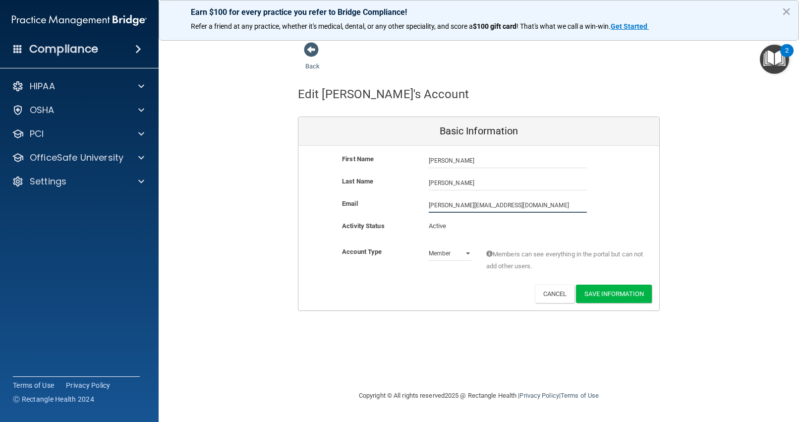
drag, startPoint x: 503, startPoint y: 204, endPoint x: 423, endPoint y: 203, distance: 79.8
click at [423, 204] on div "sarahd@drmaring.com sarahd@drmaring.com" at bounding box center [507, 205] width 173 height 15
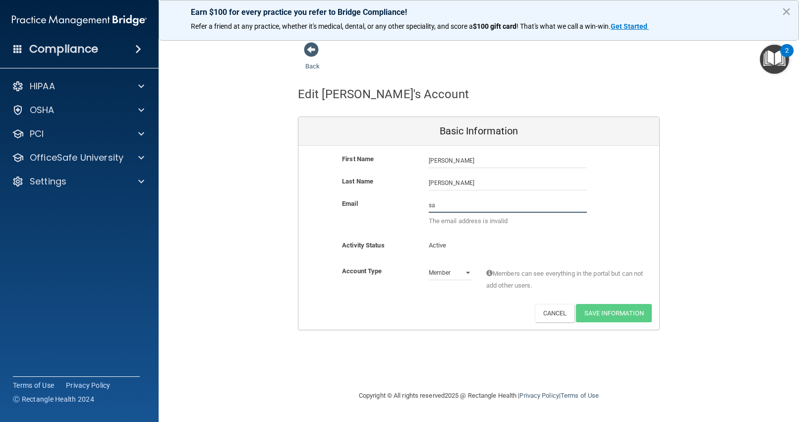
type input "s"
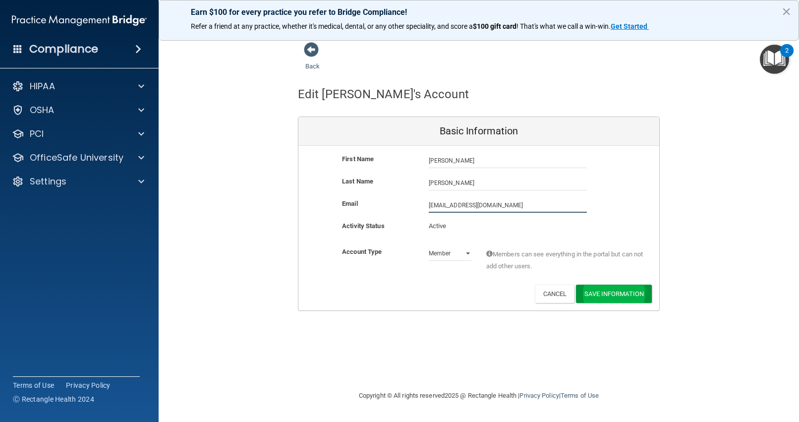
type input "maringsarah750@gmail.com"
click at [604, 293] on button "Save Information" at bounding box center [614, 295] width 76 height 18
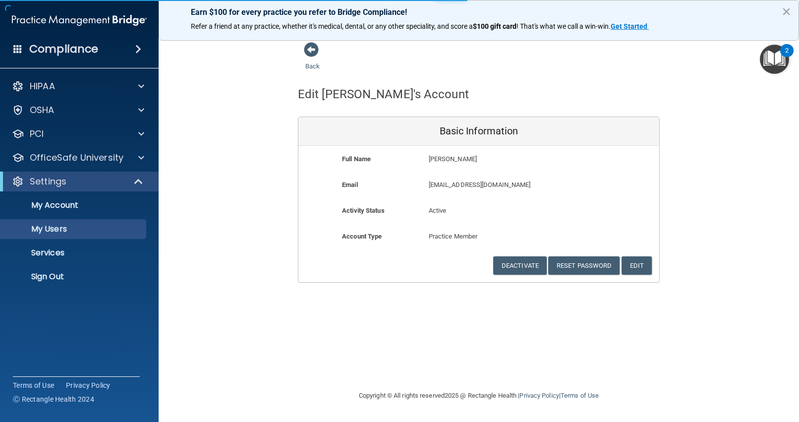
select select "20"
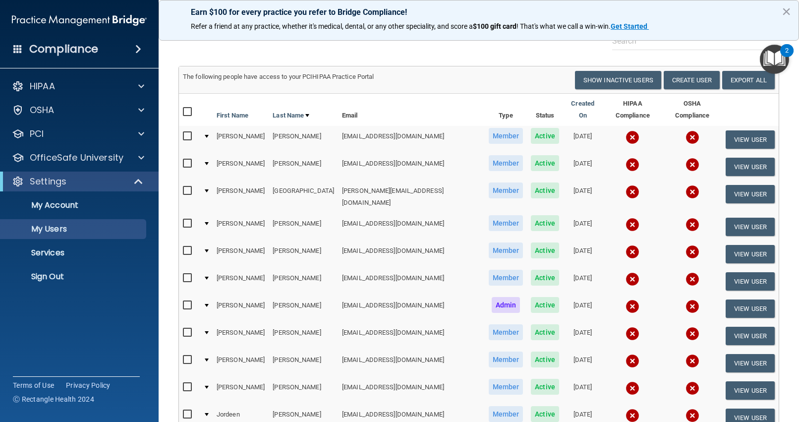
scroll to position [75, 0]
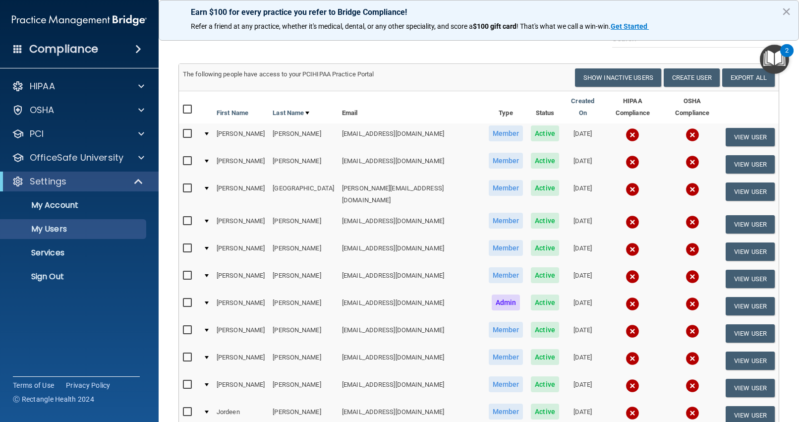
click at [185, 157] on input "checkbox" at bounding box center [188, 161] width 11 height 8
checkbox input "true"
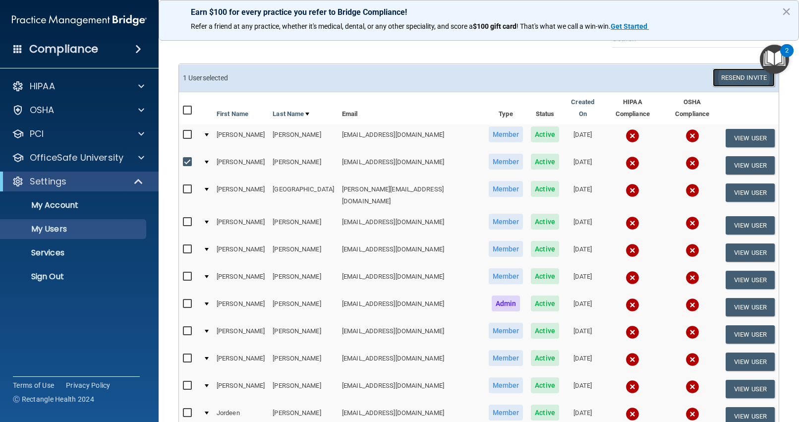
click at [746, 78] on button "Resend Invite" at bounding box center [744, 77] width 62 height 18
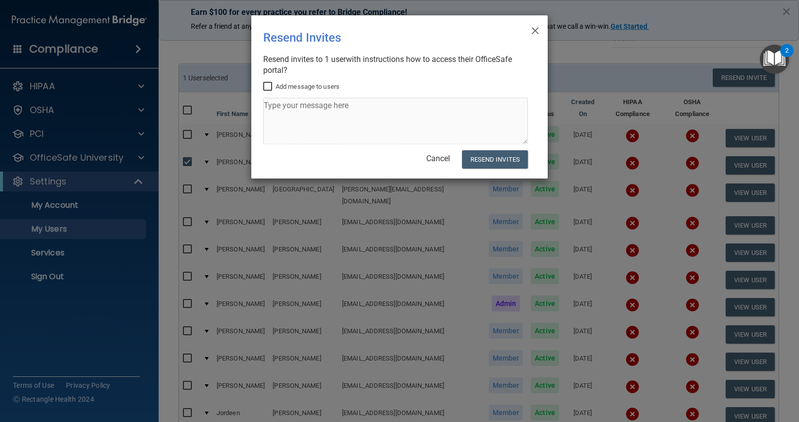
click at [267, 84] on input "Add message to users" at bounding box center [268, 87] width 11 height 8
checkbox input "true"
paste textarea "Log in > select OfficeSafe University in the blue left > HIPAA Training > Choos…"
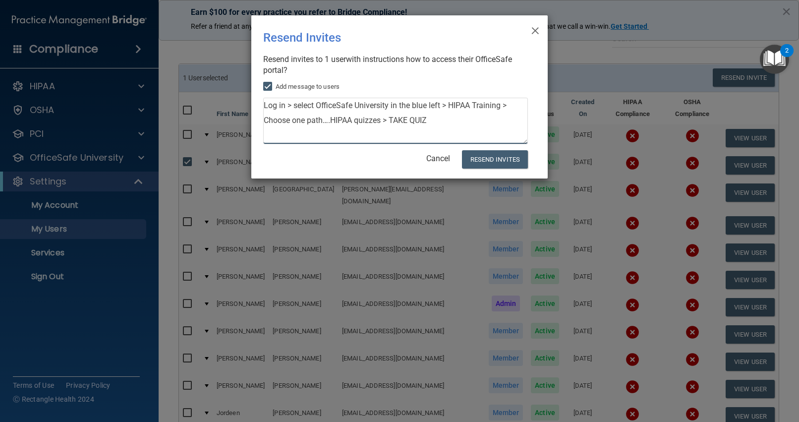
scroll to position [40, 0]
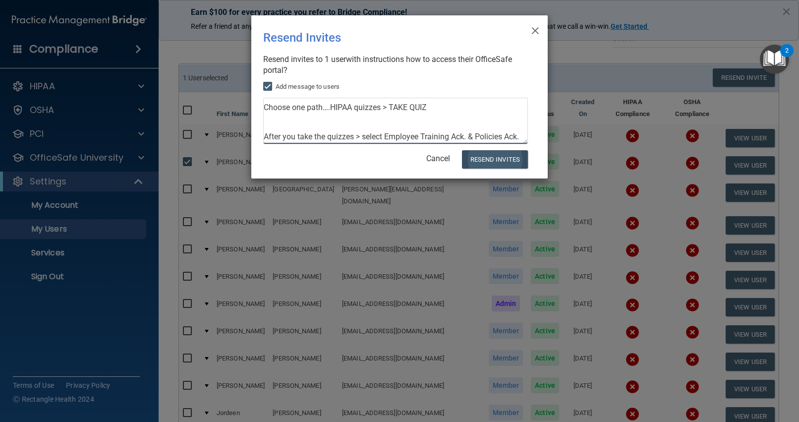
type textarea "Log in > select OfficeSafe University in the blue left > HIPAA Training > Choos…"
click at [486, 157] on button "Resend Invites" at bounding box center [495, 159] width 66 height 18
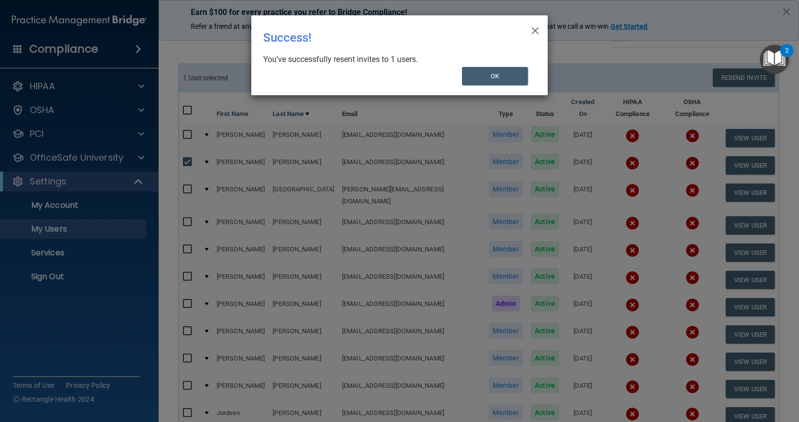
click at [407, 130] on div "× Close Success! You’ve successfully resent invites to 1 users. OK" at bounding box center [399, 211] width 799 height 422
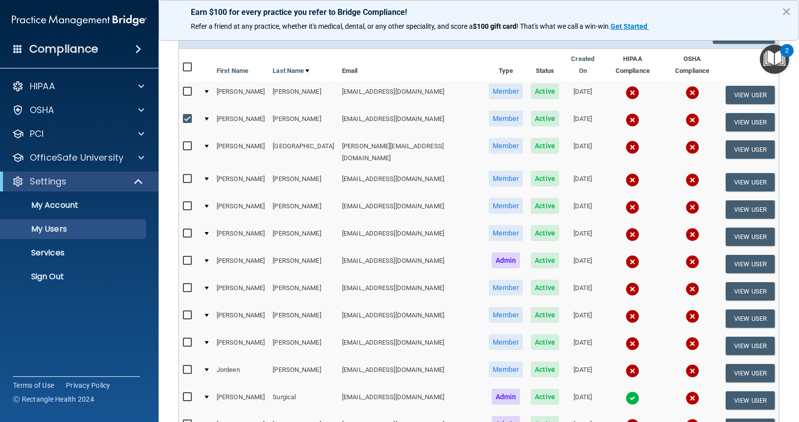
scroll to position [0, 2]
